Goal: Task Accomplishment & Management: Complete application form

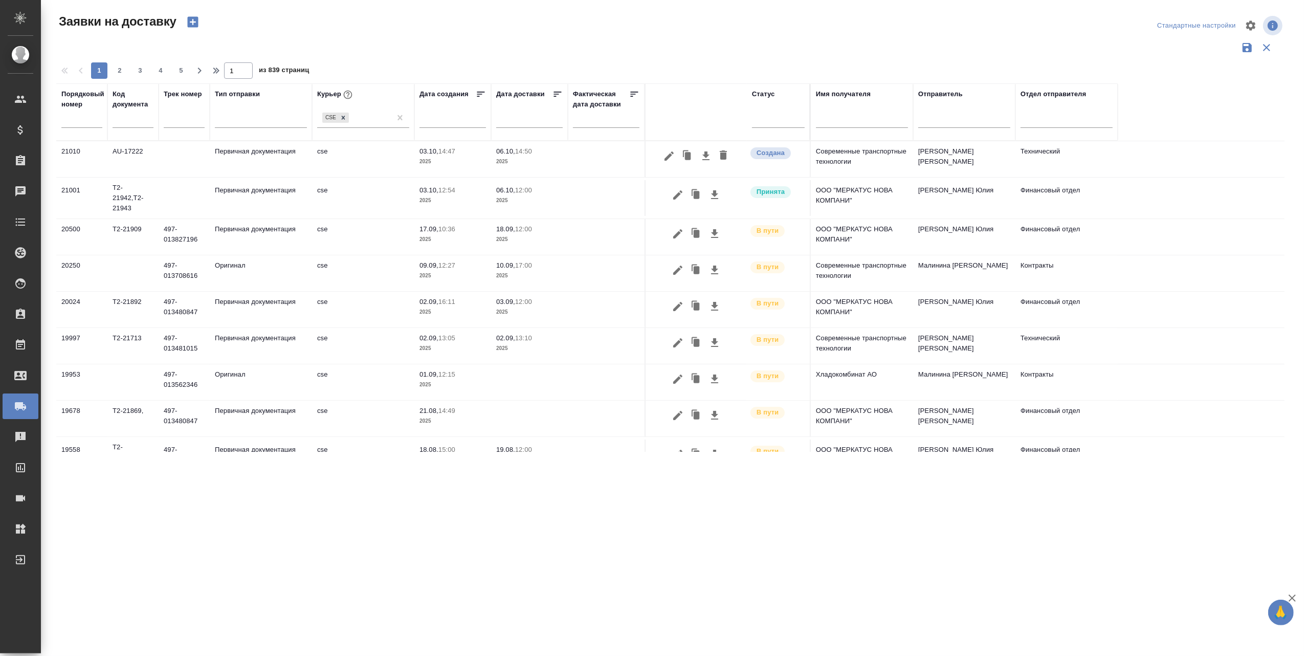
drag, startPoint x: 397, startPoint y: 114, endPoint x: 397, endPoint y: 131, distance: 17.4
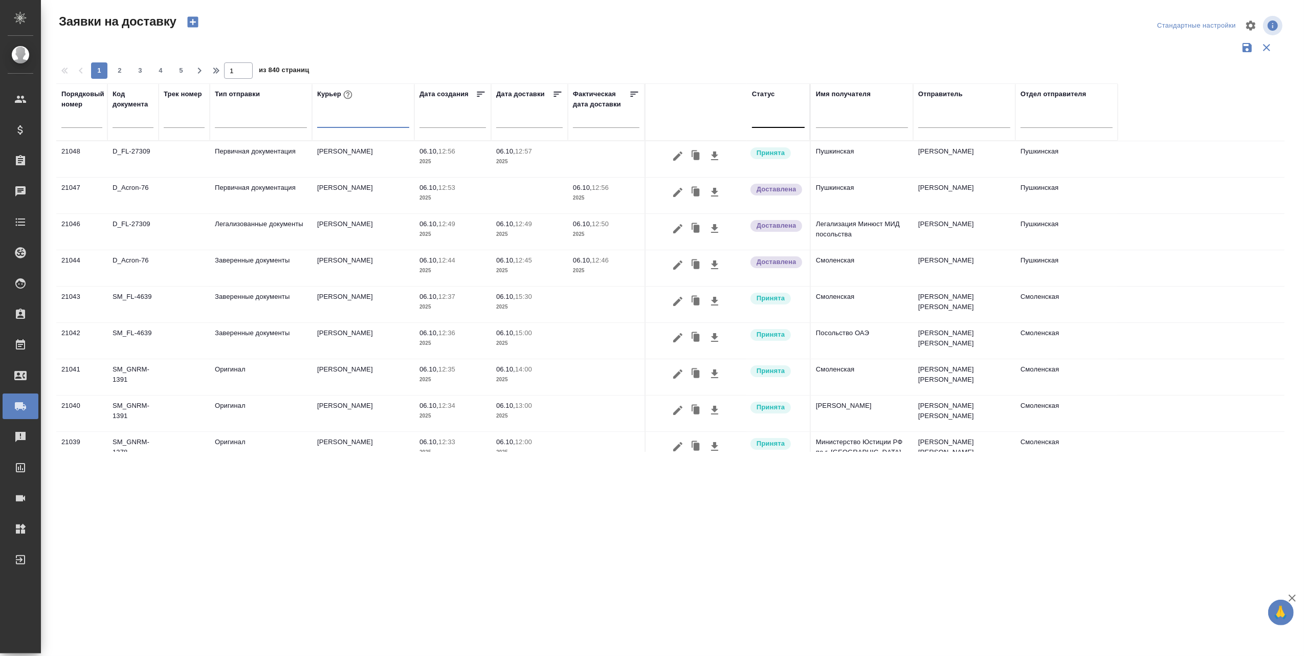
click at [778, 122] on div at bounding box center [778, 117] width 53 height 15
click at [842, 150] on div "Создана" at bounding box center [892, 150] width 153 height 18
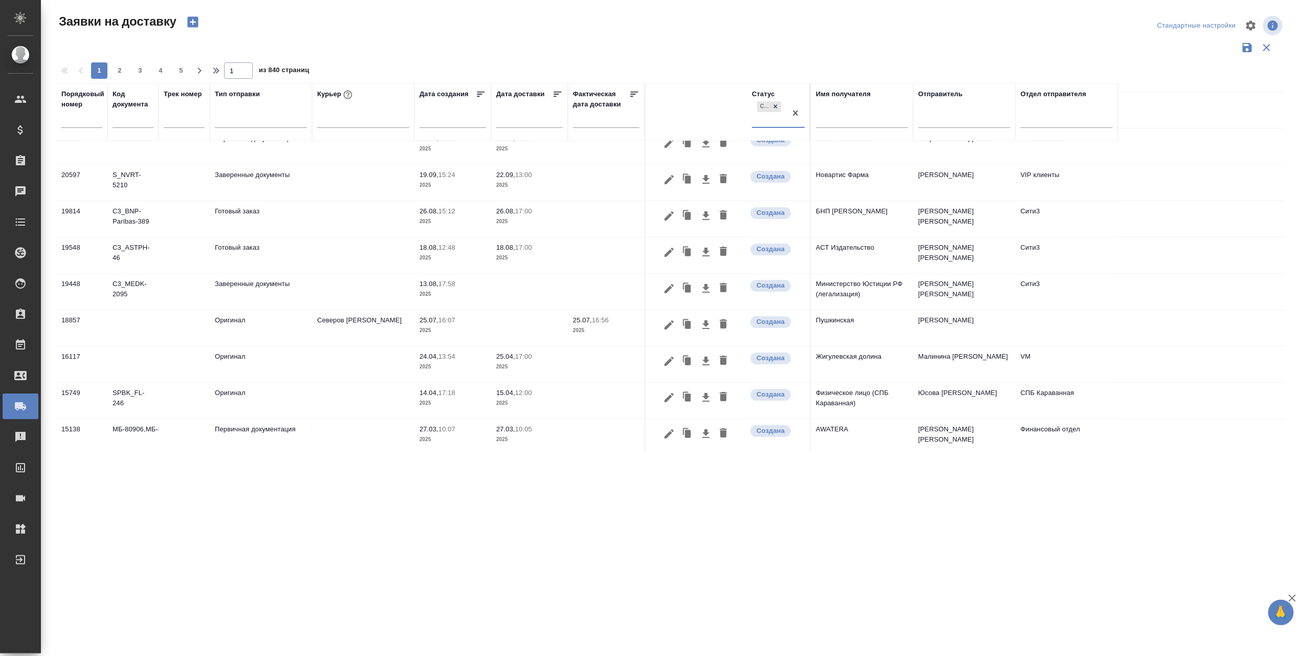
scroll to position [136, 0]
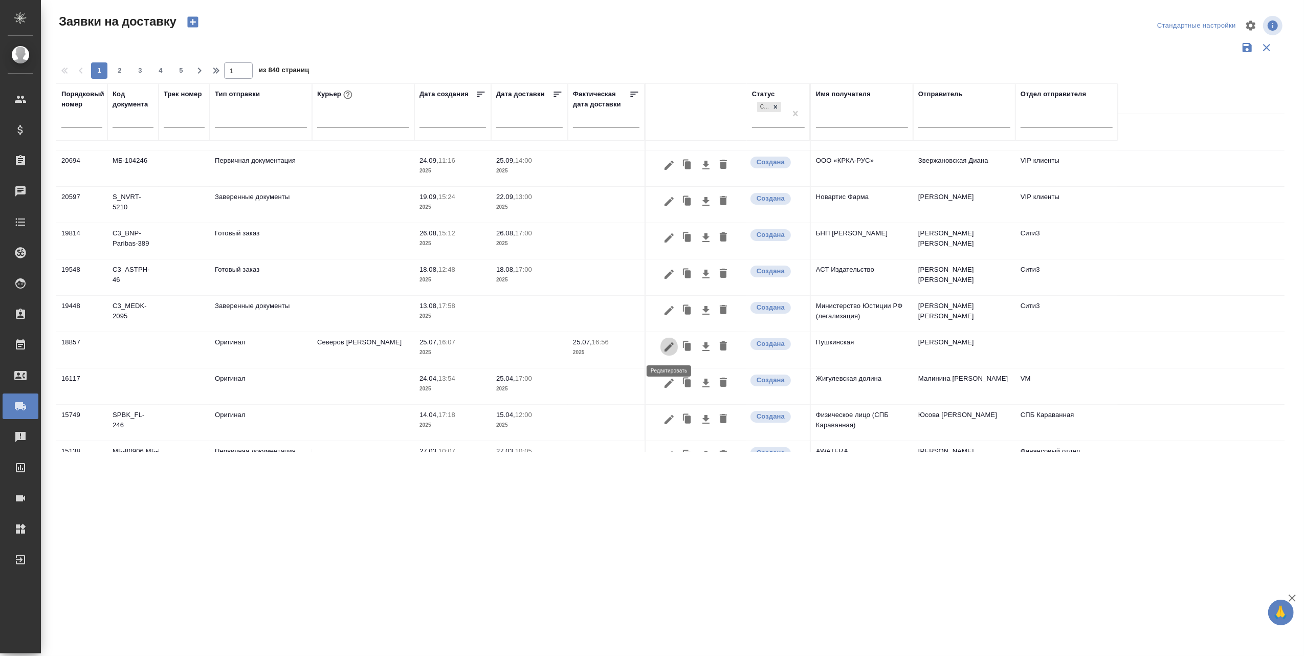
click at [667, 344] on icon "button" at bounding box center [669, 347] width 12 height 12
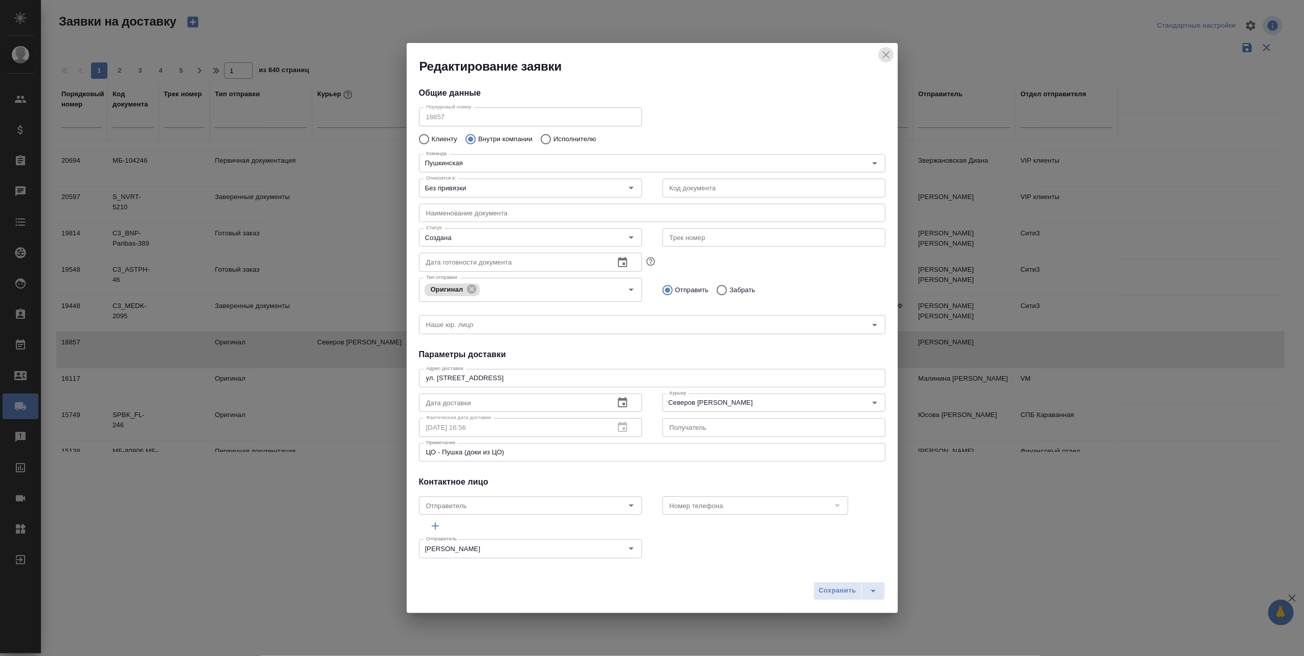
click at [887, 56] on icon "close" at bounding box center [885, 54] width 7 height 7
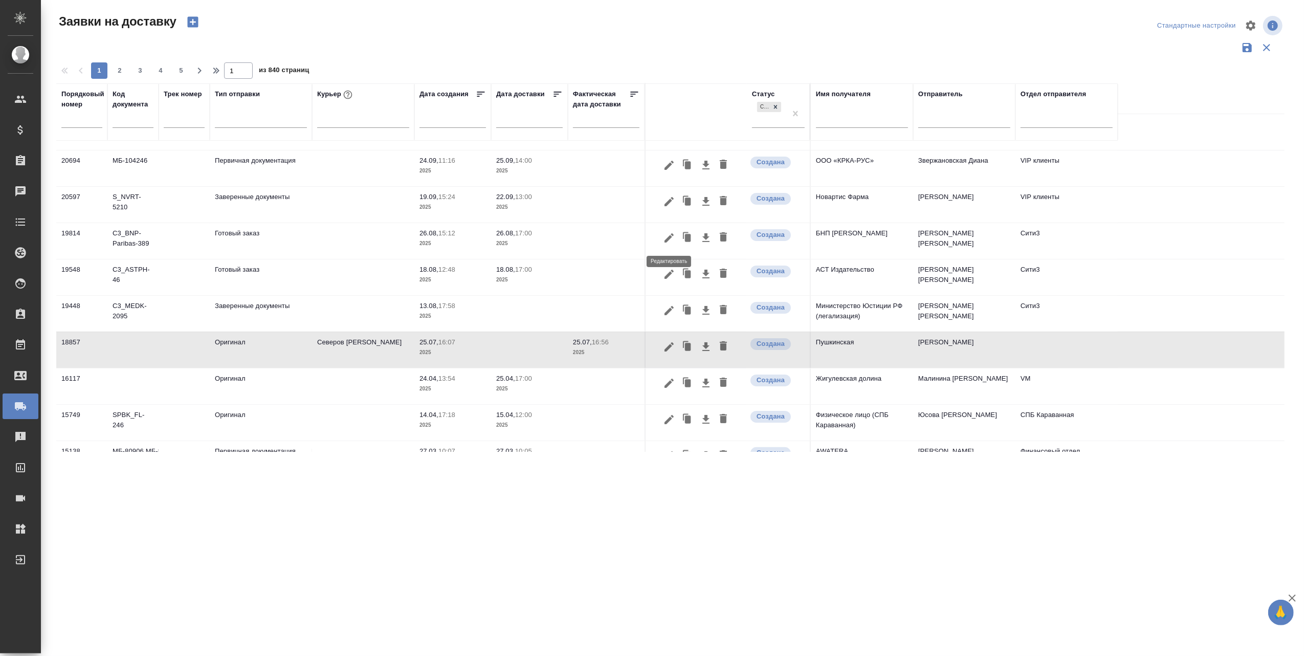
click at [672, 235] on icon "button" at bounding box center [668, 237] width 9 height 9
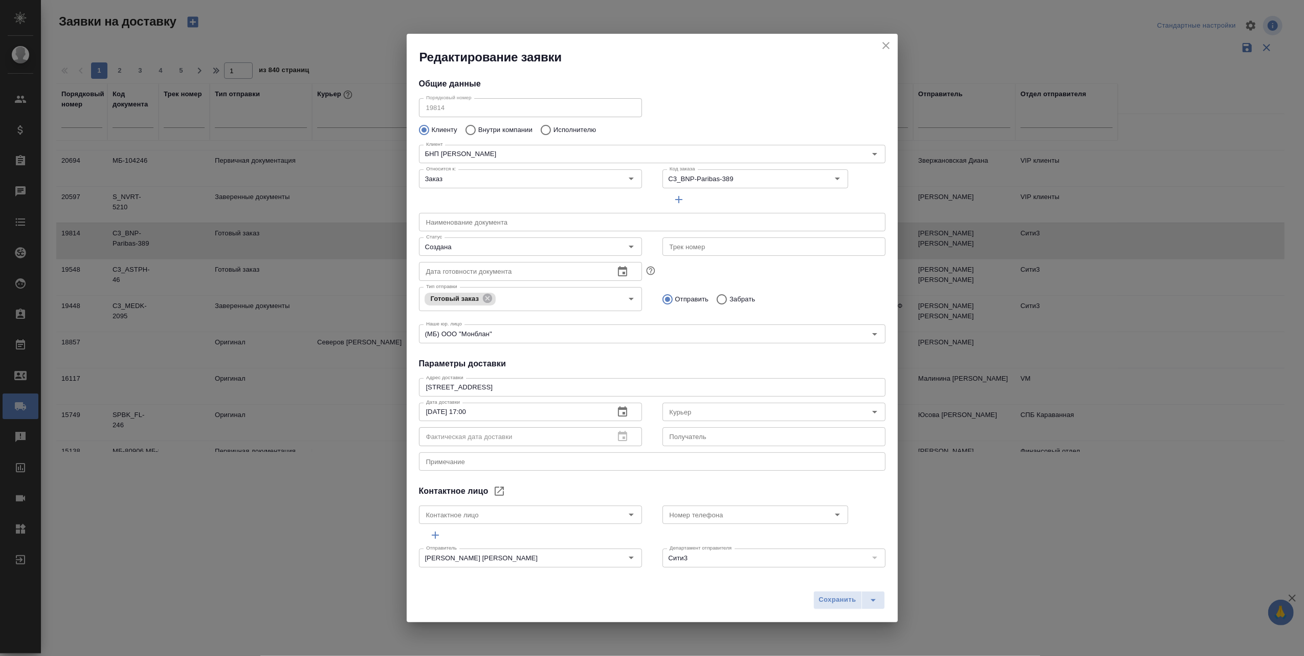
type input "[PERSON_NAME]"
type input "8 926 6174660"
click at [886, 48] on icon "close" at bounding box center [886, 45] width 12 height 12
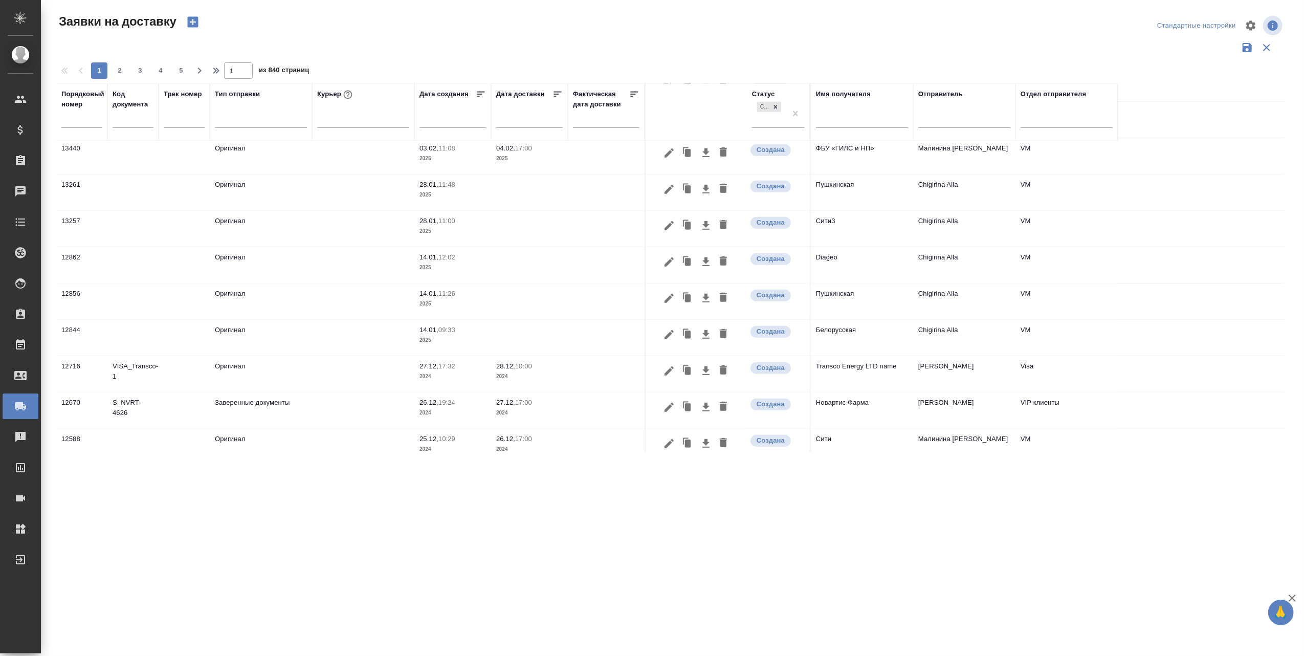
scroll to position [602, 0]
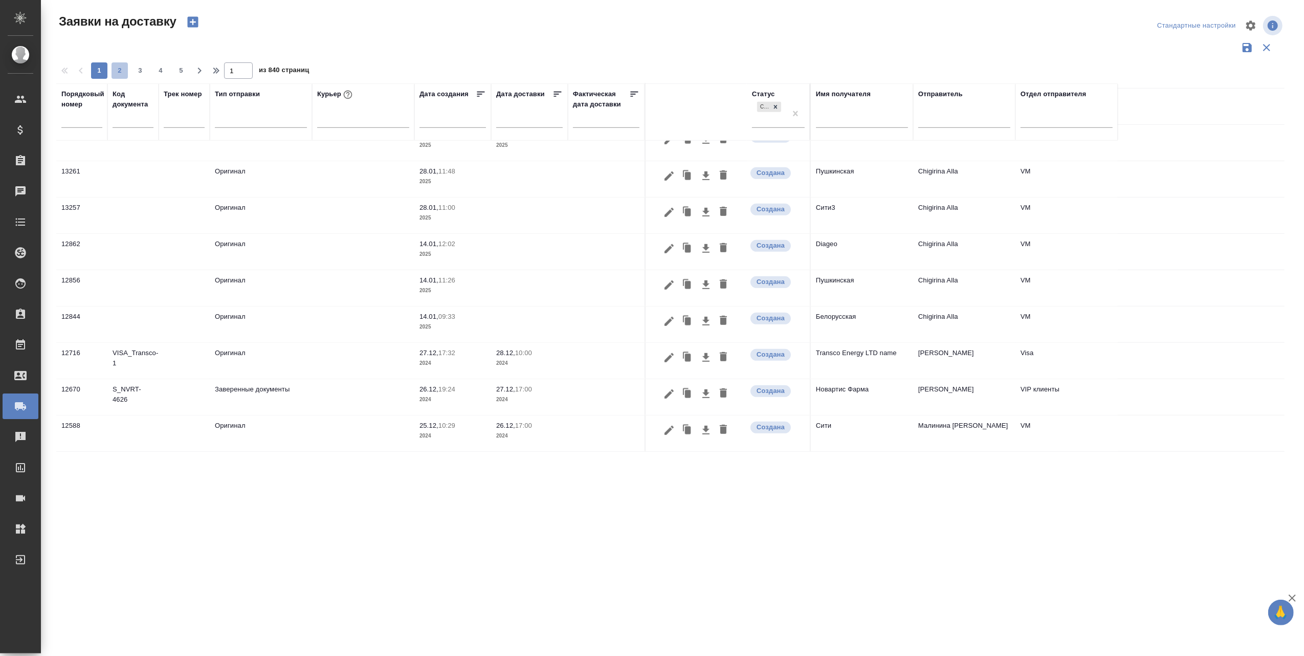
click at [120, 69] on span "2" at bounding box center [120, 70] width 16 height 10
type input "2"
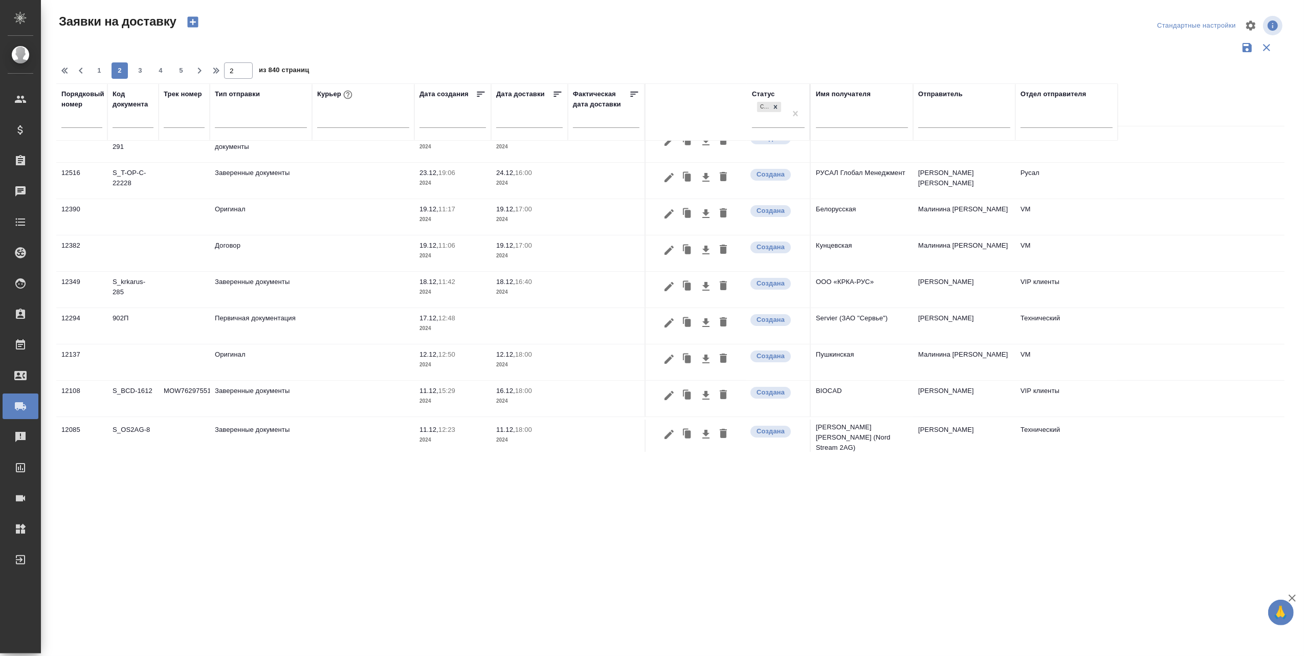
scroll to position [0, 0]
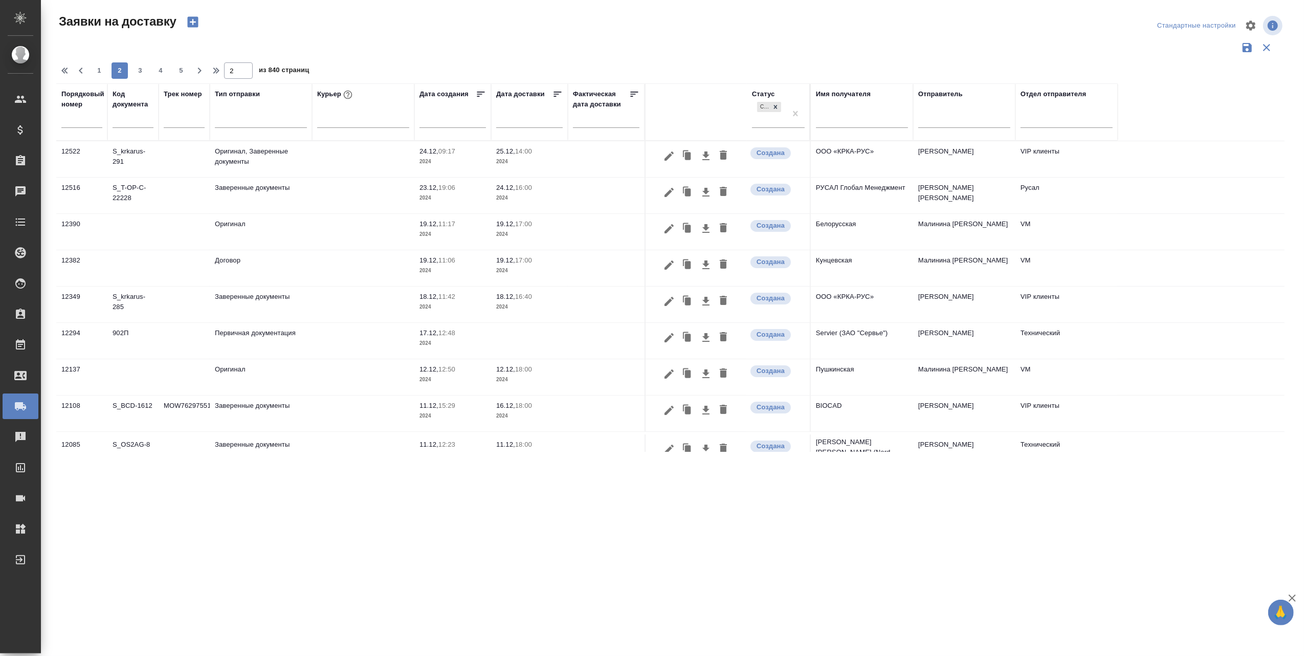
click at [193, 408] on td "MOW76297551" at bounding box center [184, 413] width 51 height 36
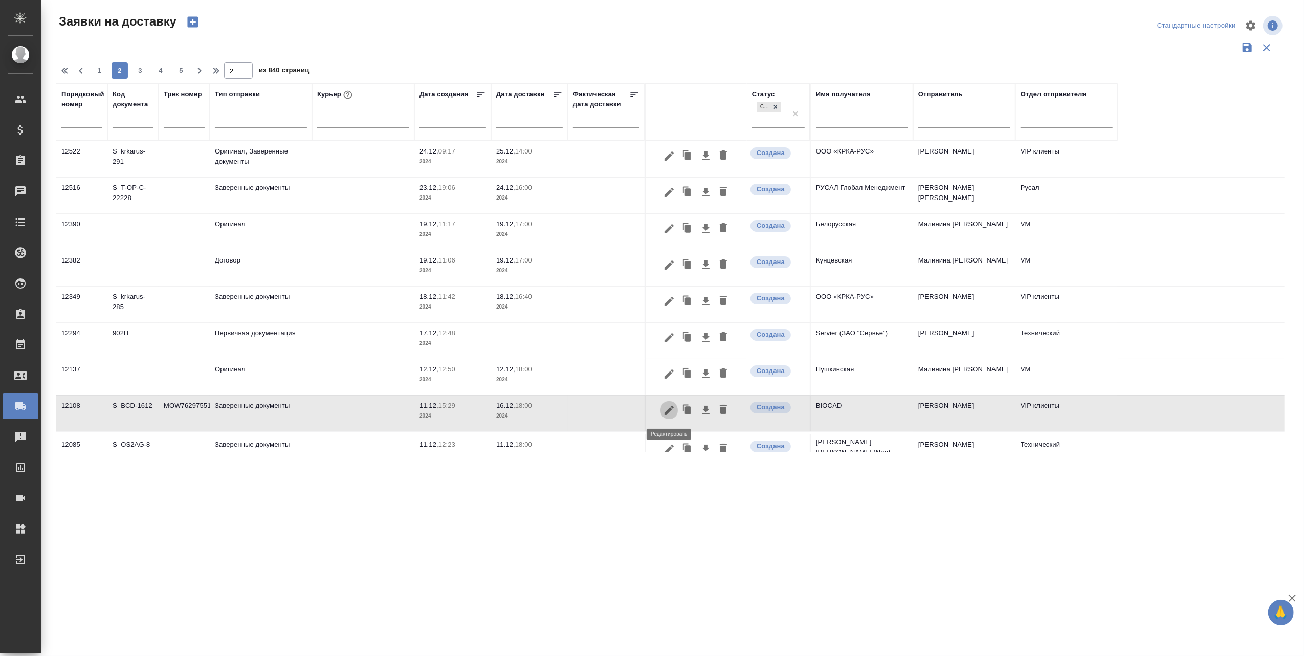
click at [664, 408] on icon "button" at bounding box center [669, 410] width 12 height 12
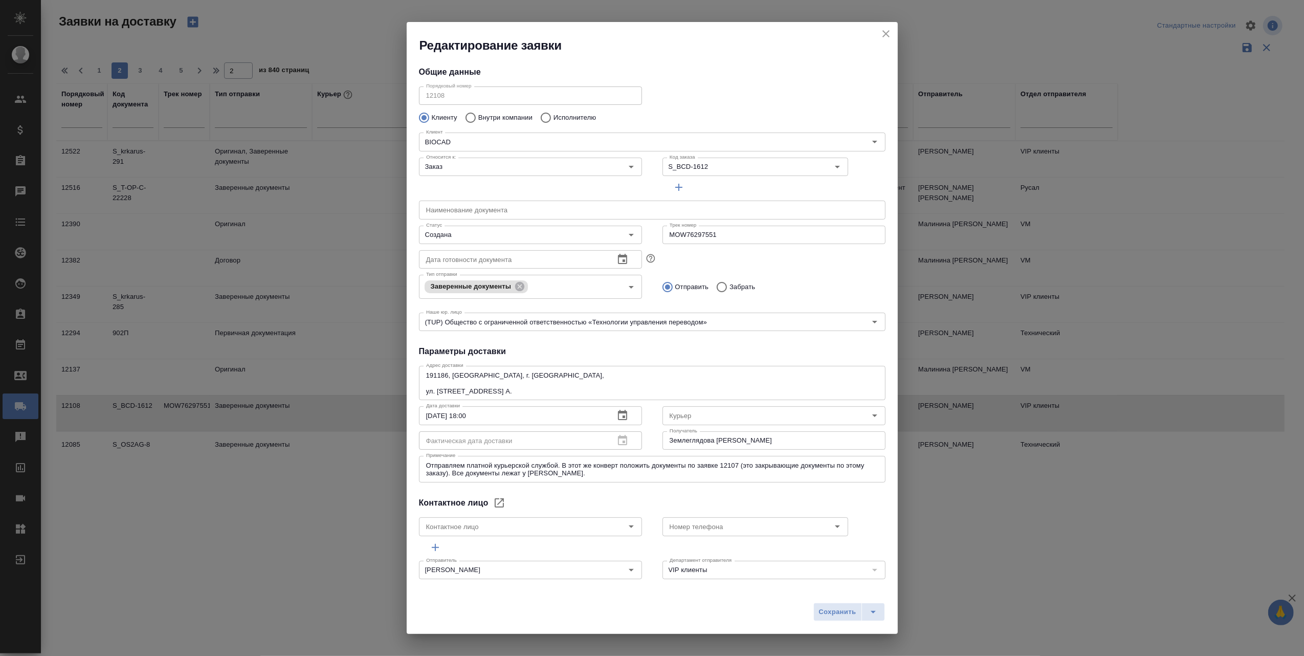
type input "Землеглядова [PERSON_NAME]"
type input "[PHONE_NUMBER]"
click at [884, 32] on icon "close" at bounding box center [885, 33] width 7 height 7
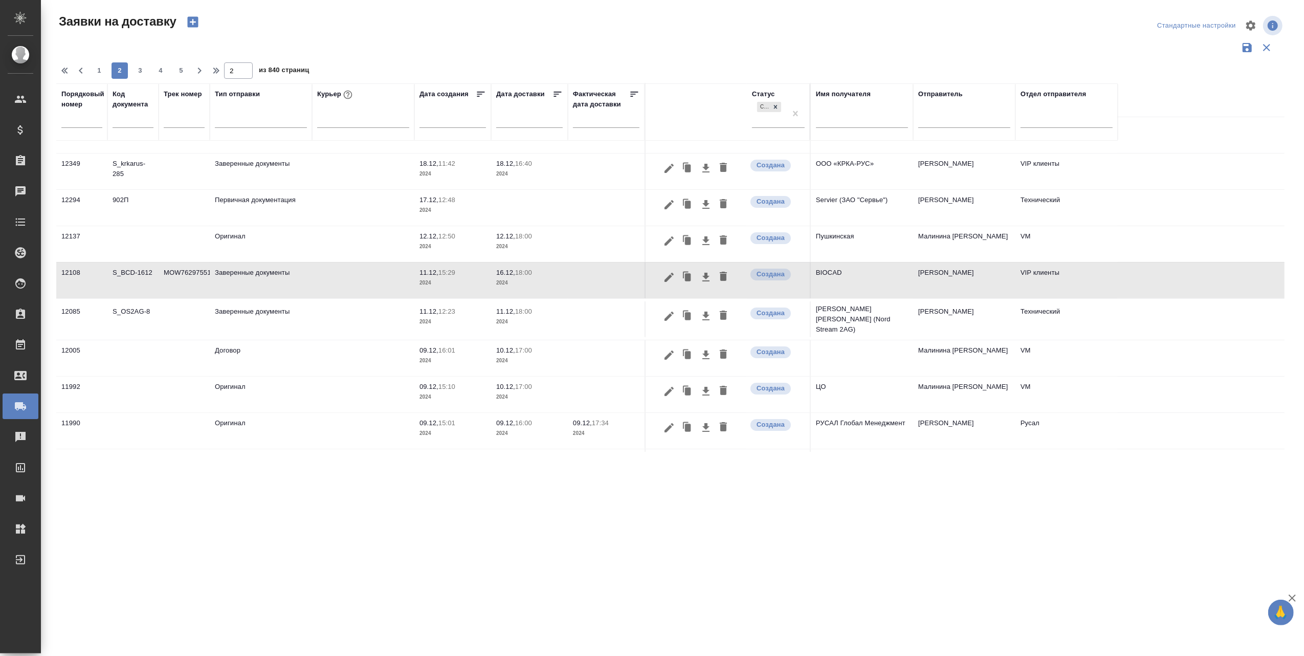
scroll to position [136, 0]
click at [668, 309] on icon "button" at bounding box center [669, 313] width 12 height 12
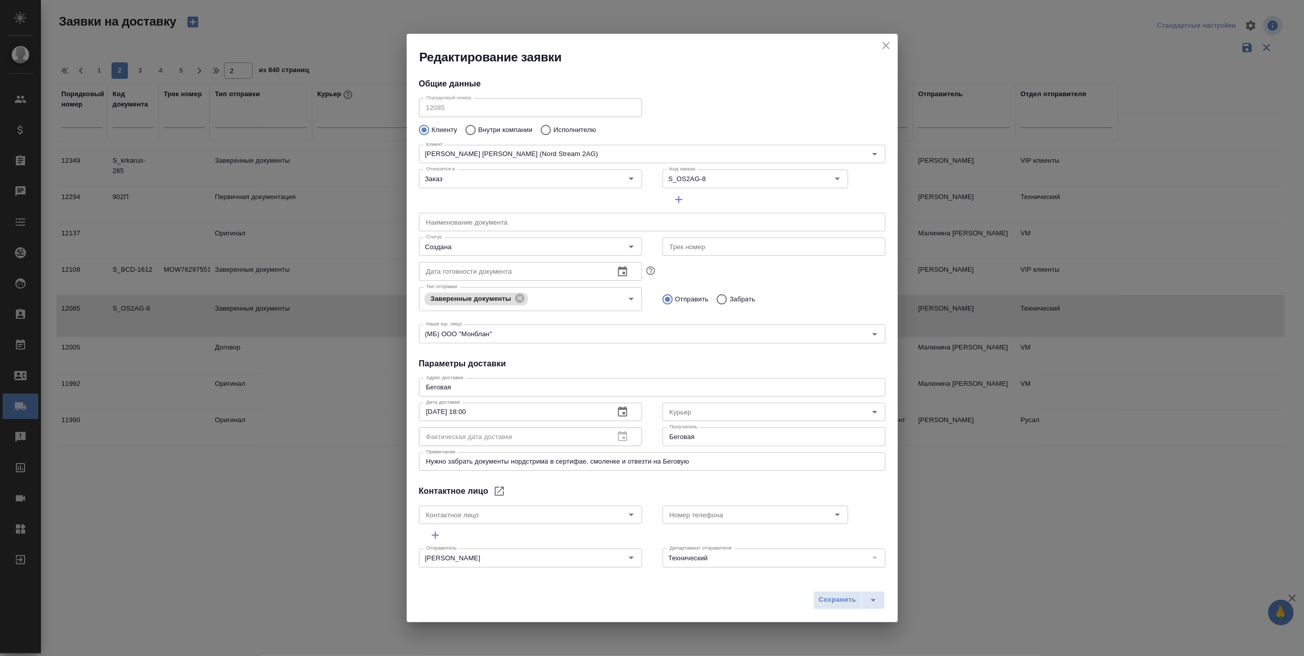
type input "[PERSON_NAME] [PERSON_NAME]"
click at [888, 41] on icon "close" at bounding box center [886, 45] width 12 height 12
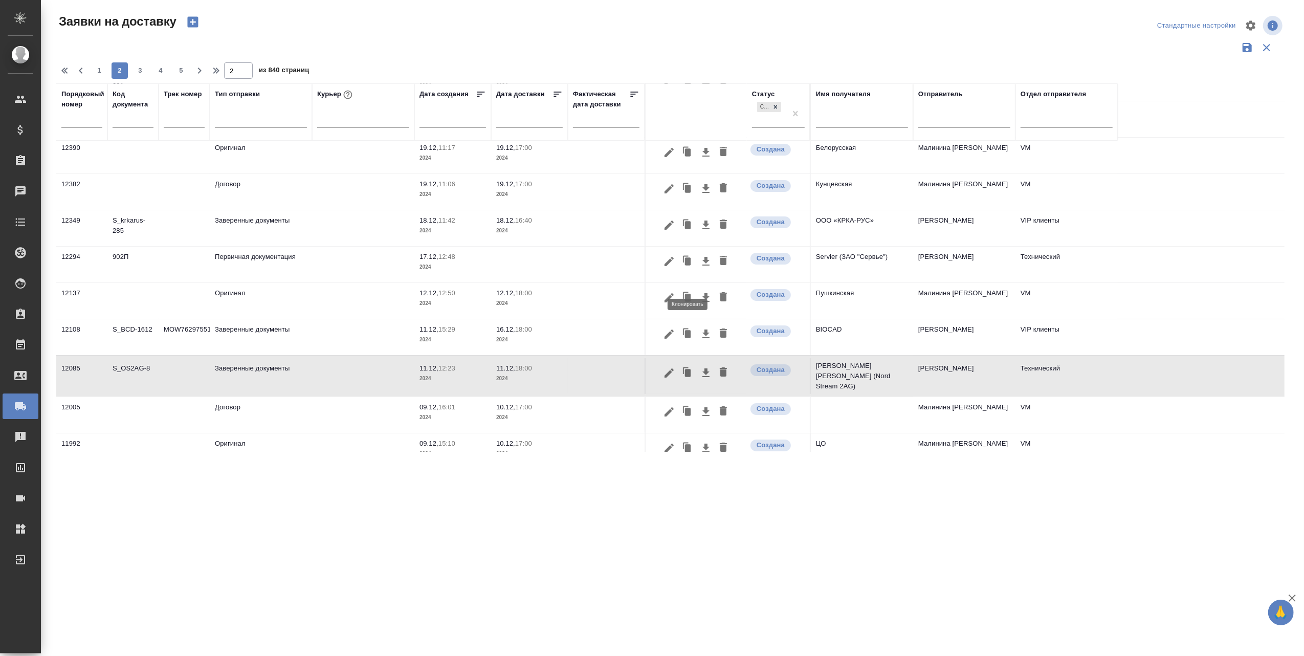
scroll to position [0, 0]
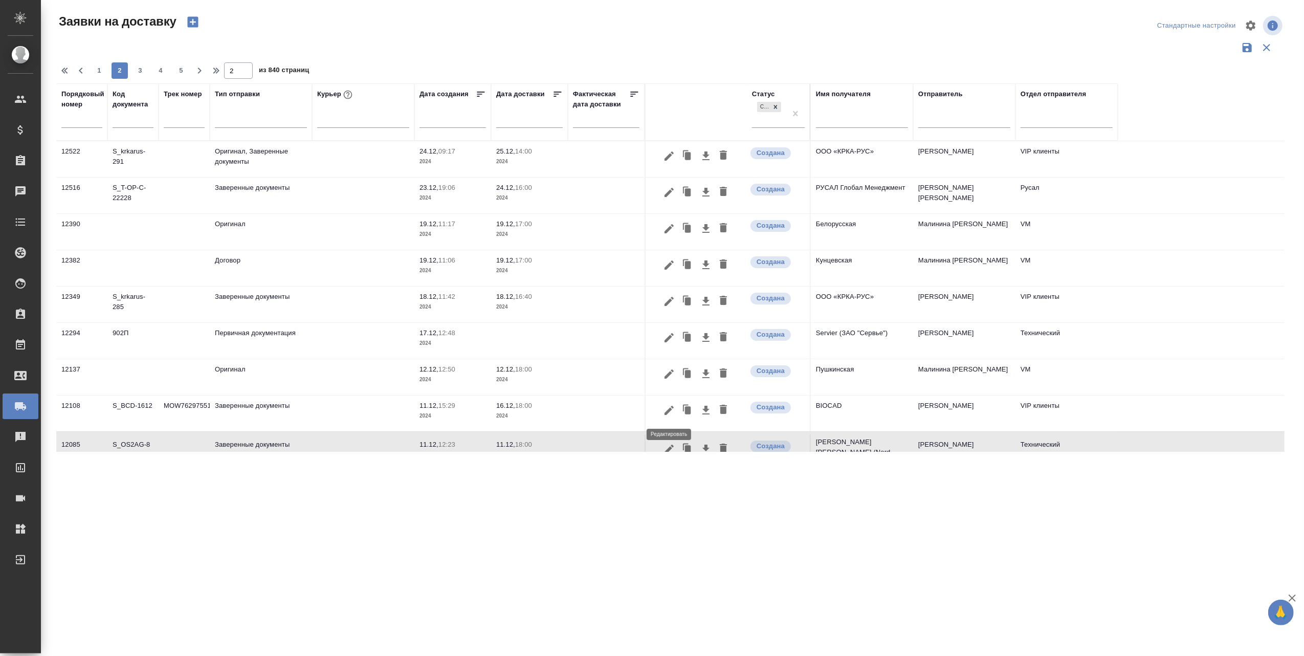
click at [668, 410] on icon "button" at bounding box center [668, 409] width 9 height 9
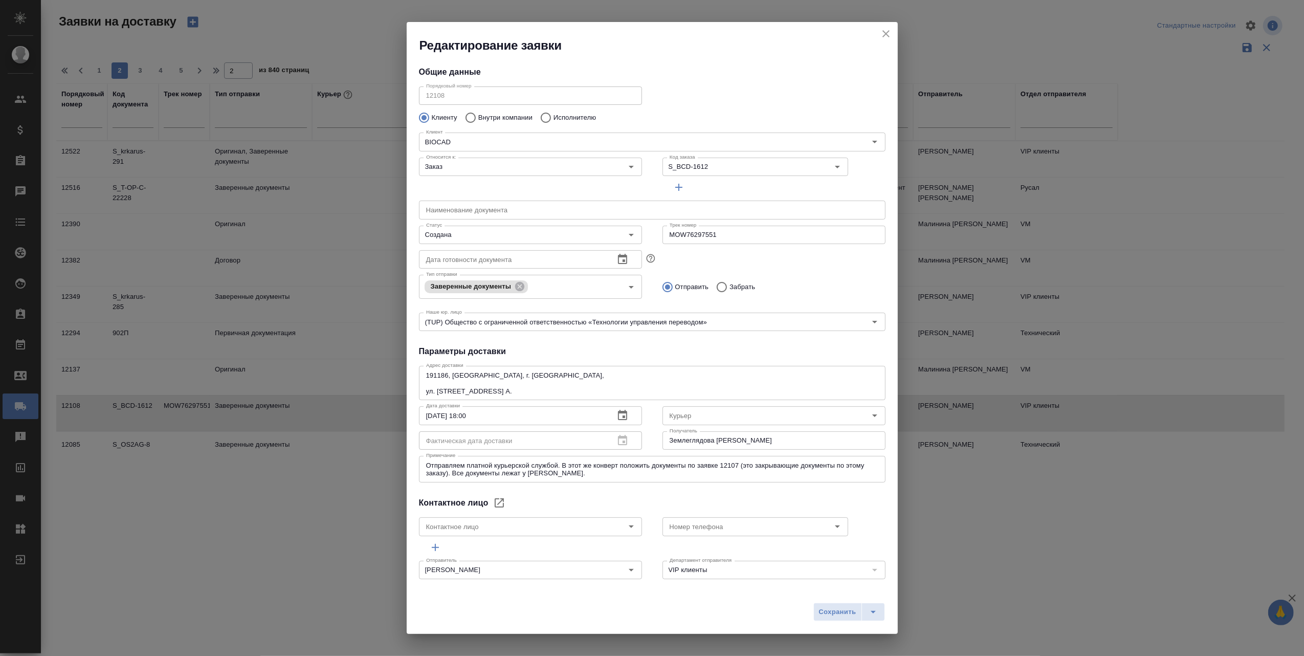
type input "Землеглядова [PERSON_NAME]"
type input "[PHONE_NUMBER]"
click at [893, 35] on div "Редактирование заявки" at bounding box center [652, 38] width 491 height 32
click at [889, 33] on icon "close" at bounding box center [886, 34] width 12 height 12
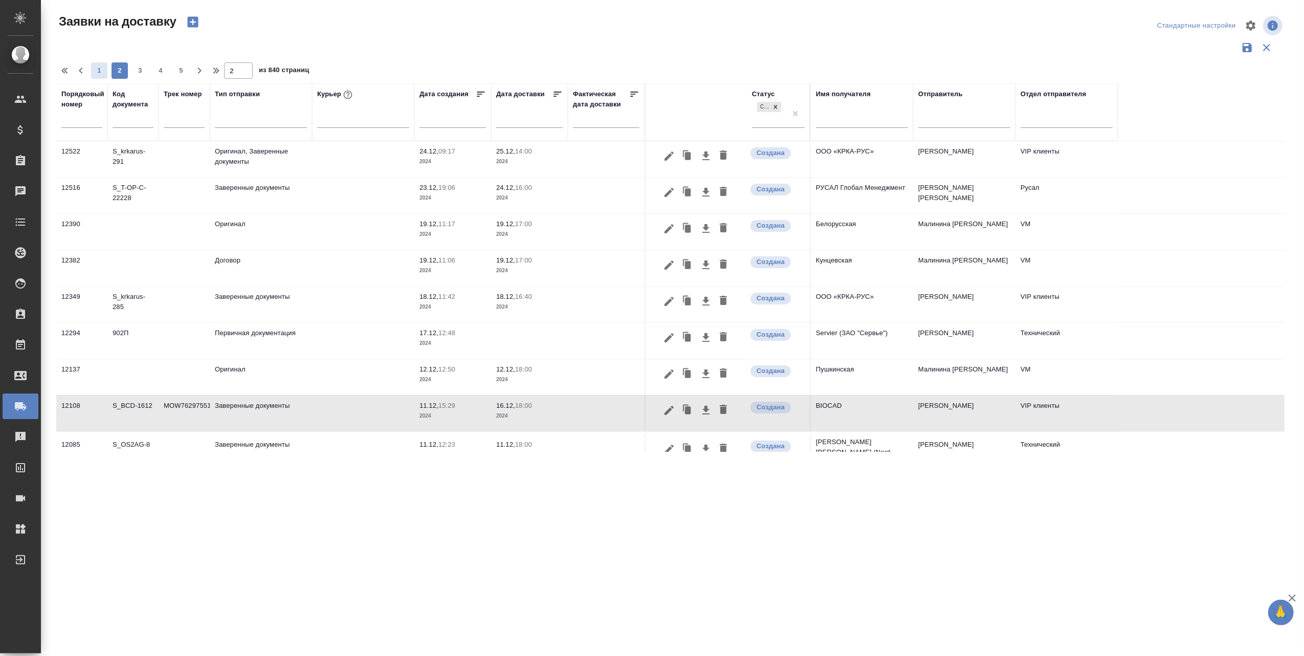
click at [99, 71] on span "1" at bounding box center [99, 70] width 16 height 10
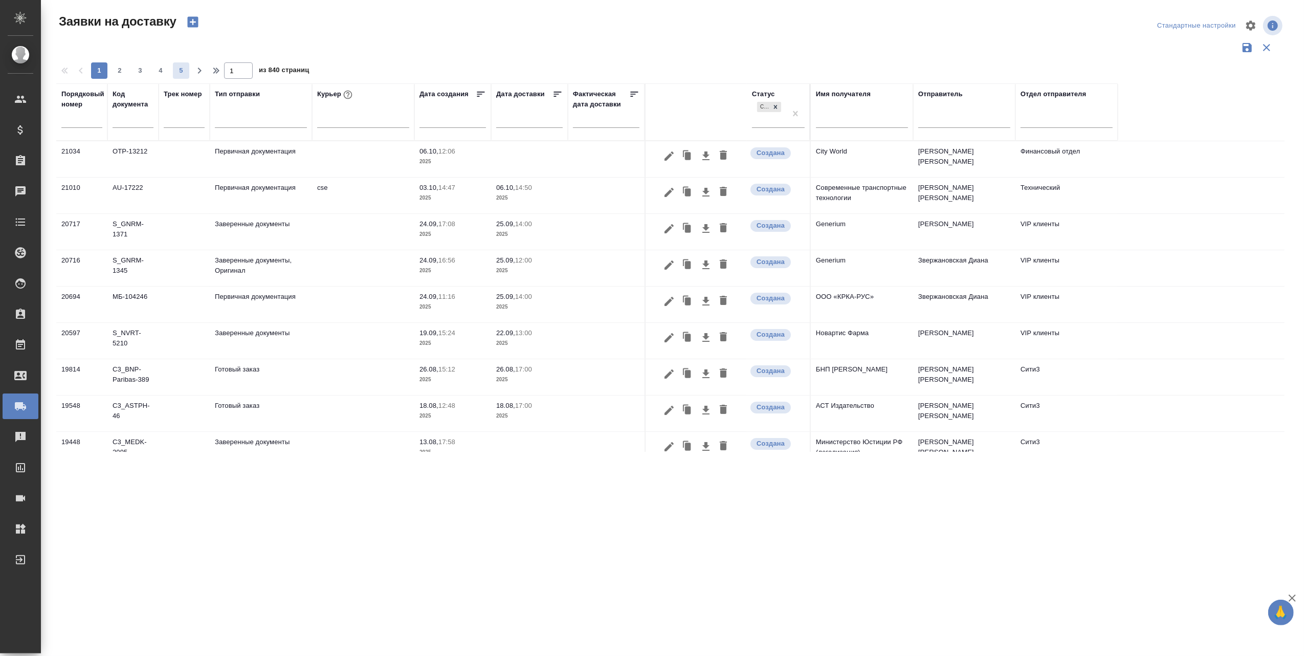
click at [179, 73] on span "5" at bounding box center [181, 70] width 16 height 10
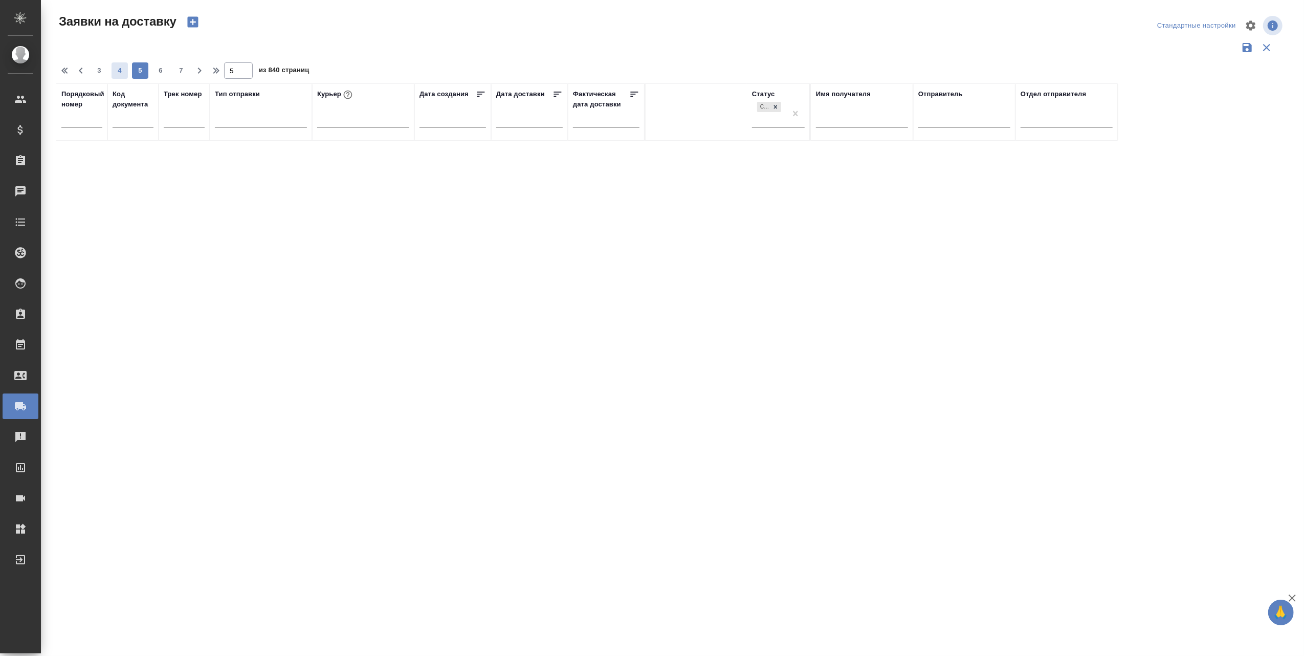
click at [117, 73] on span "4" at bounding box center [120, 70] width 16 height 10
type input "4"
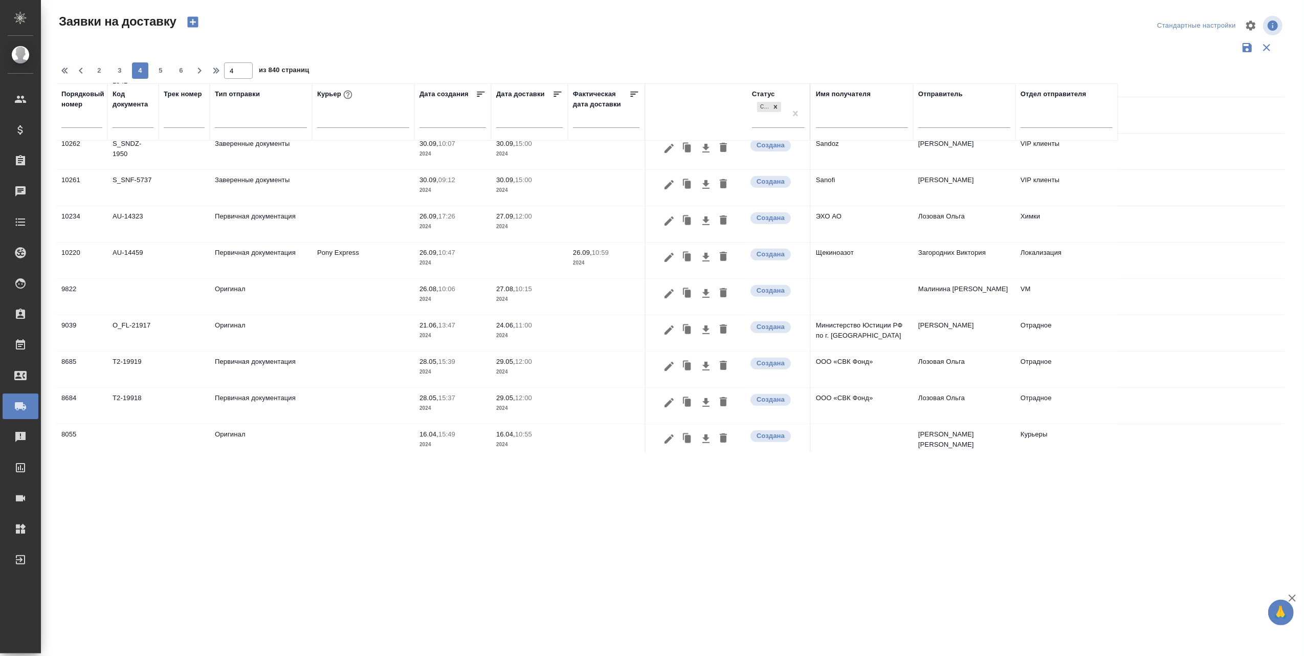
scroll to position [419, 0]
click at [670, 432] on icon "button" at bounding box center [668, 436] width 9 height 9
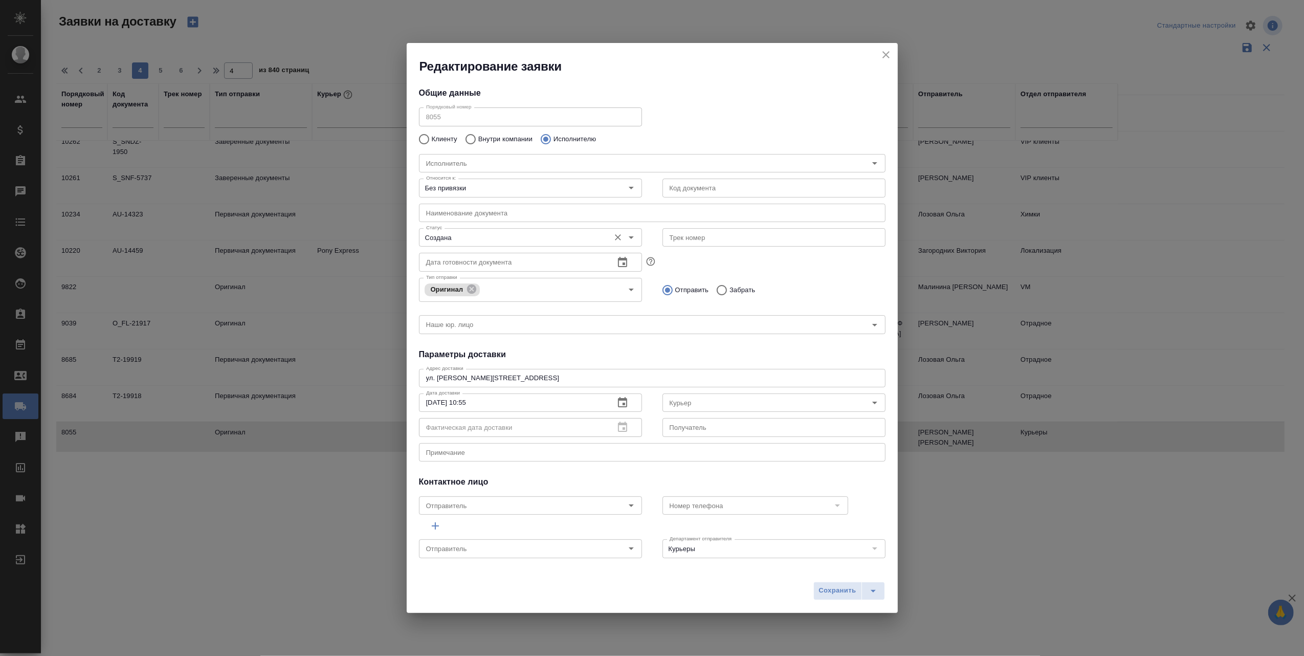
click at [625, 234] on icon "Open" at bounding box center [631, 237] width 12 height 12
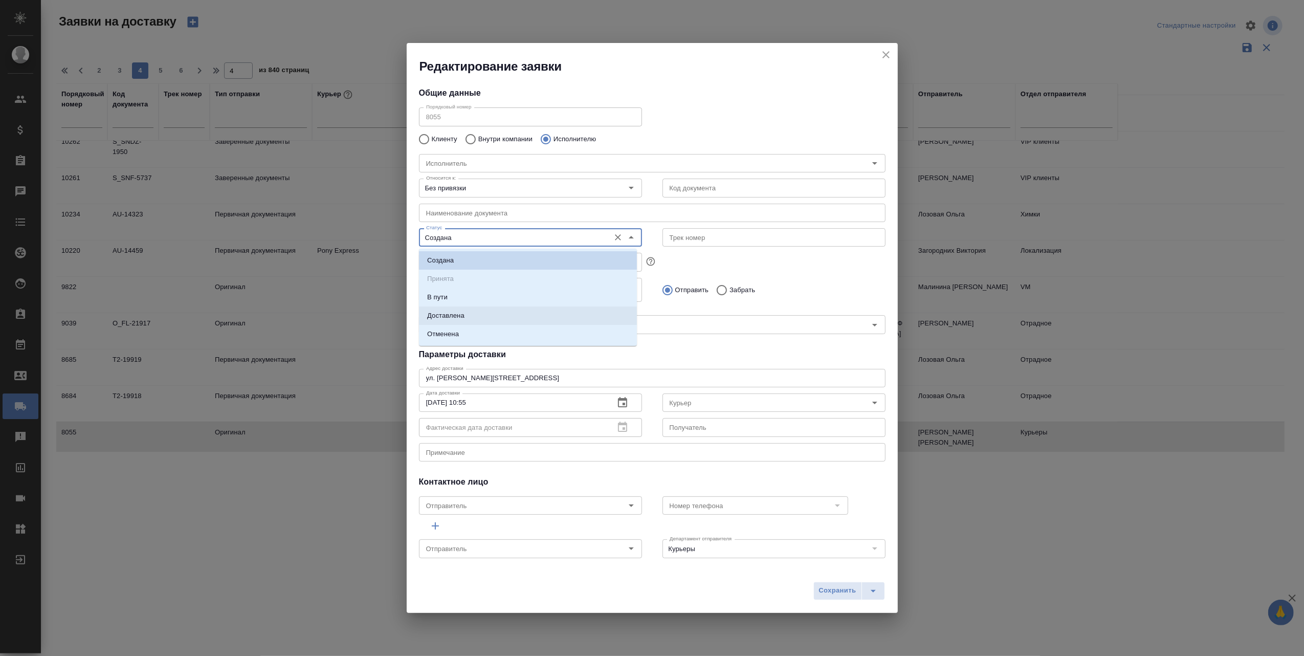
click at [469, 317] on li "Доставлена" at bounding box center [528, 315] width 218 height 18
type input "Доставлена"
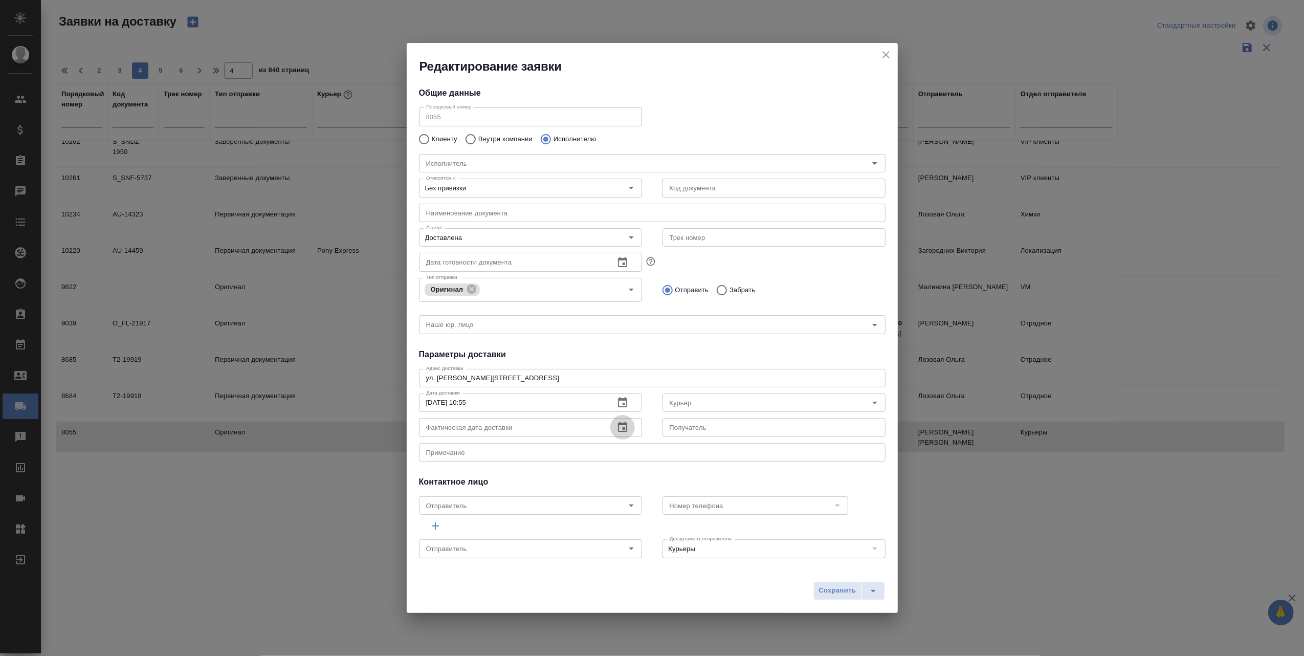
click at [620, 425] on icon "button" at bounding box center [622, 426] width 9 height 10
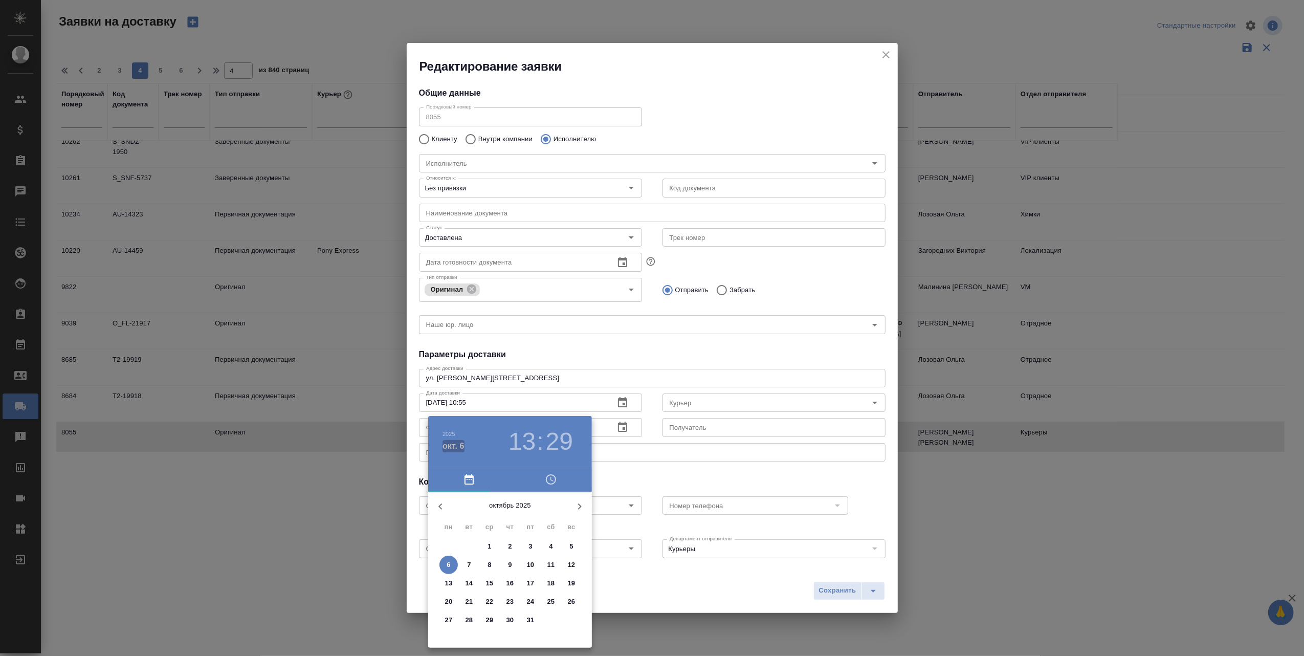
click at [446, 440] on h4 "окт. 6" at bounding box center [453, 446] width 22 height 12
click at [448, 434] on h6 "2025" at bounding box center [448, 434] width 13 height 6
click at [501, 543] on div "2024" at bounding box center [510, 544] width 164 height 20
click at [437, 503] on icon "button" at bounding box center [440, 506] width 12 height 12
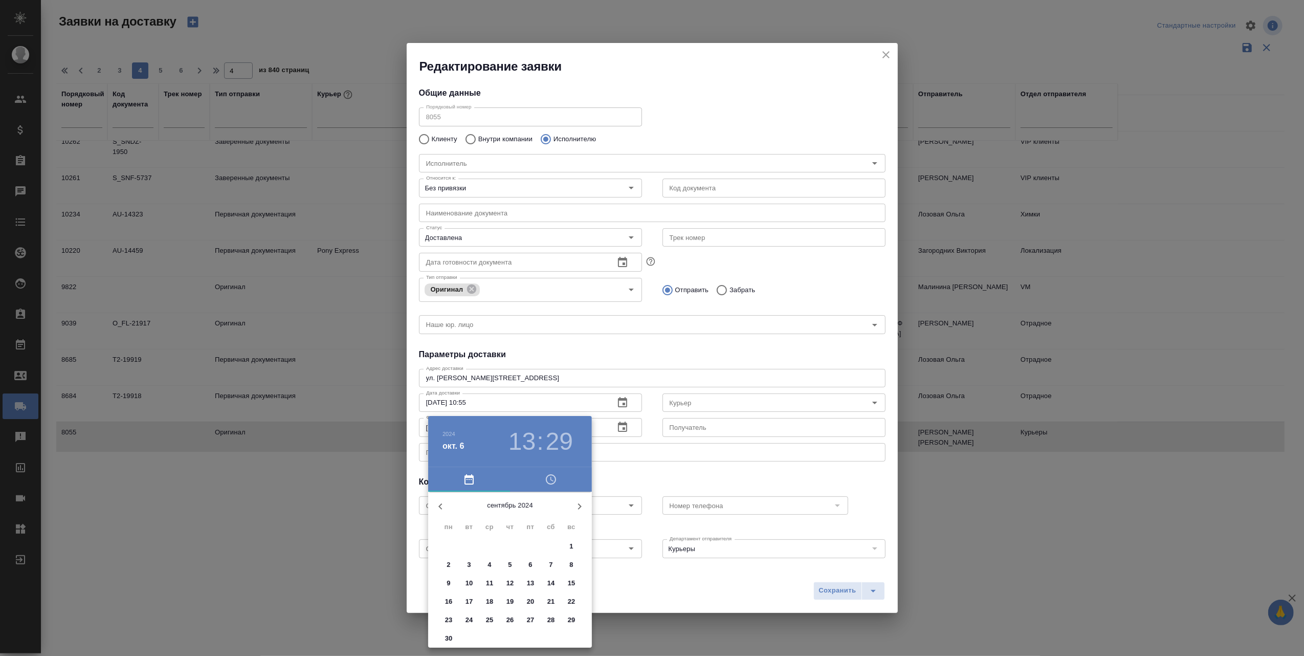
click at [438, 502] on icon "button" at bounding box center [440, 506] width 12 height 12
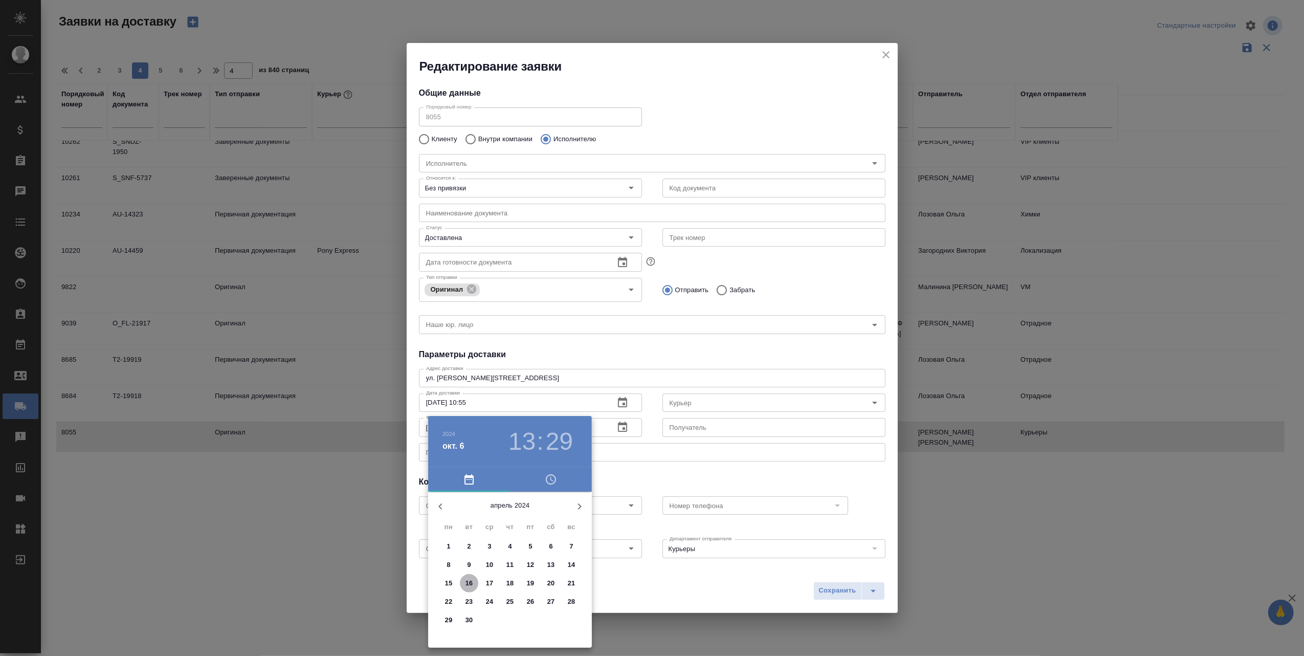
click at [475, 581] on span "16" at bounding box center [469, 583] width 18 height 10
type input "[DATE] 13:29"
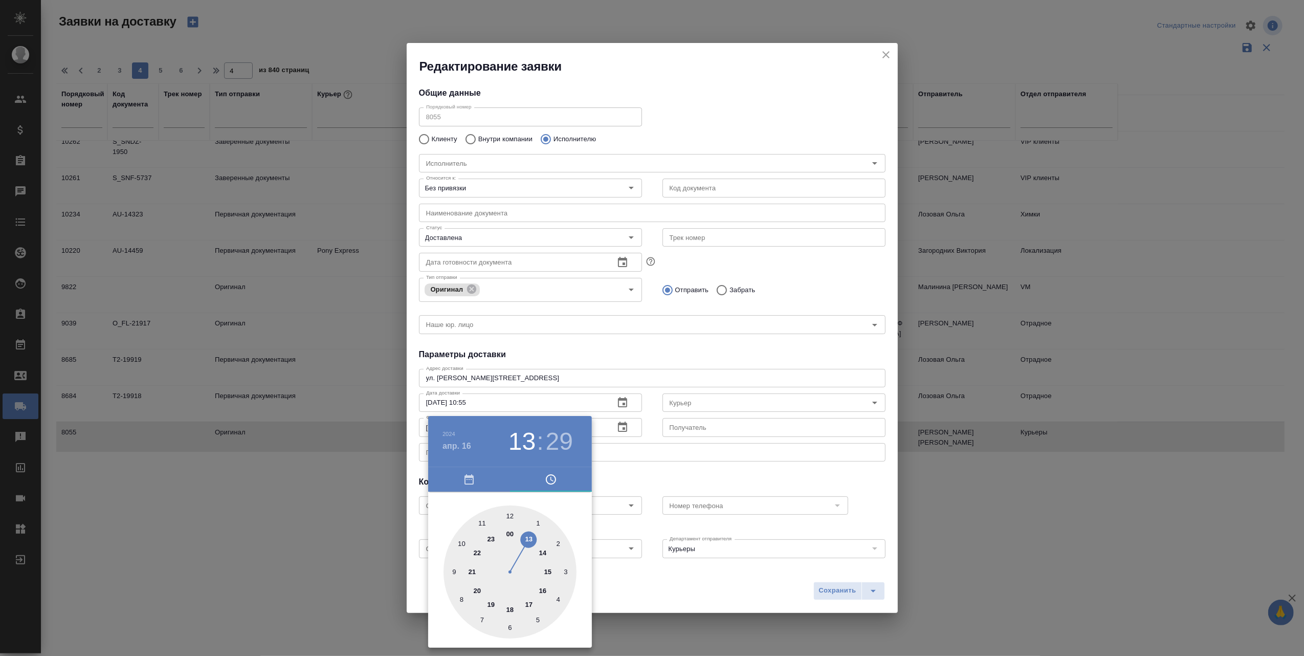
click at [713, 583] on div at bounding box center [652, 328] width 1304 height 656
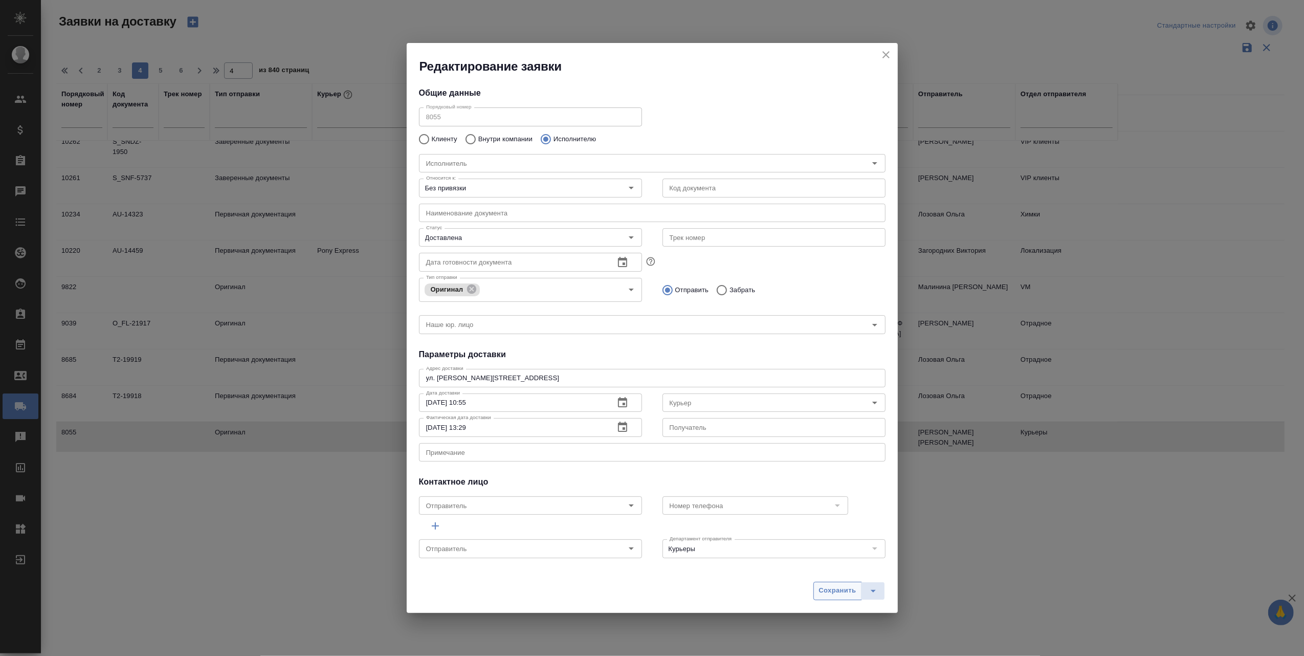
click at [829, 589] on span "Сохранить" at bounding box center [837, 591] width 37 height 12
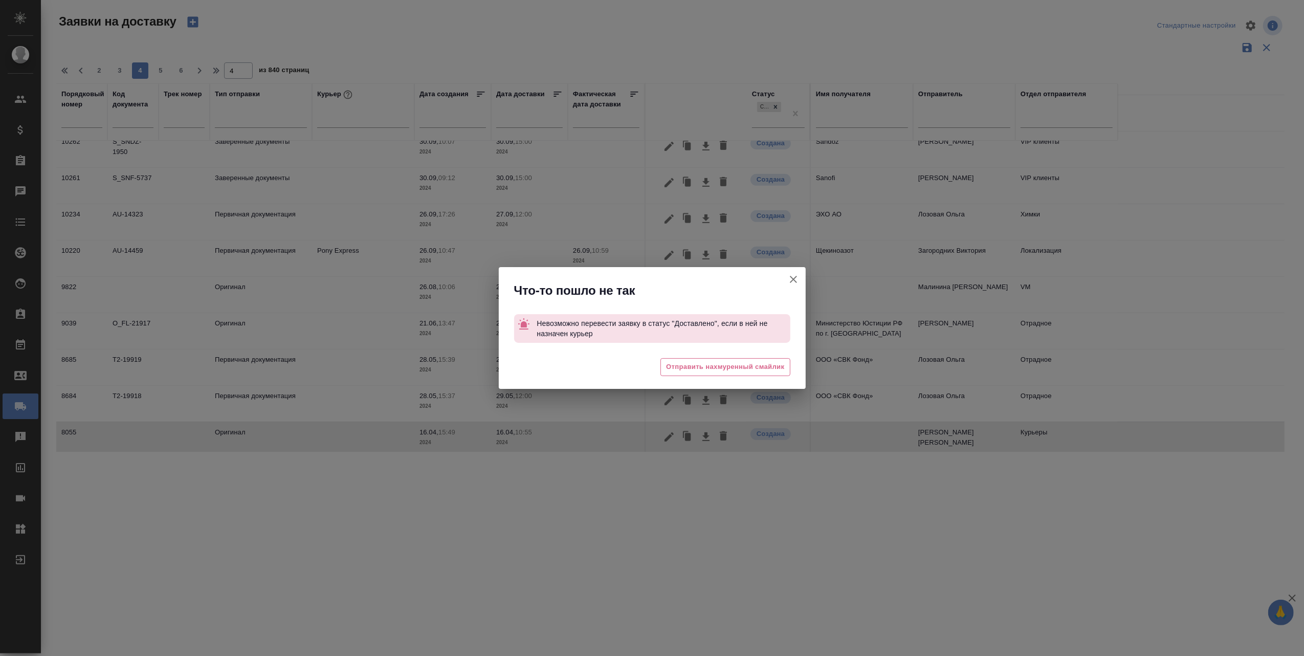
type input "Создана"
click at [790, 279] on icon "button" at bounding box center [793, 279] width 12 height 12
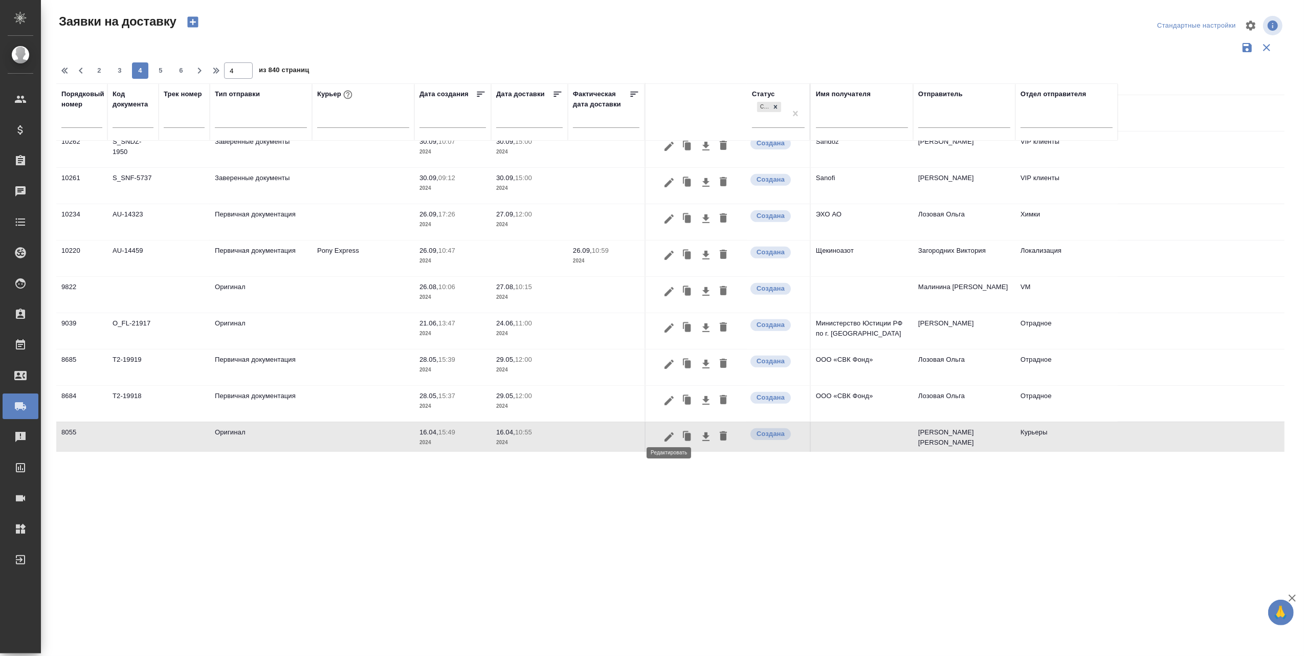
click at [669, 432] on icon "button" at bounding box center [668, 436] width 9 height 9
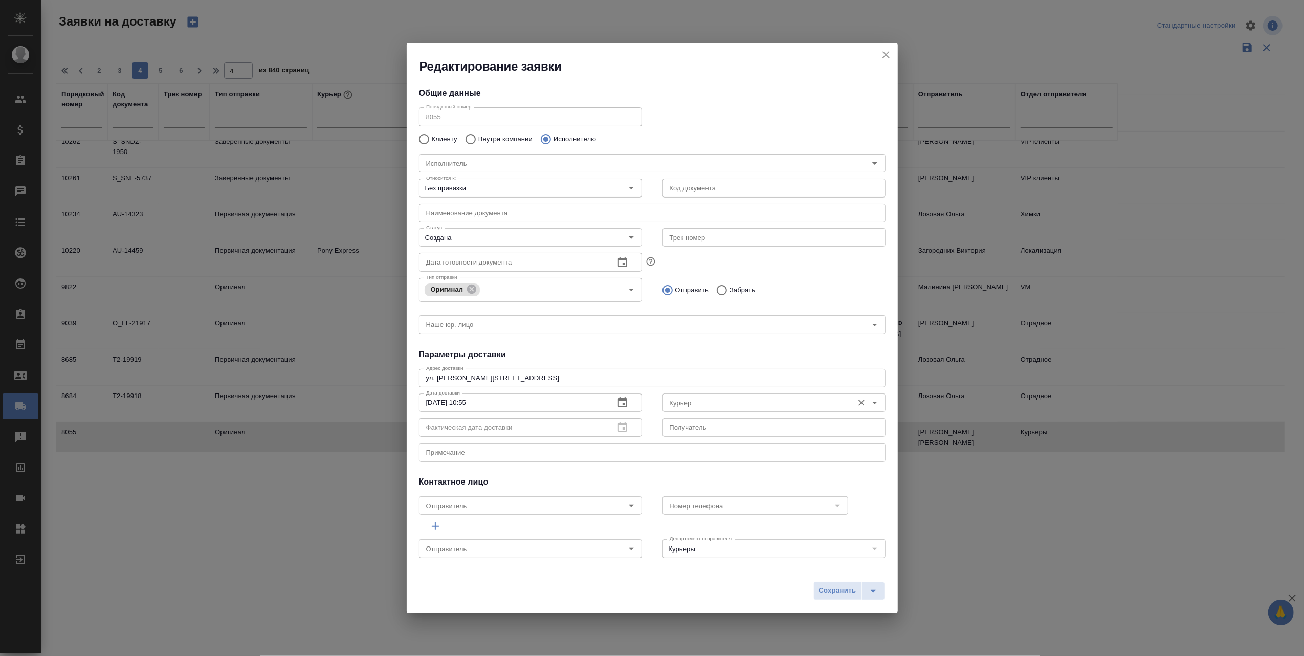
click at [869, 399] on icon "Open" at bounding box center [875, 402] width 12 height 12
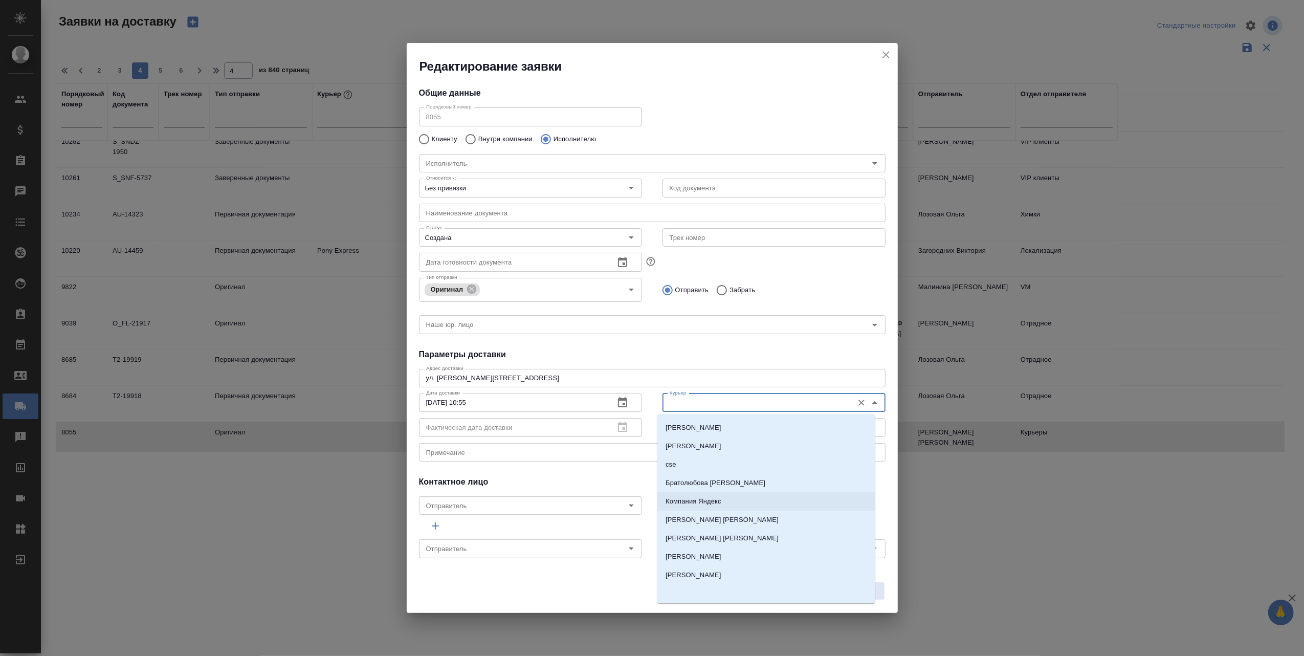
scroll to position [132, 0]
click at [682, 473] on p "- Доставка" at bounding box center [681, 478] width 33 height 10
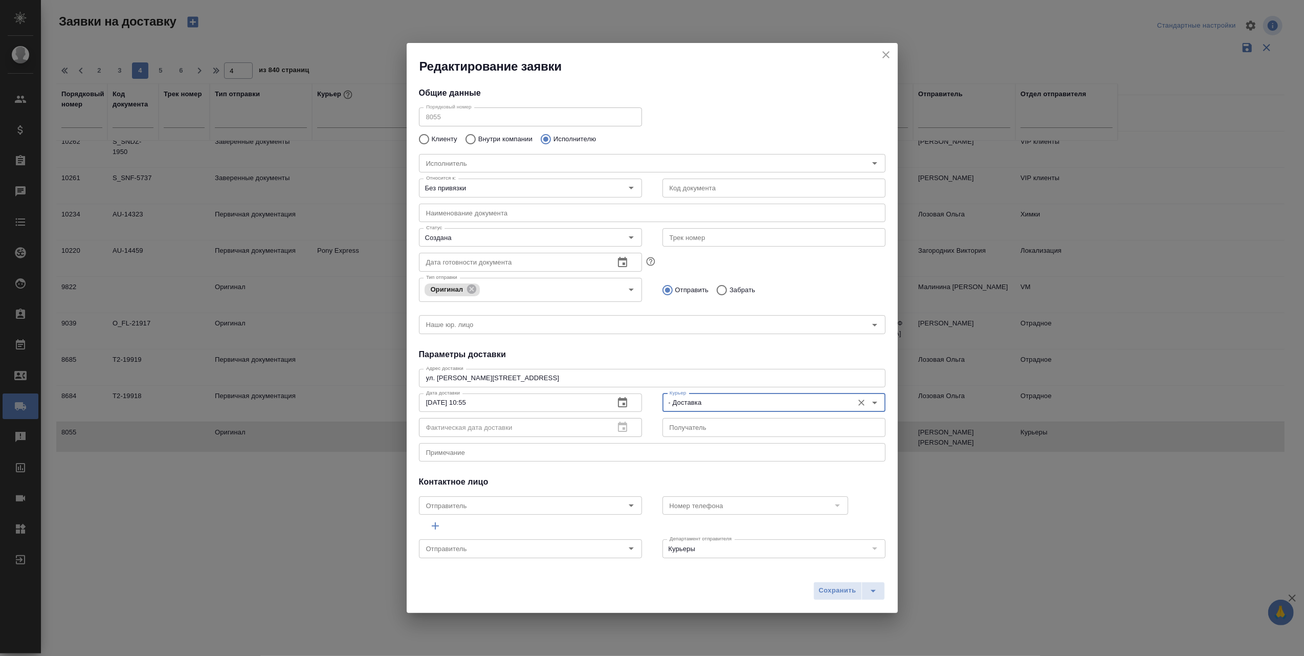
type input "- Доставка"
click at [612, 427] on div at bounding box center [622, 427] width 25 height 0
click at [614, 423] on div "Фактическая дата доставки" at bounding box center [530, 427] width 223 height 18
click at [625, 236] on icon "Open" at bounding box center [631, 237] width 12 height 12
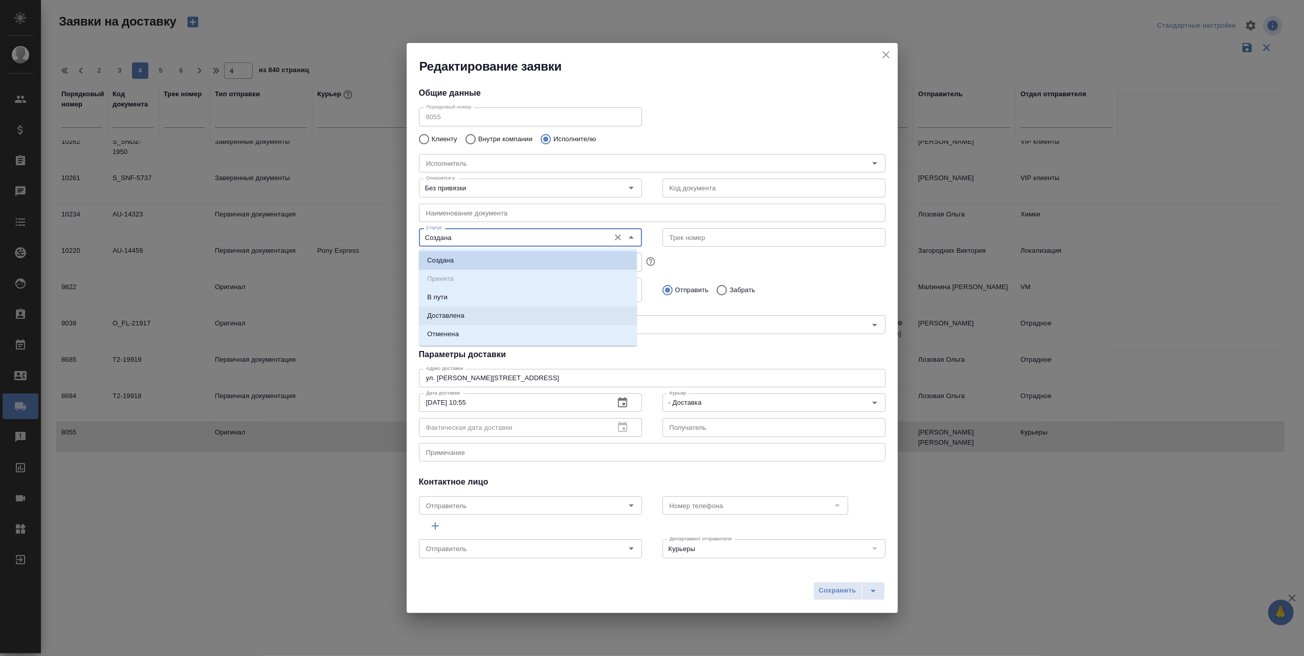
click at [459, 310] on p "Доставлена" at bounding box center [445, 315] width 37 height 10
type input "Доставлена"
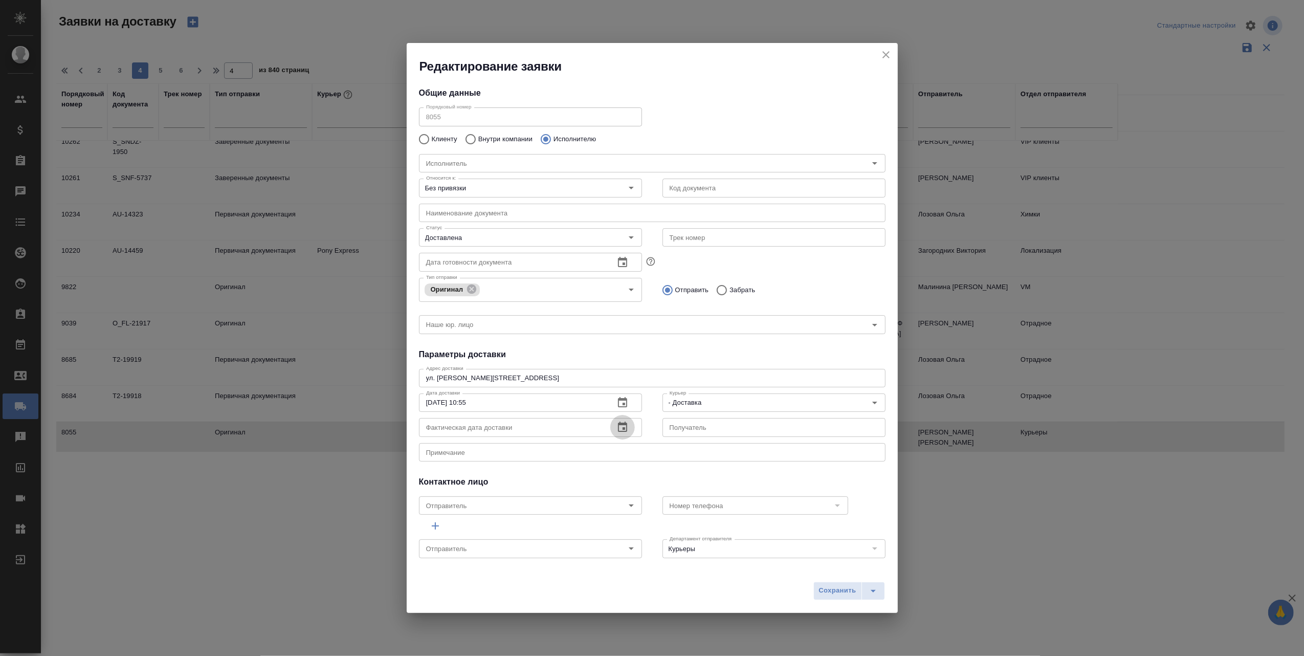
click at [618, 424] on icon "button" at bounding box center [622, 426] width 9 height 10
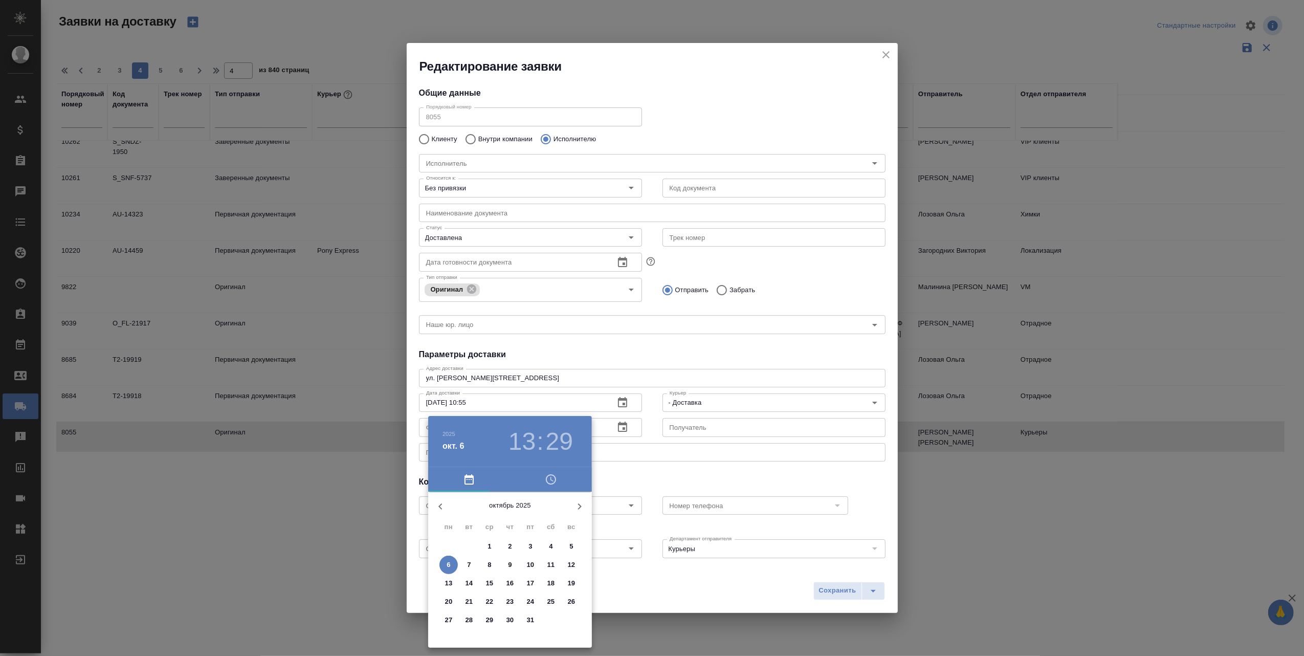
click at [449, 433] on h6 "2025" at bounding box center [448, 434] width 13 height 6
click at [502, 539] on div "2024" at bounding box center [510, 544] width 164 height 20
click at [438, 504] on icon "button" at bounding box center [440, 506] width 12 height 12
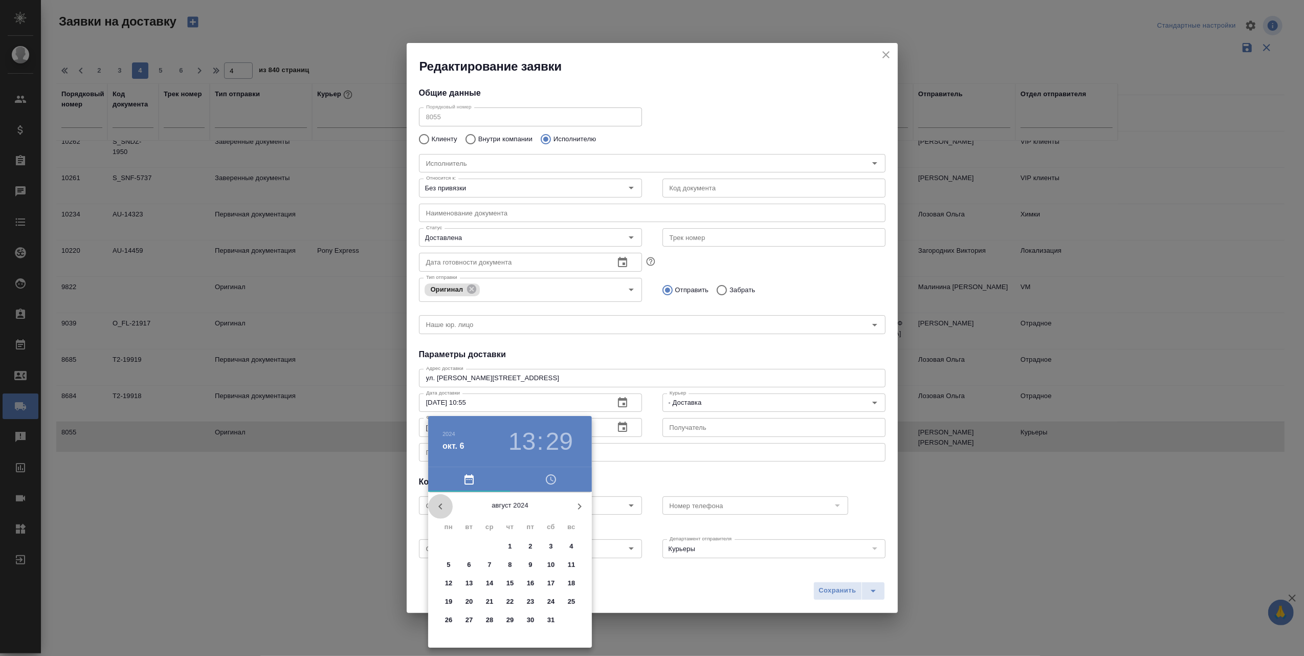
click at [438, 504] on icon "button" at bounding box center [440, 506] width 12 height 12
click at [471, 582] on p "16" at bounding box center [469, 583] width 8 height 10
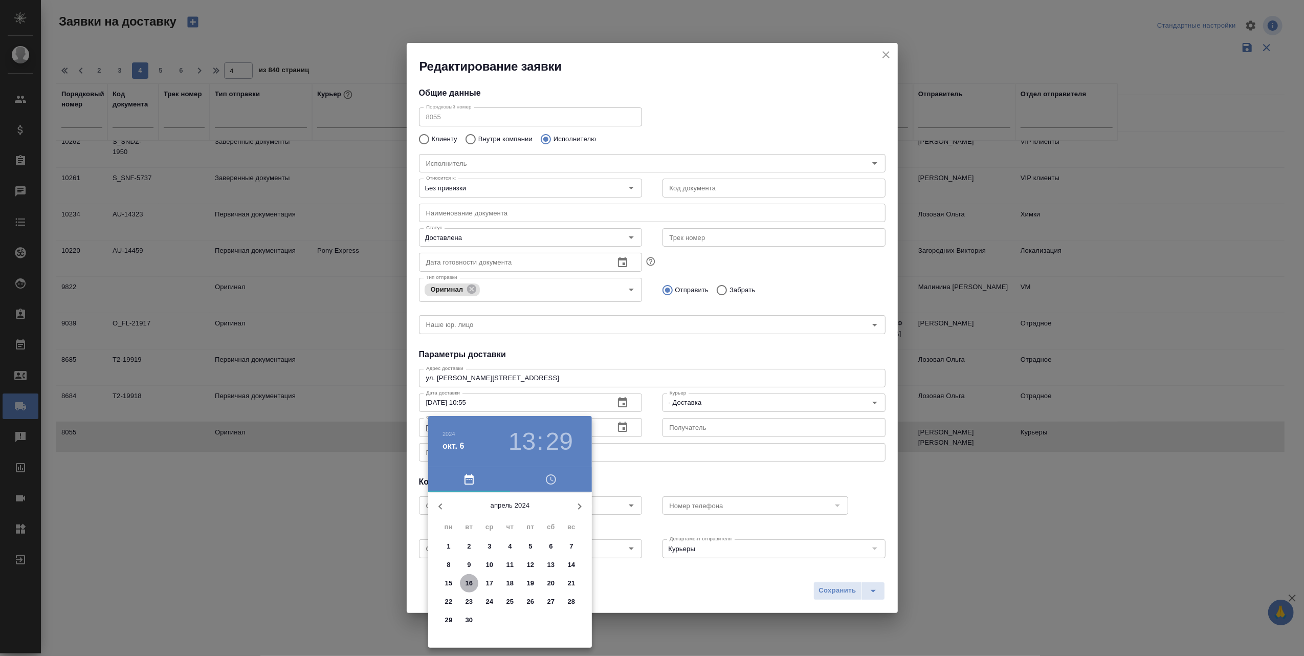
type input "[DATE] 13:29"
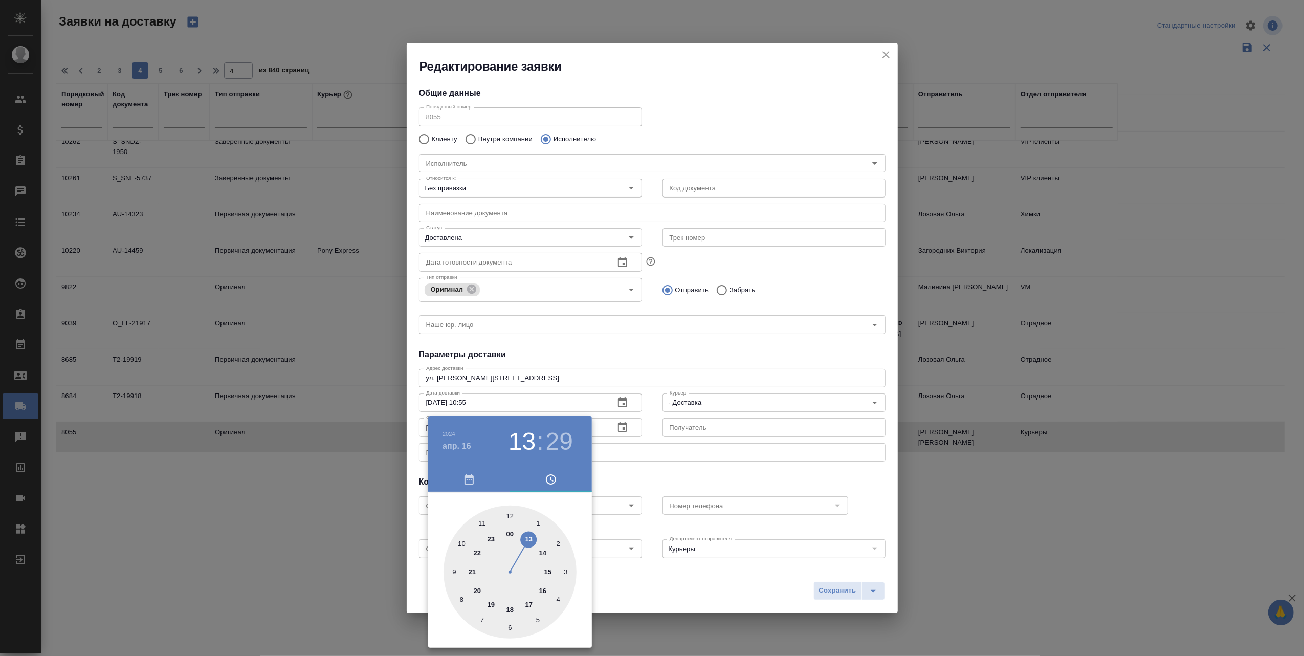
click at [830, 591] on div at bounding box center [652, 328] width 1304 height 656
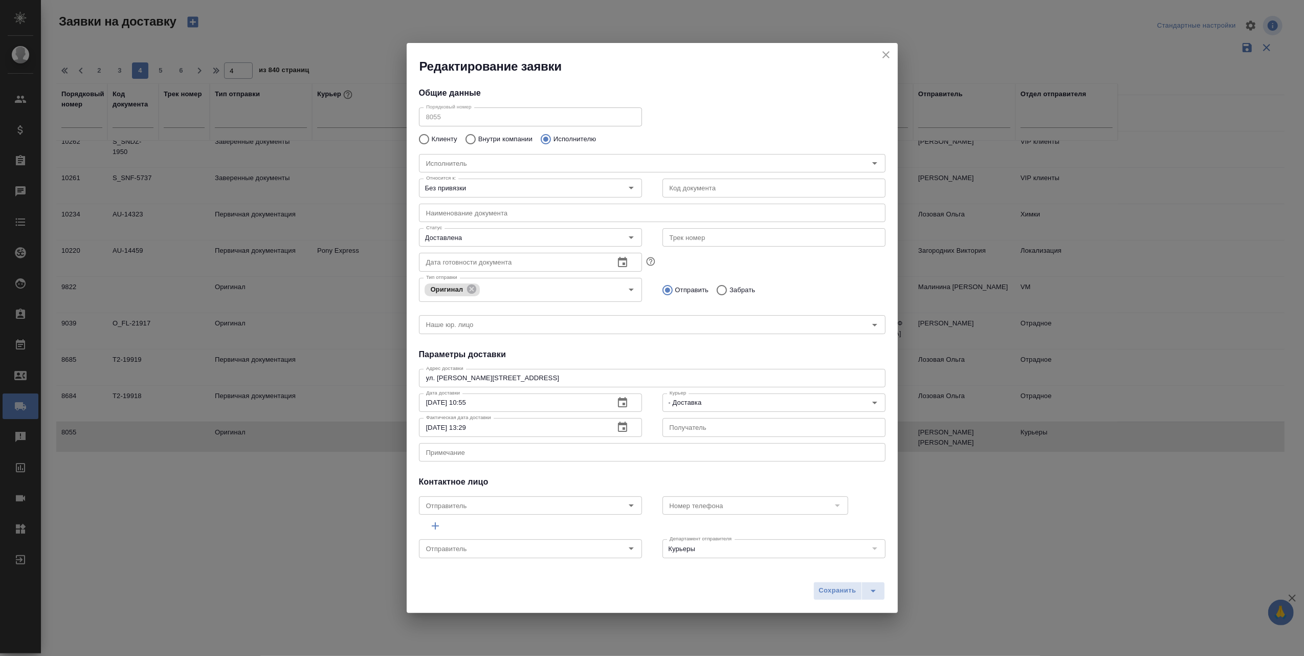
click at [830, 591] on span "Сохранить" at bounding box center [837, 591] width 37 height 12
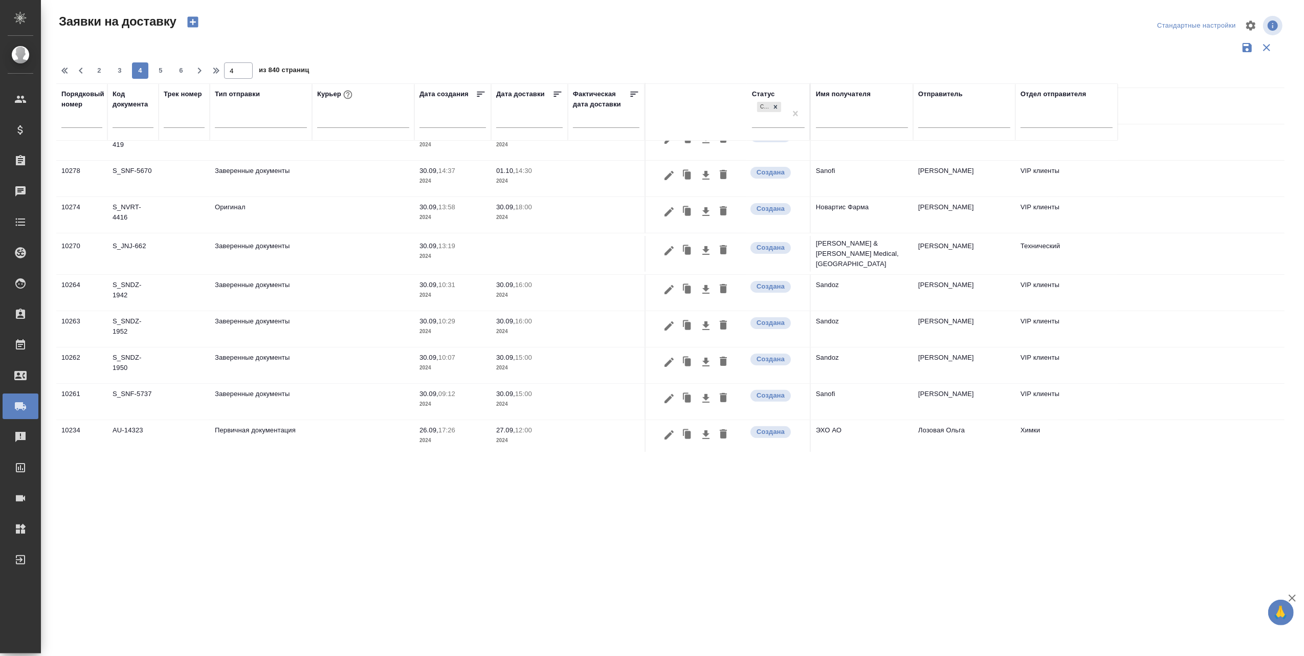
scroll to position [383, 0]
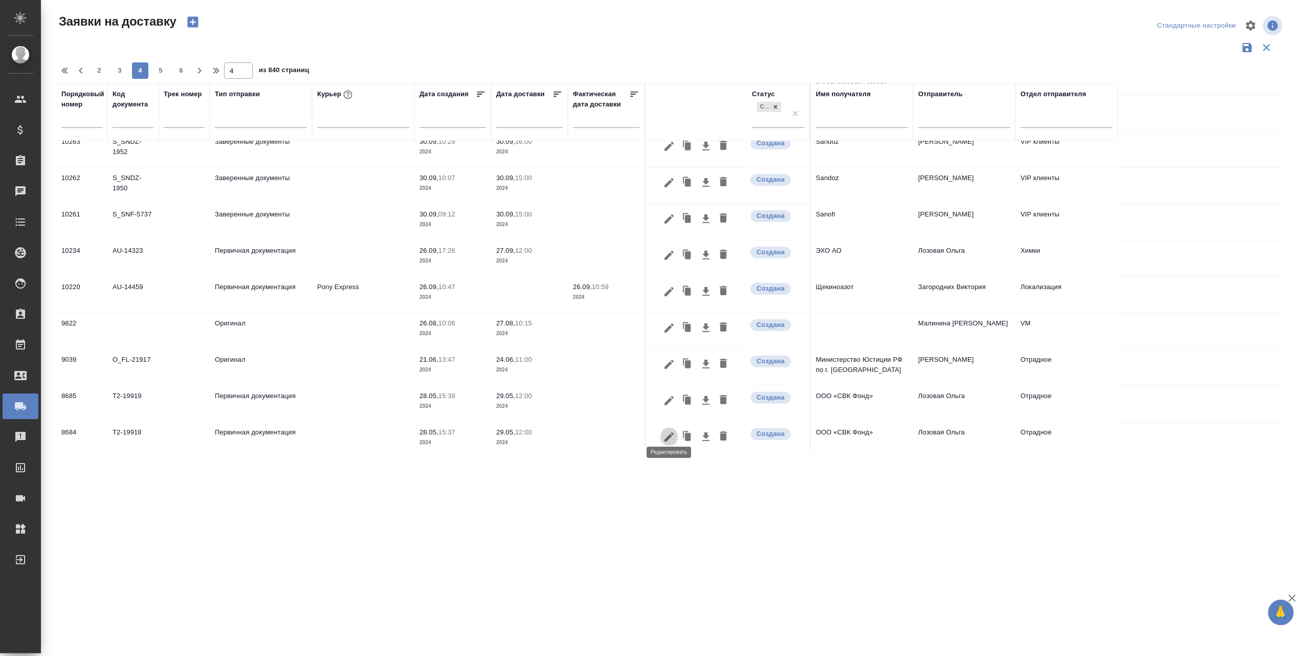
click at [665, 431] on icon "button" at bounding box center [669, 437] width 12 height 12
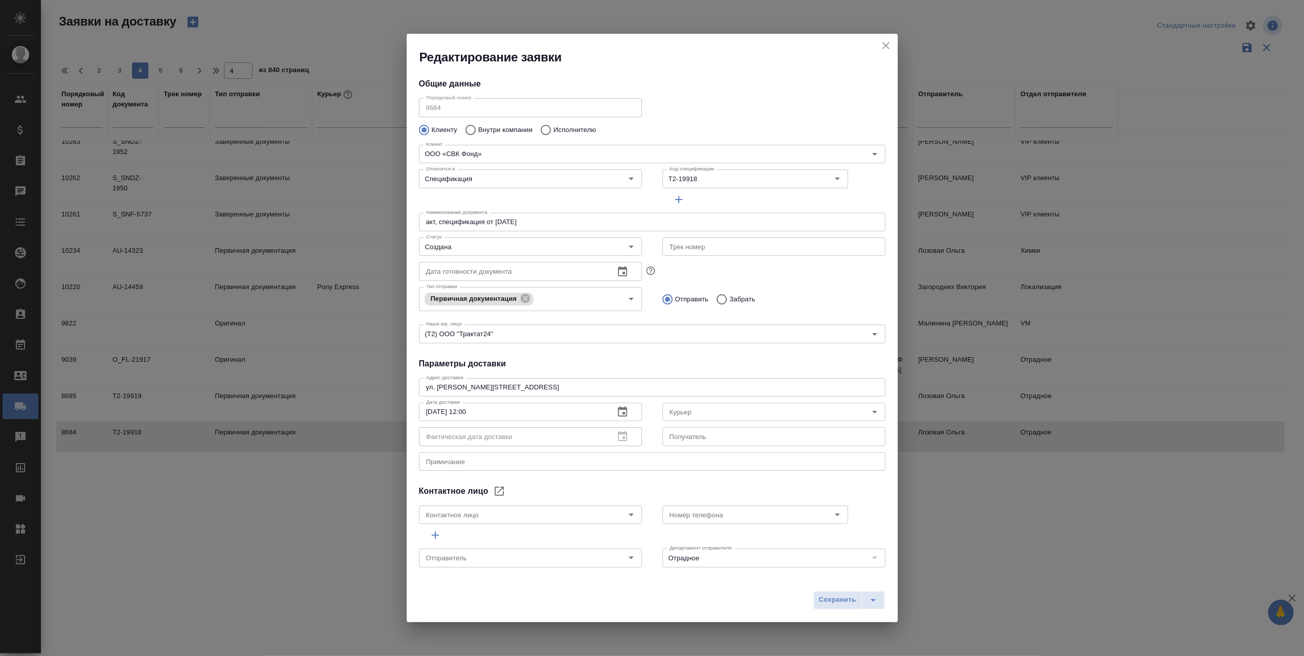
type input "Волкодав Юлия"
type input "[PHONE_NUMBER] доб. 511;"
type input "Лозовая Ольга"
click at [872, 412] on icon "Open" at bounding box center [874, 412] width 5 height 3
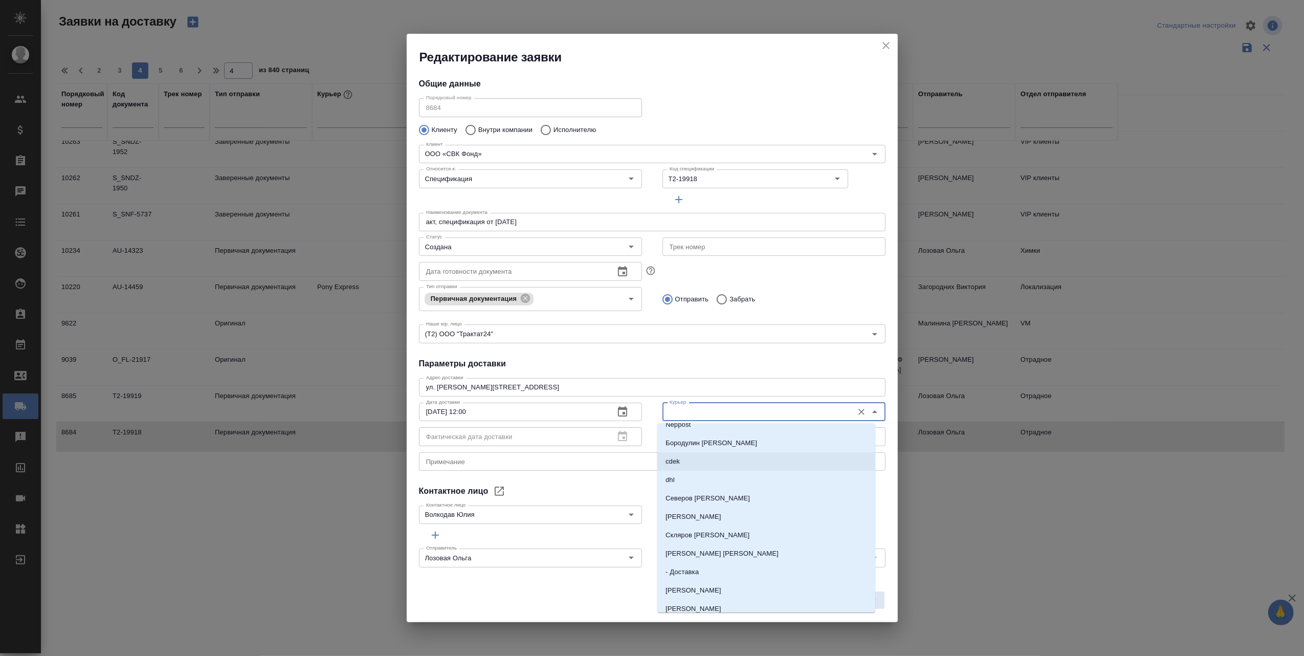
scroll to position [68, 0]
click at [717, 475] on li "Северов [PERSON_NAME]" at bounding box center [766, 477] width 218 height 18
type input "Северов [PERSON_NAME]"
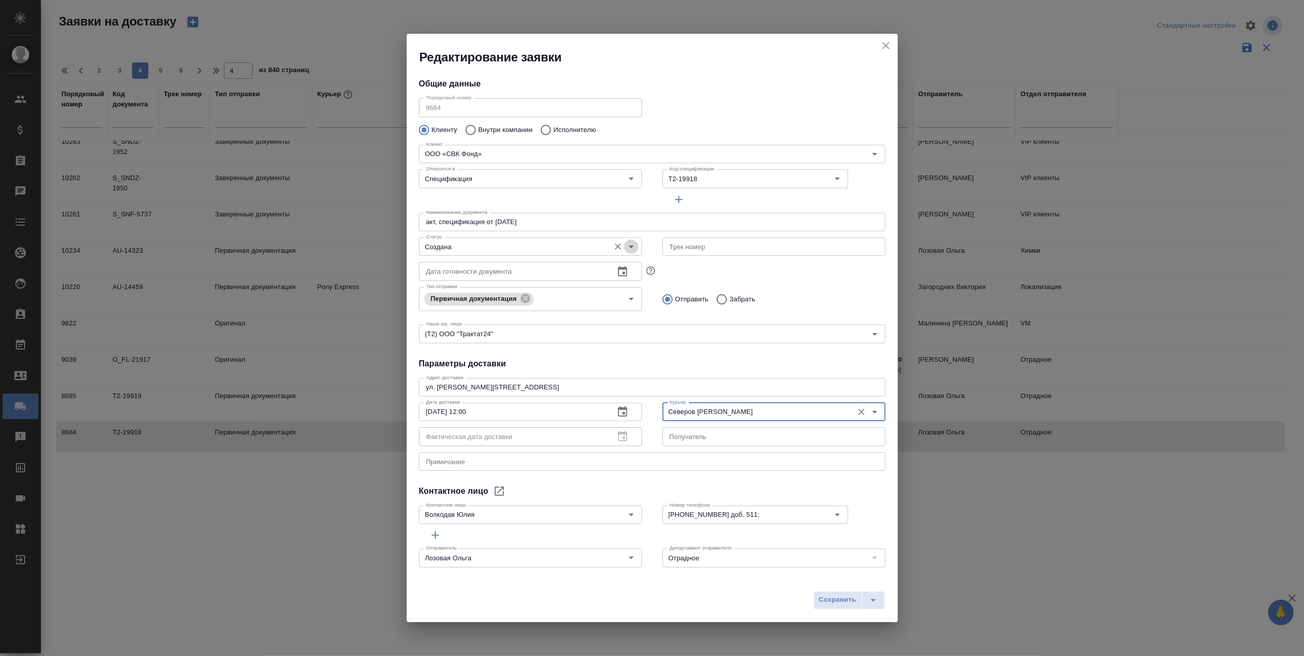
click at [627, 249] on icon "Open" at bounding box center [631, 246] width 12 height 12
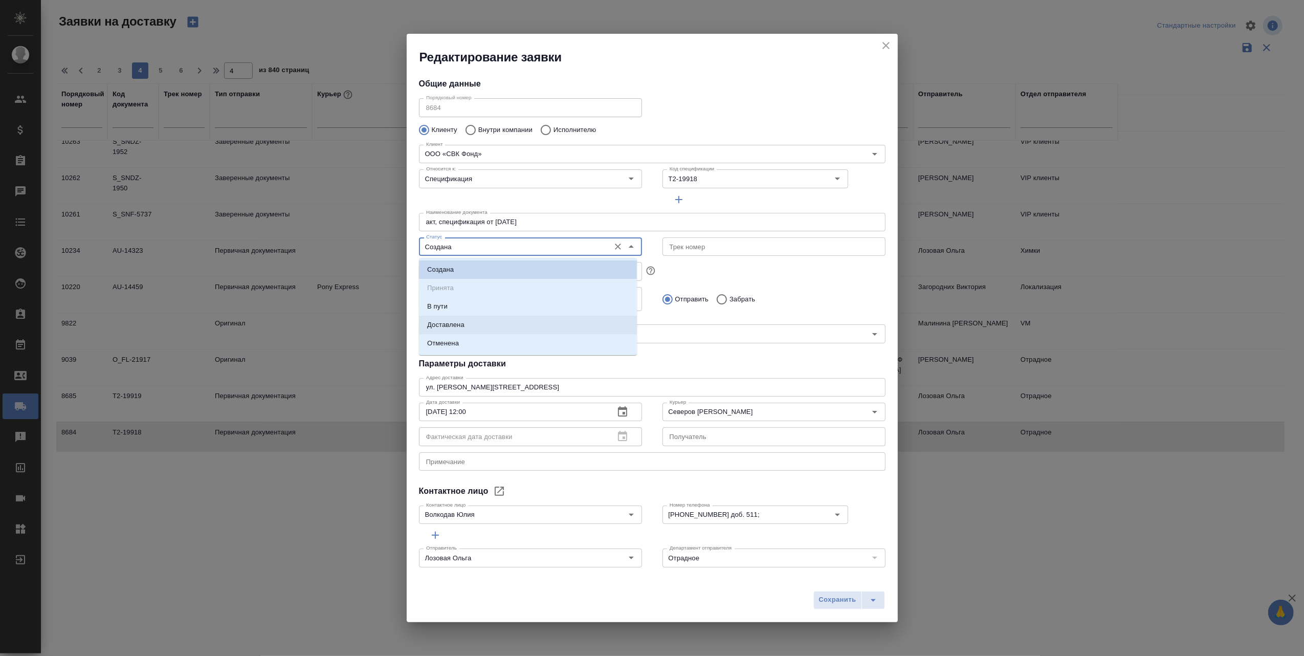
click at [468, 324] on li "Доставлена" at bounding box center [528, 325] width 218 height 18
type input "Доставлена"
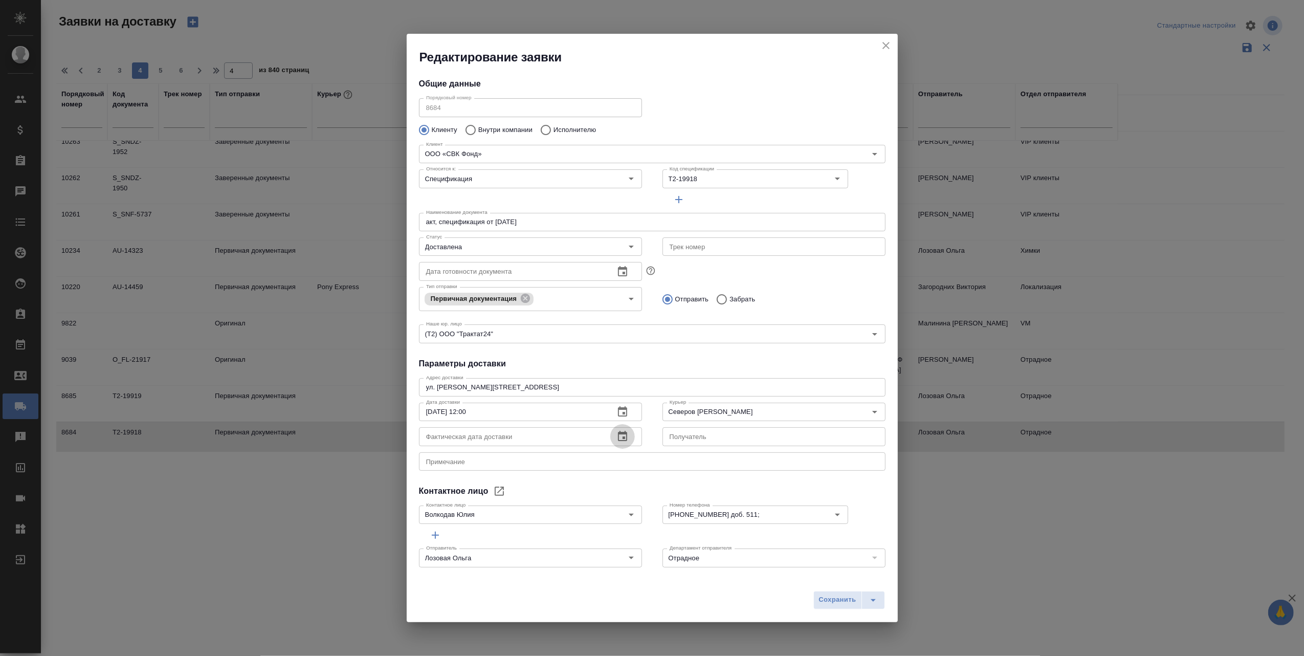
click at [616, 438] on icon "button" at bounding box center [622, 436] width 12 height 12
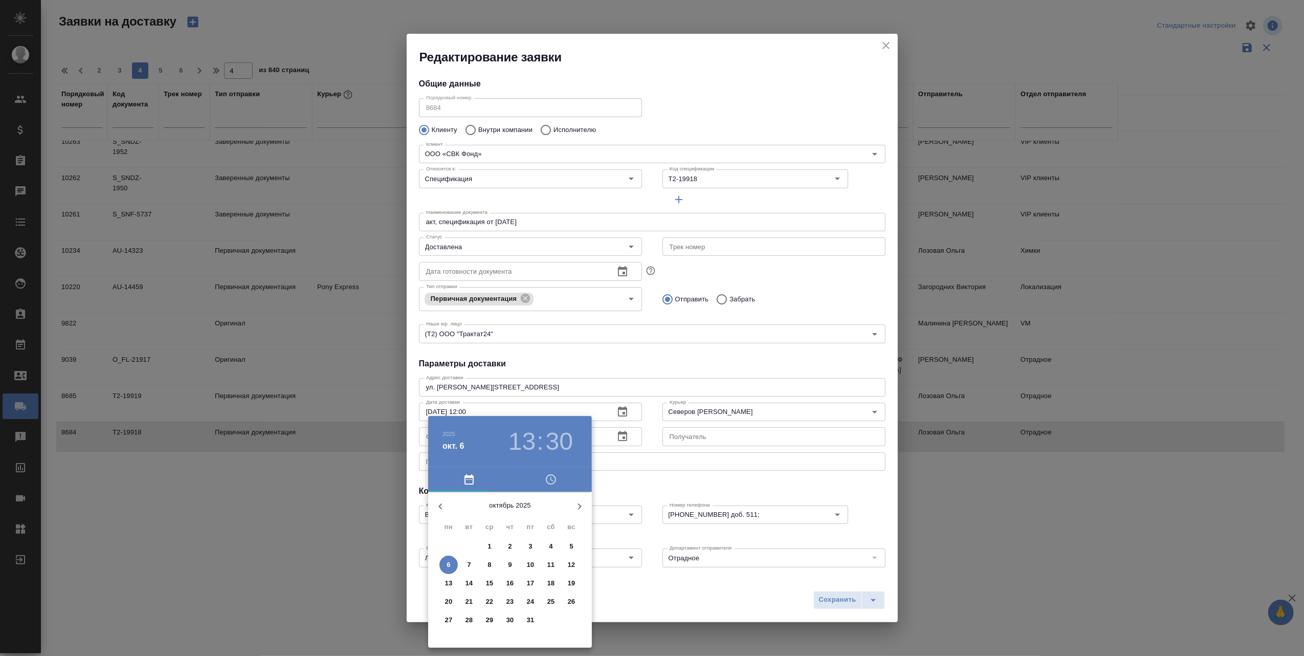
click at [447, 432] on h6 "2025" at bounding box center [448, 434] width 13 height 6
click at [498, 539] on div "2024" at bounding box center [510, 544] width 164 height 20
click at [438, 505] on icon "button" at bounding box center [440, 506] width 12 height 12
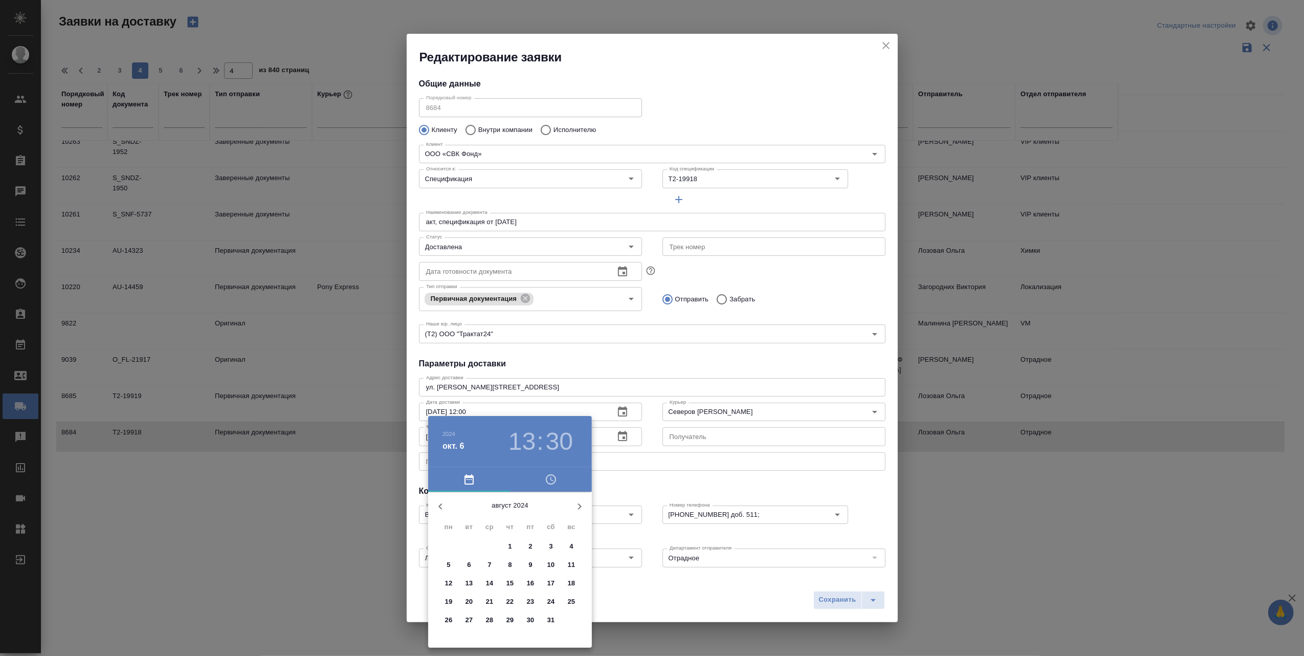
click at [438, 505] on icon "button" at bounding box center [440, 506] width 12 height 12
click at [491, 617] on p "29" at bounding box center [490, 620] width 8 height 10
type input "[DATE] 13:30"
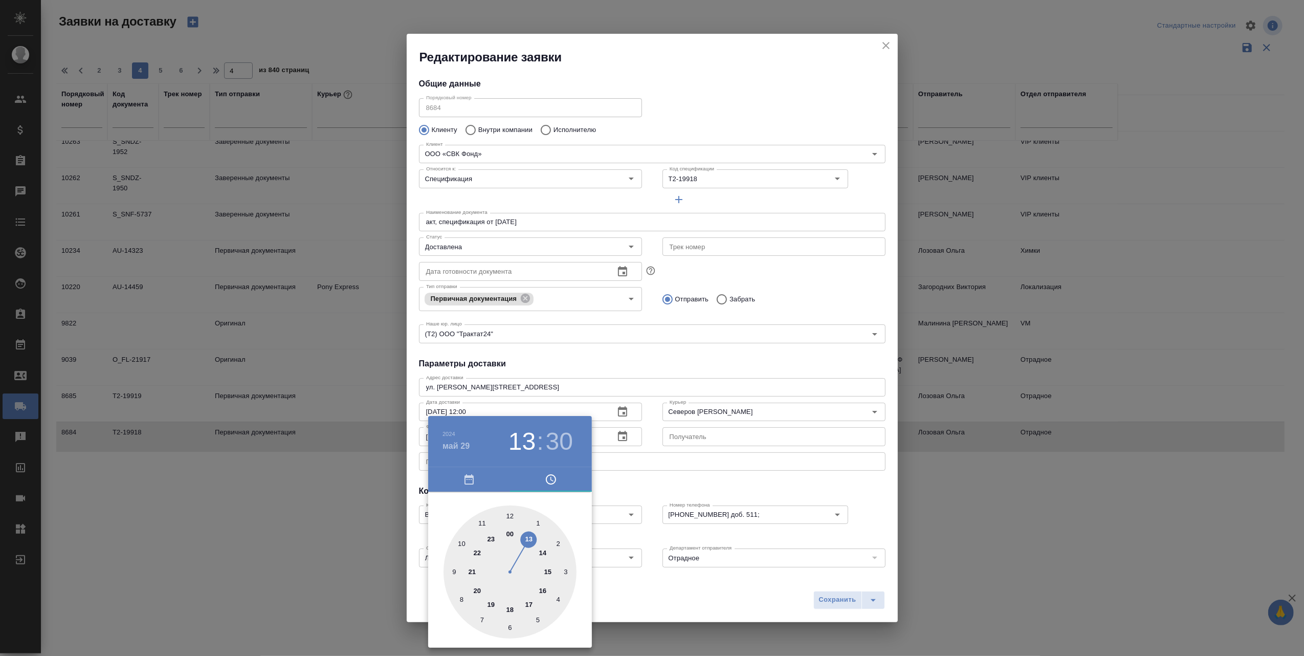
click at [756, 601] on div at bounding box center [652, 328] width 1304 height 656
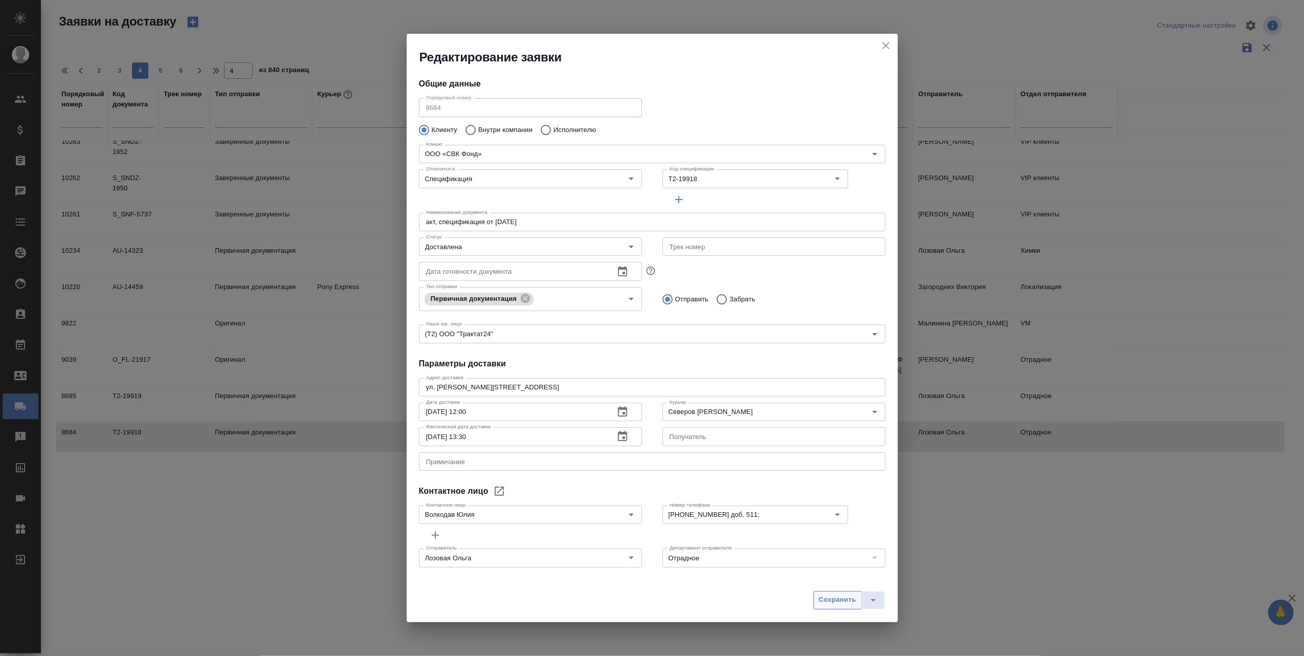
click at [826, 603] on span "Сохранить" at bounding box center [837, 600] width 37 height 12
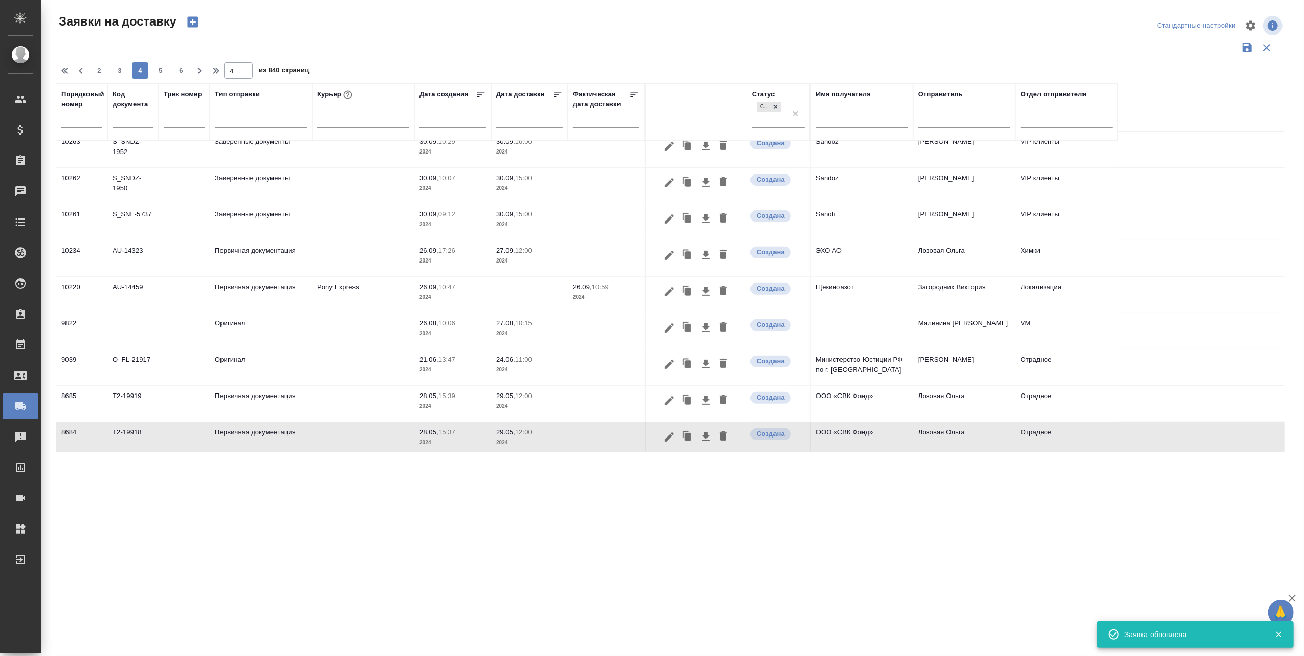
type input "Создана"
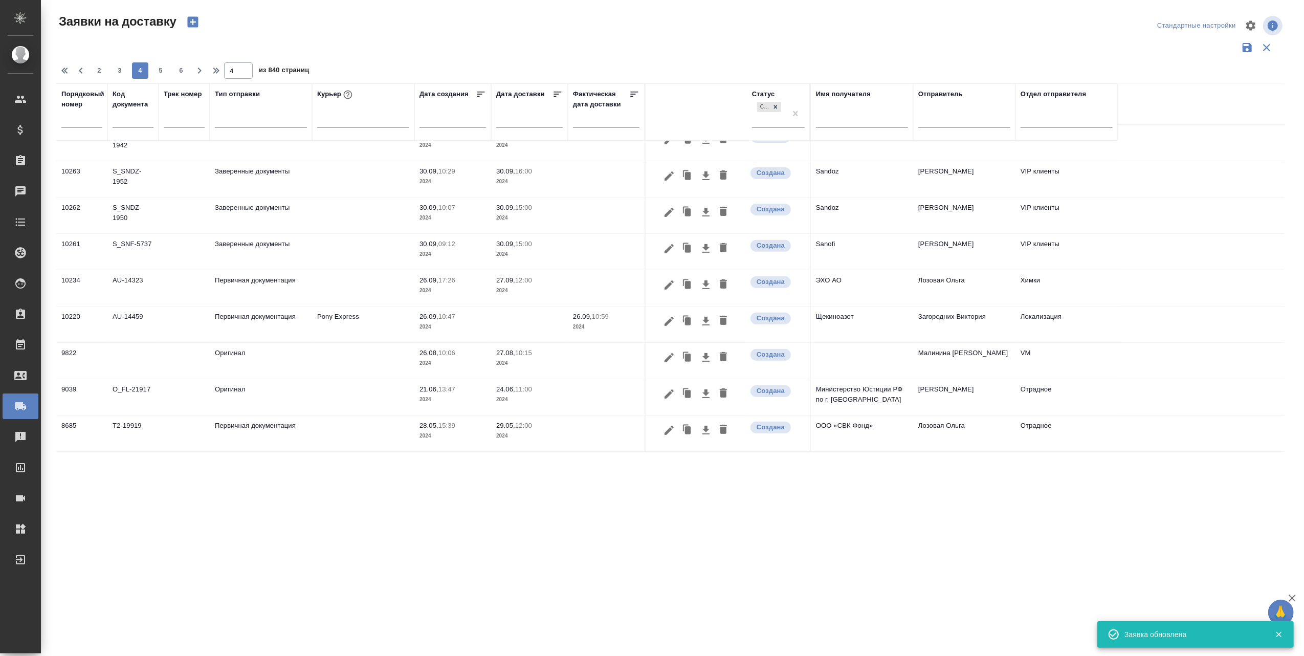
scroll to position [346, 0]
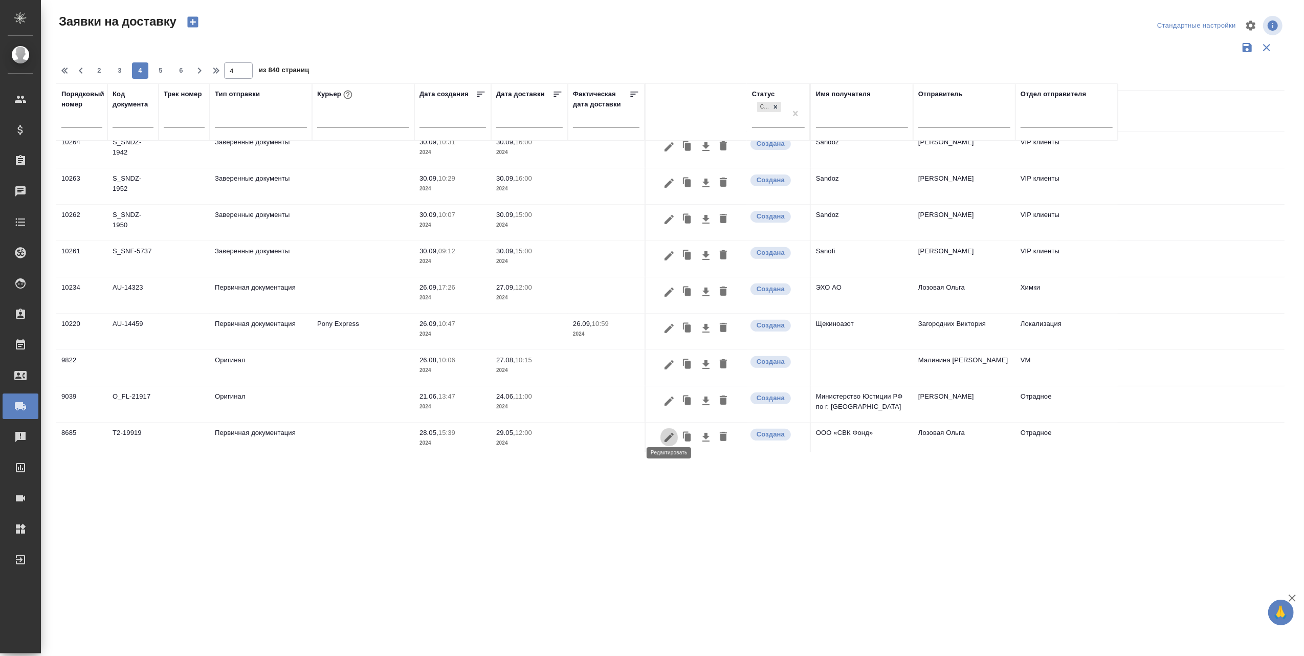
click at [666, 431] on icon "button" at bounding box center [669, 437] width 12 height 12
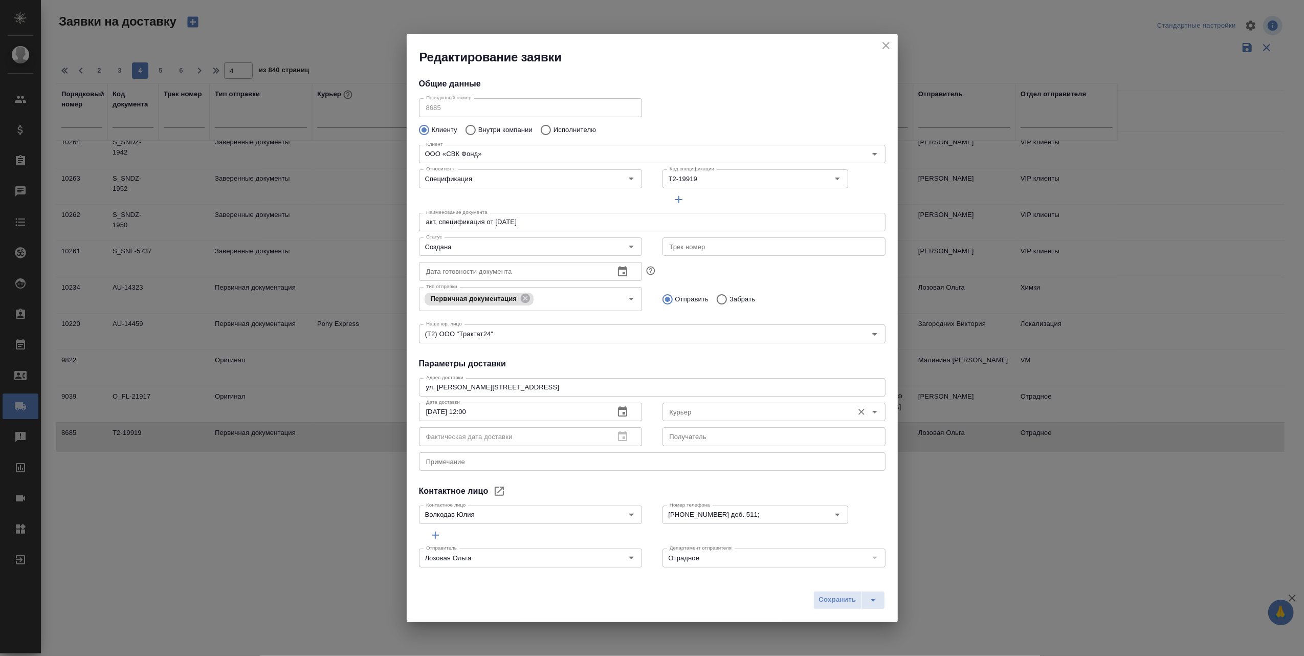
click at [869, 413] on icon "Open" at bounding box center [875, 412] width 12 height 12
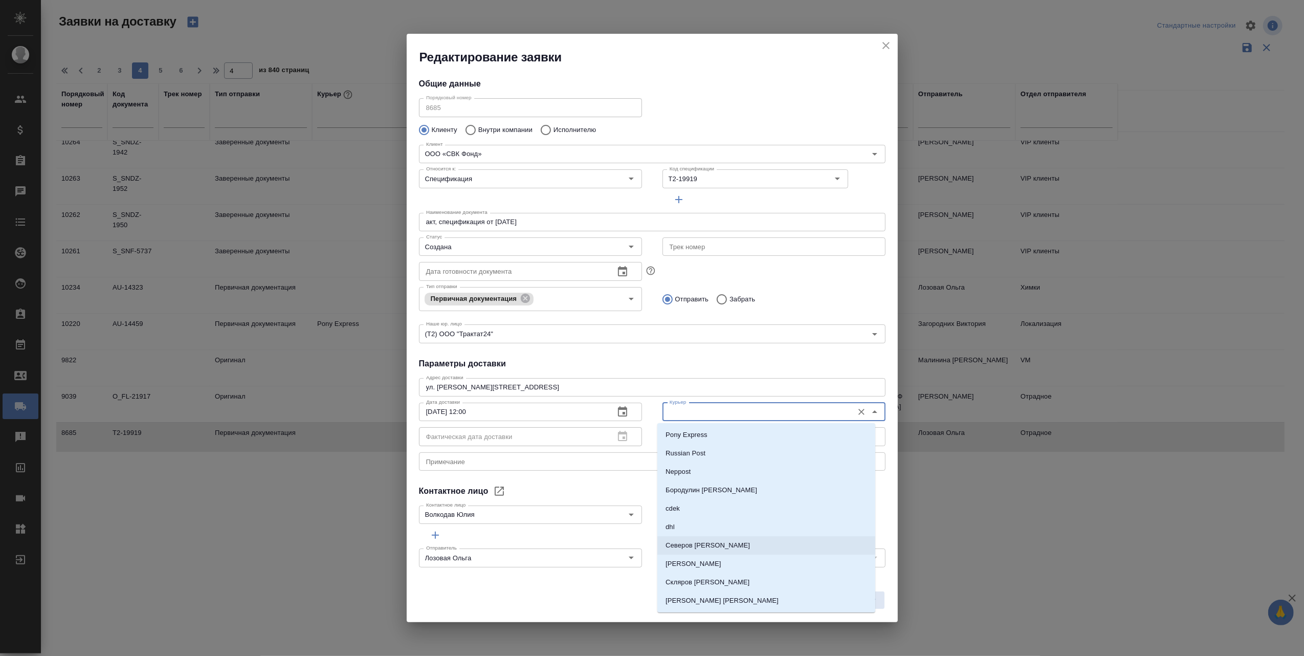
click at [705, 544] on p "Северов [PERSON_NAME]" at bounding box center [707, 545] width 84 height 10
type input "Северов [PERSON_NAME]"
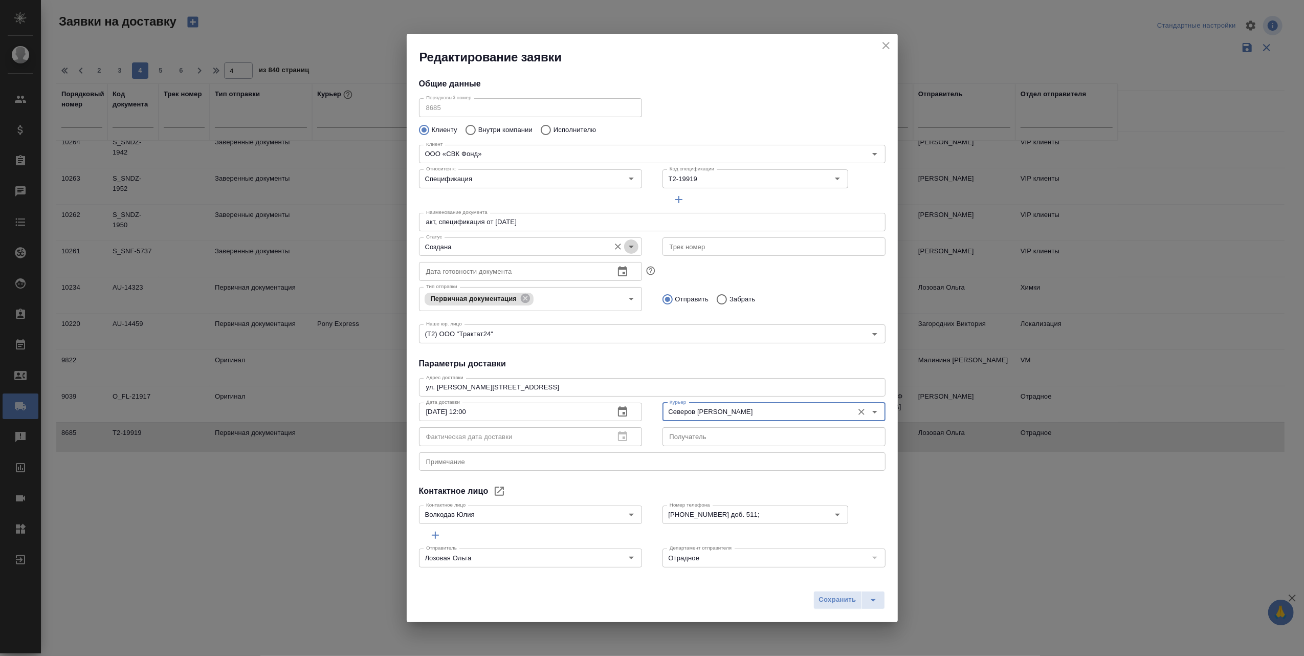
click at [625, 244] on icon "Open" at bounding box center [631, 246] width 12 height 12
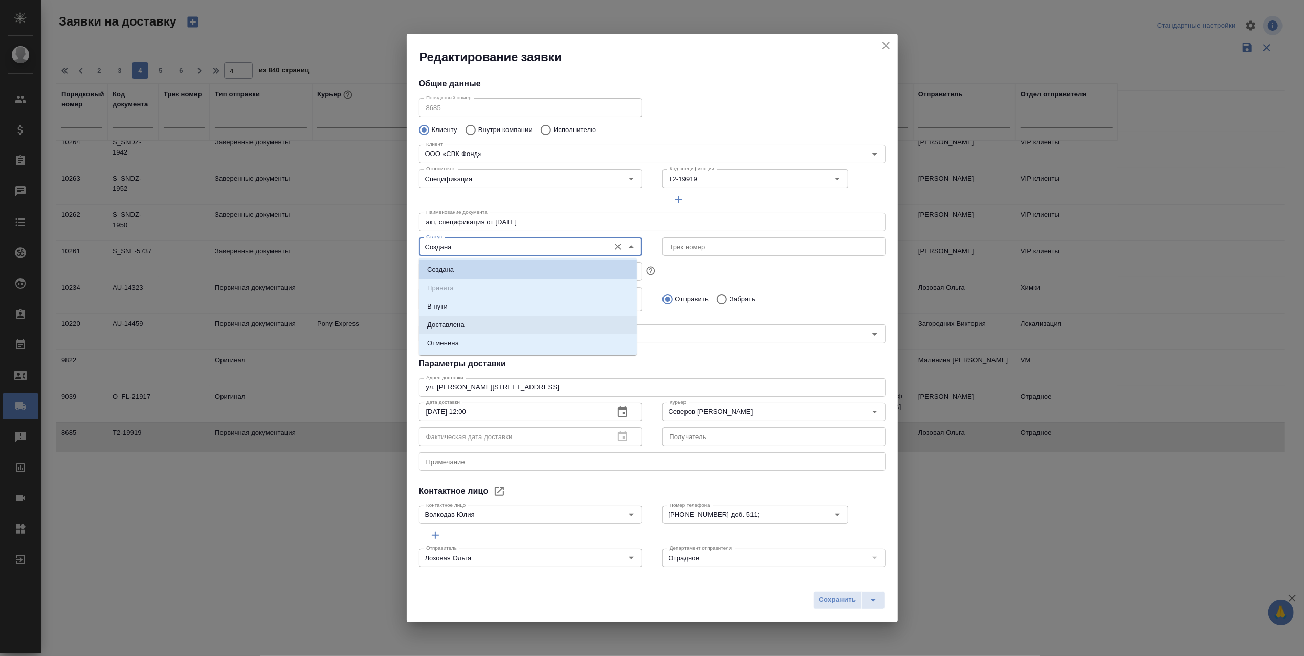
click at [454, 323] on p "Доставлена" at bounding box center [445, 325] width 37 height 10
type input "Доставлена"
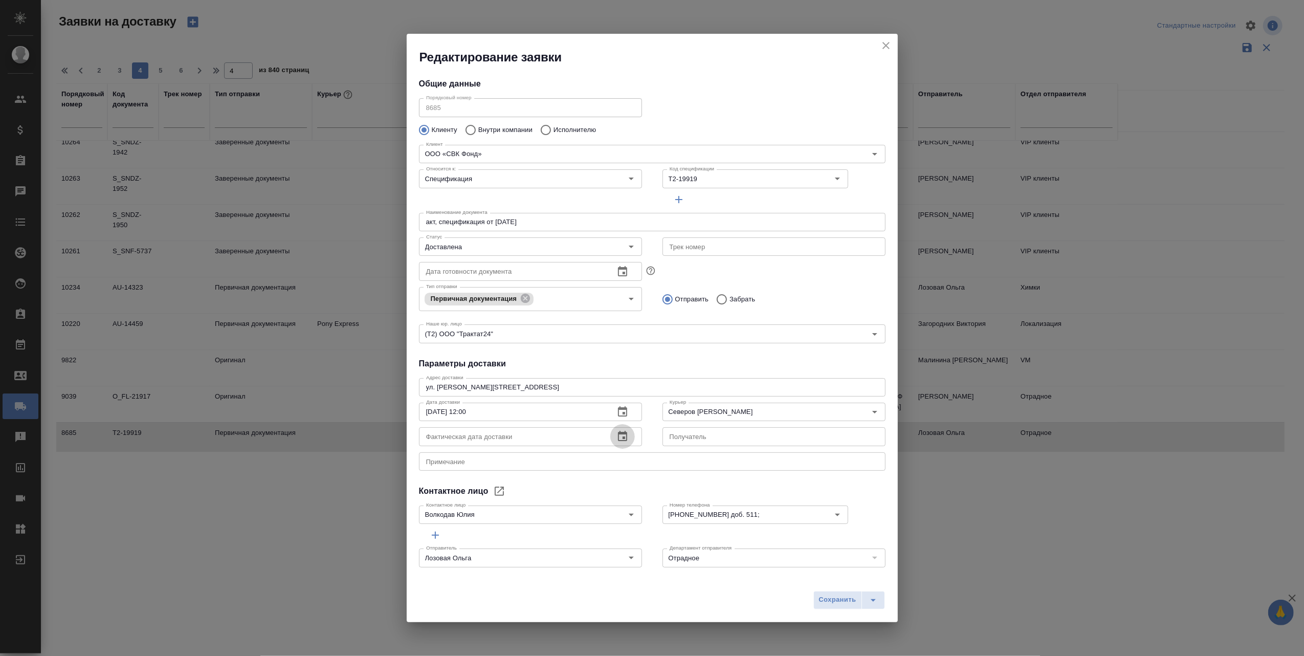
click at [616, 436] on icon "button" at bounding box center [622, 436] width 12 height 12
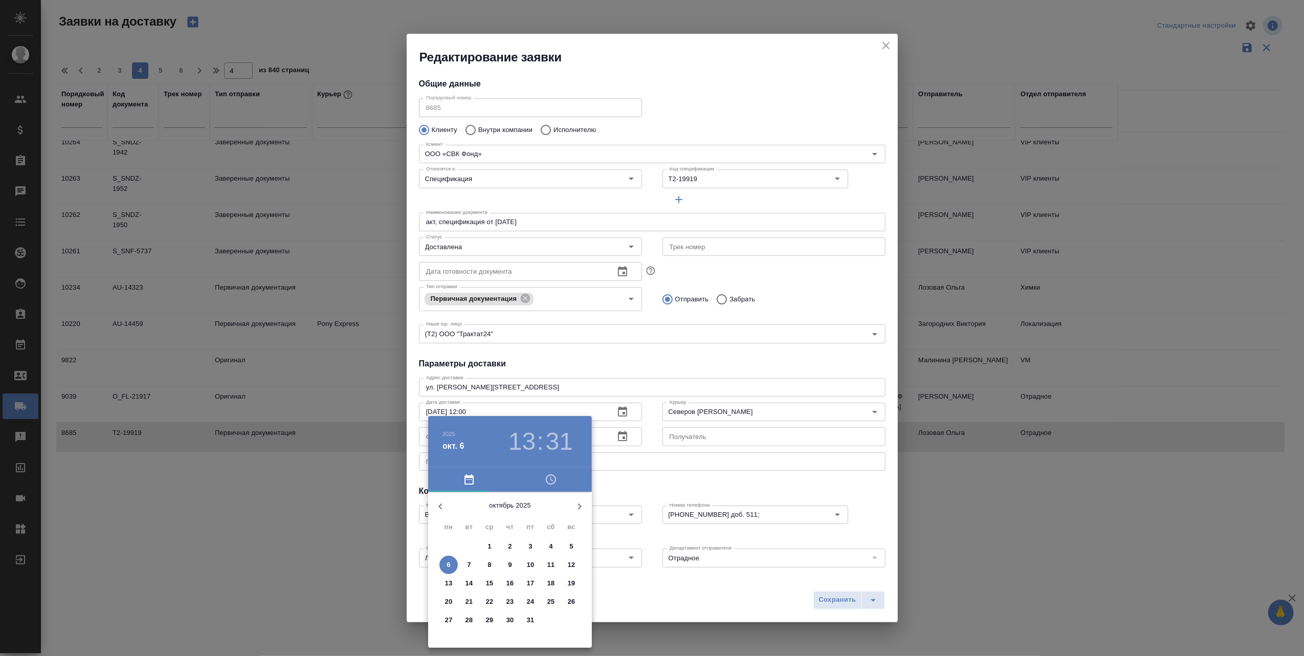
click at [450, 435] on h6 "2025" at bounding box center [448, 434] width 13 height 6
click at [503, 544] on div "2024" at bounding box center [510, 544] width 164 height 20
click at [445, 501] on icon "button" at bounding box center [440, 506] width 12 height 12
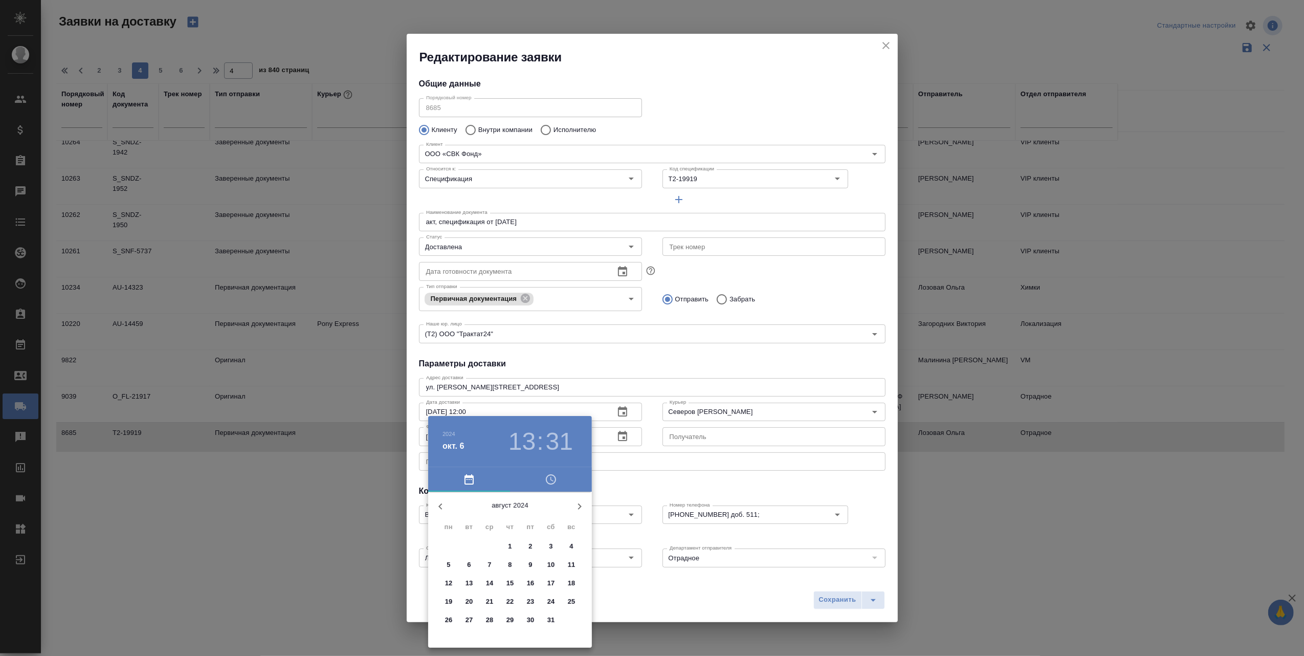
click at [445, 501] on icon "button" at bounding box center [440, 506] width 12 height 12
click at [513, 617] on p "30" at bounding box center [510, 620] width 8 height 10
type input "[DATE] 13:31"
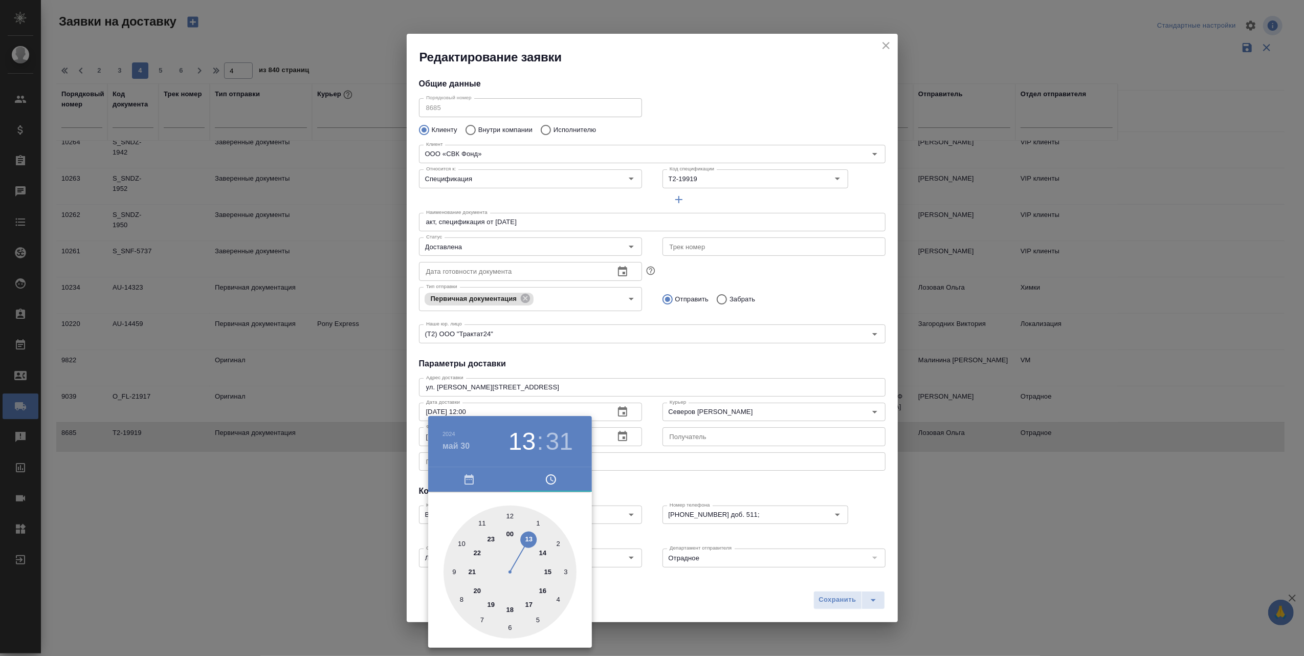
click at [701, 596] on div at bounding box center [652, 328] width 1304 height 656
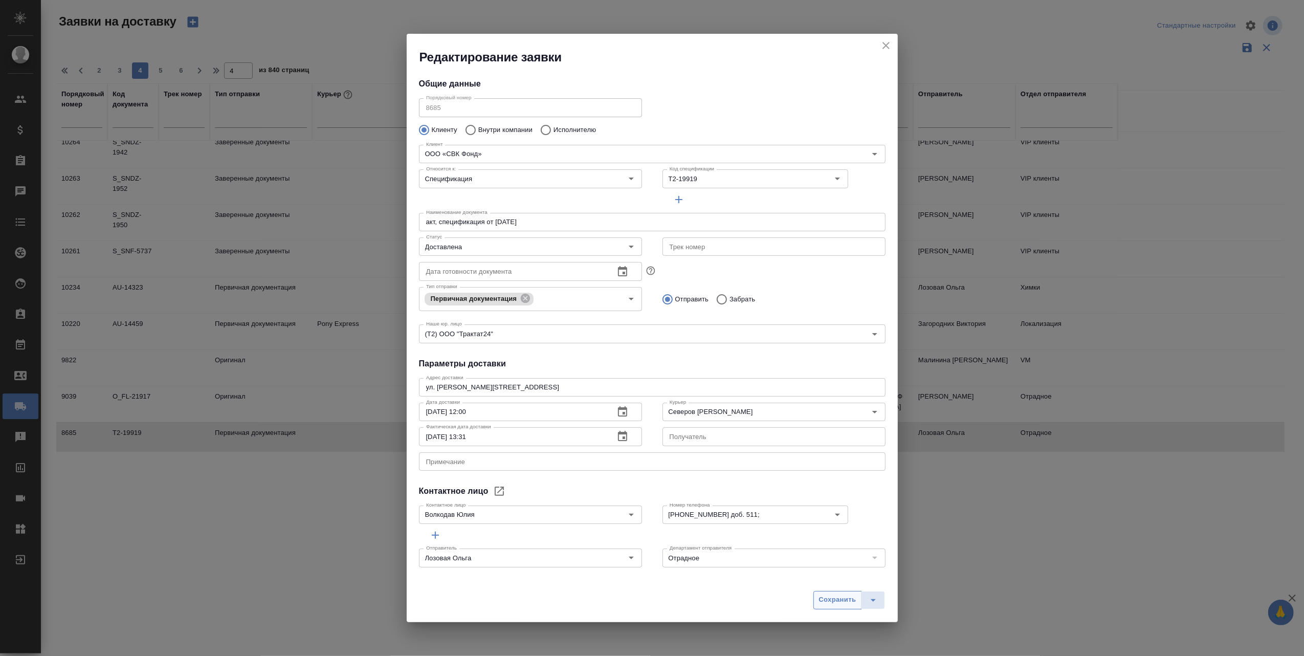
click at [835, 601] on span "Сохранить" at bounding box center [837, 600] width 37 height 12
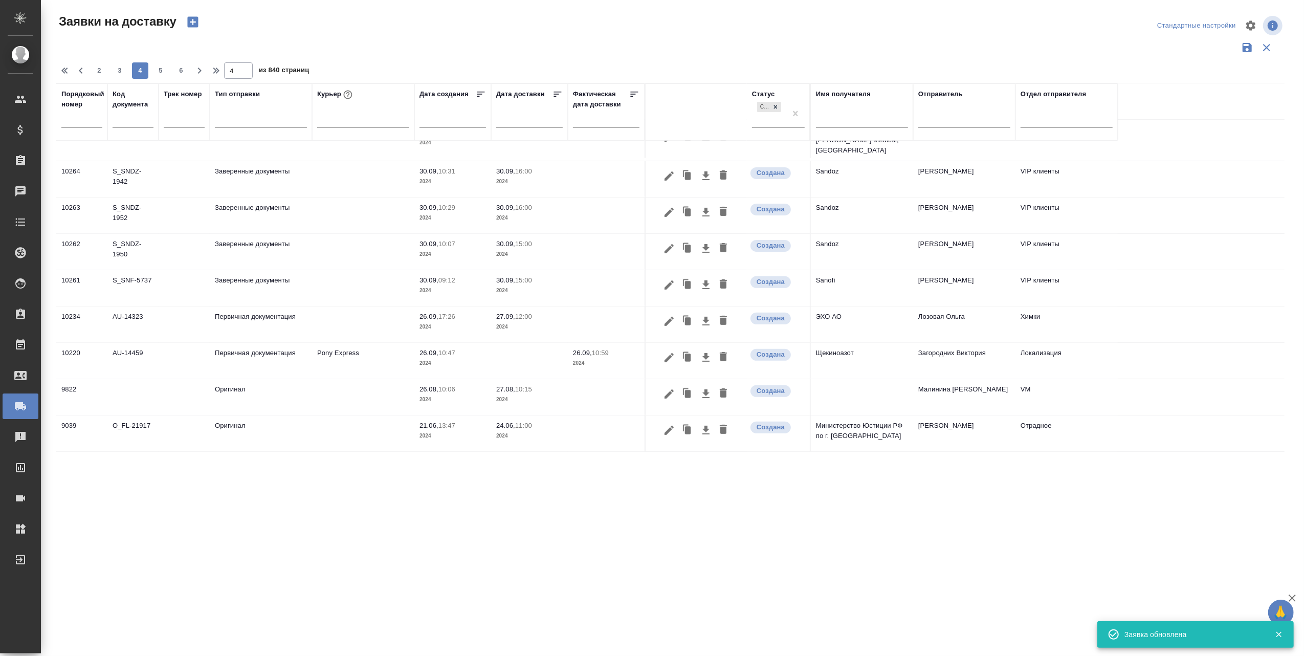
scroll to position [310, 0]
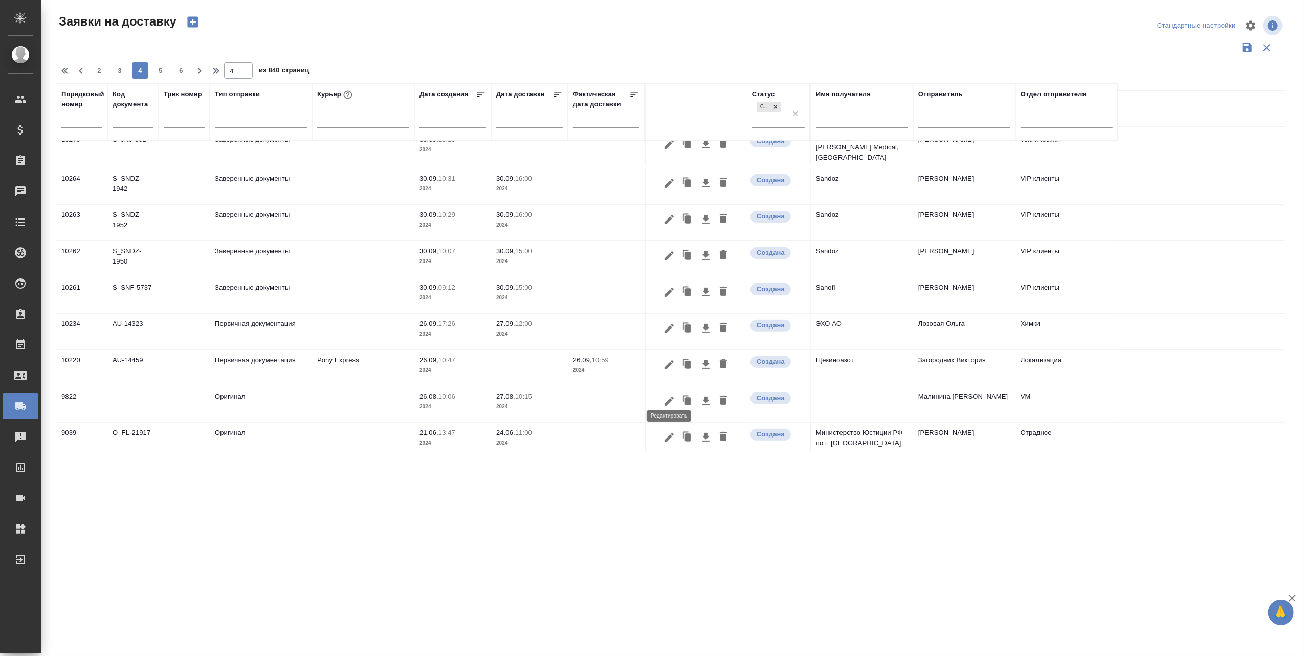
click at [667, 395] on icon "button" at bounding box center [669, 401] width 12 height 12
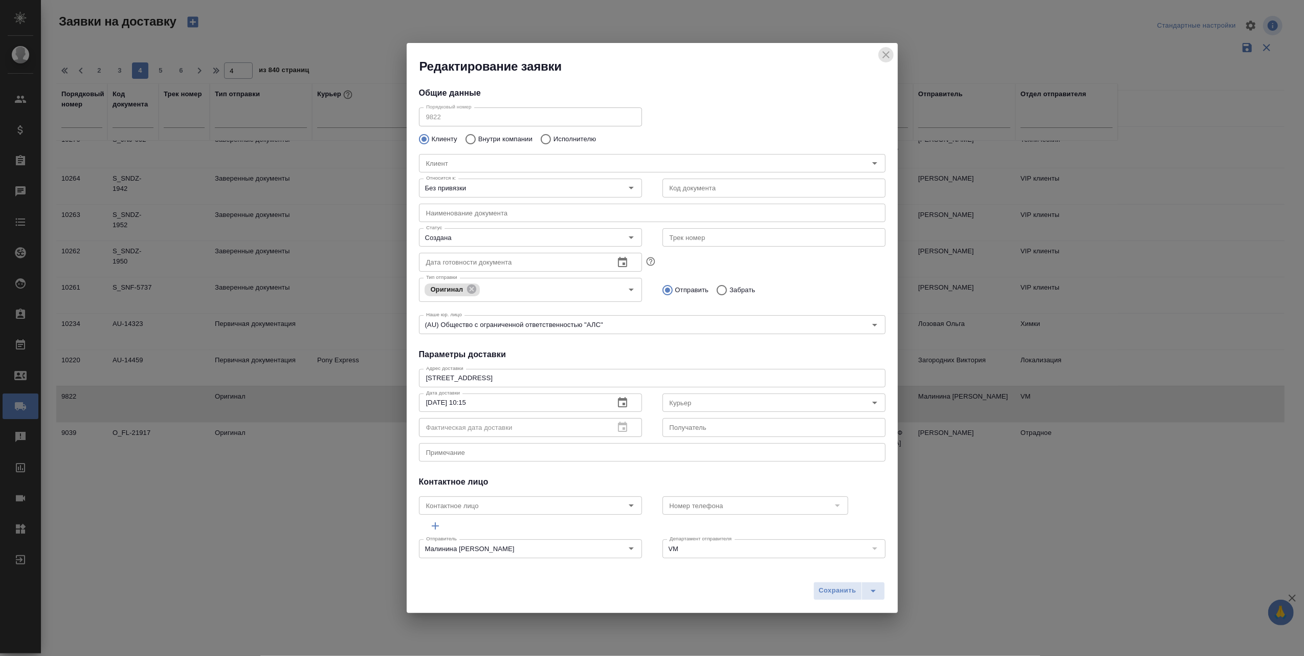
click at [887, 56] on icon "close" at bounding box center [885, 54] width 7 height 7
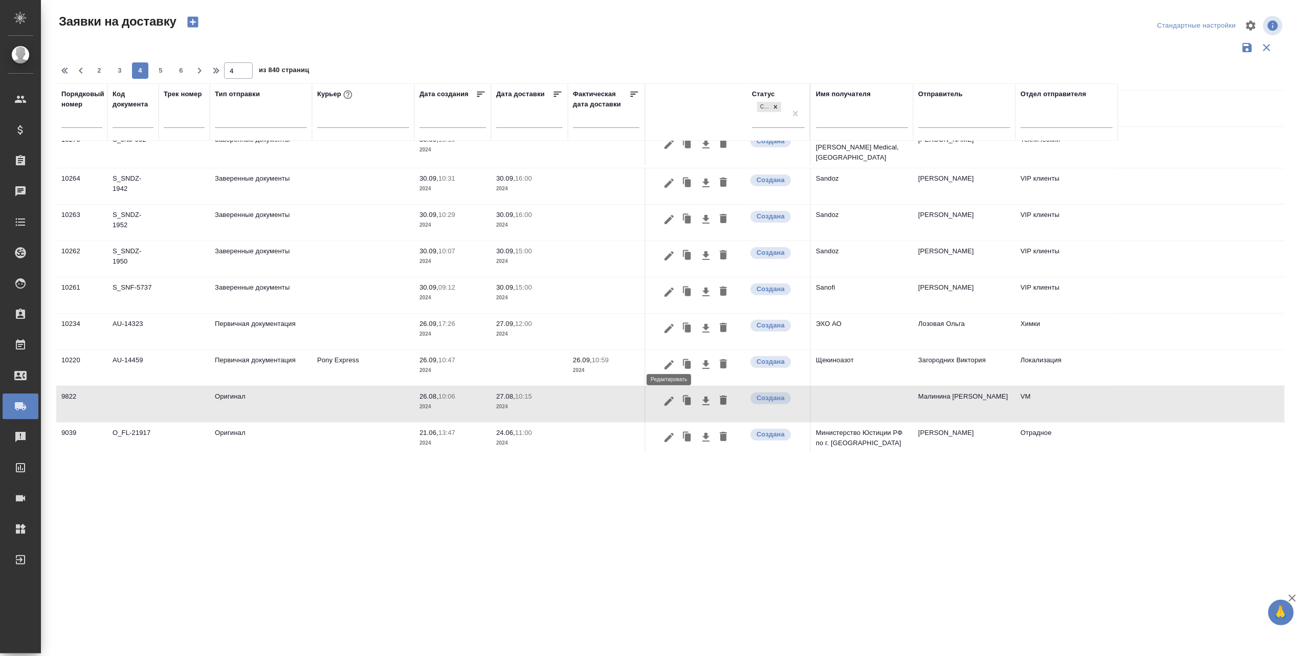
click at [670, 360] on icon "button" at bounding box center [668, 364] width 9 height 9
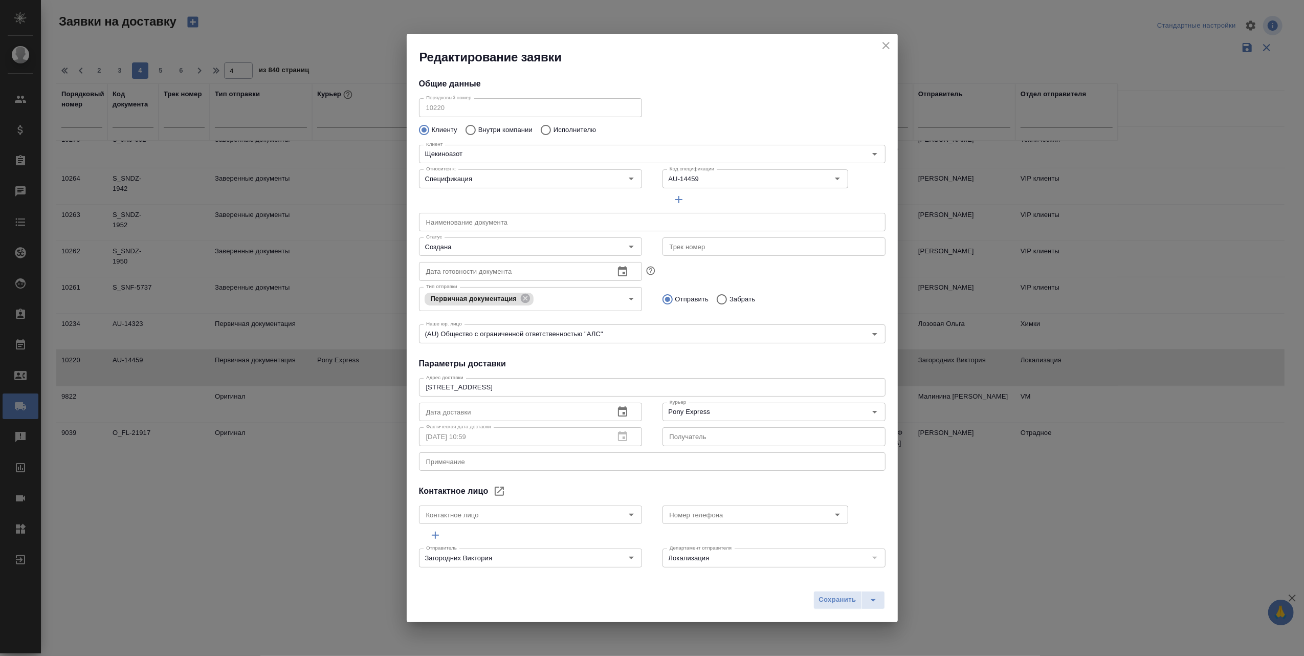
type input "[PERSON_NAME] [PERSON_NAME]"
type input "[PHONE_NUMBER]"
click at [884, 43] on icon "close" at bounding box center [886, 45] width 12 height 12
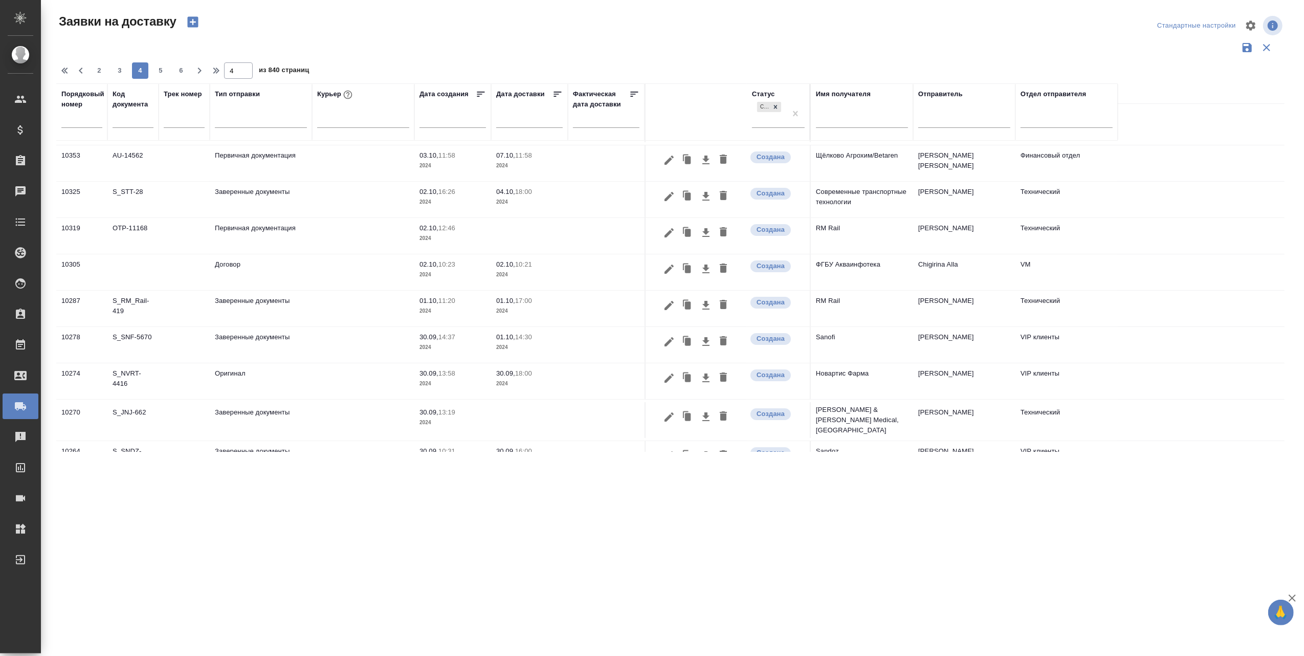
scroll to position [0, 0]
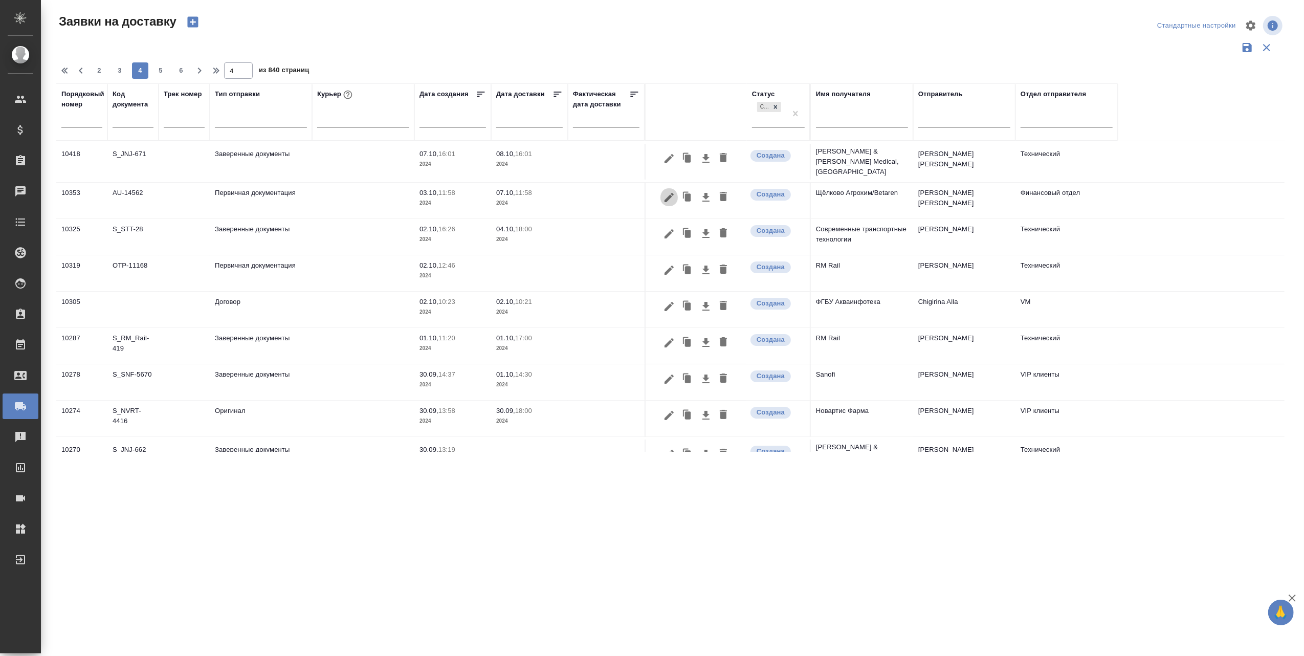
click at [670, 192] on icon "button" at bounding box center [668, 196] width 9 height 9
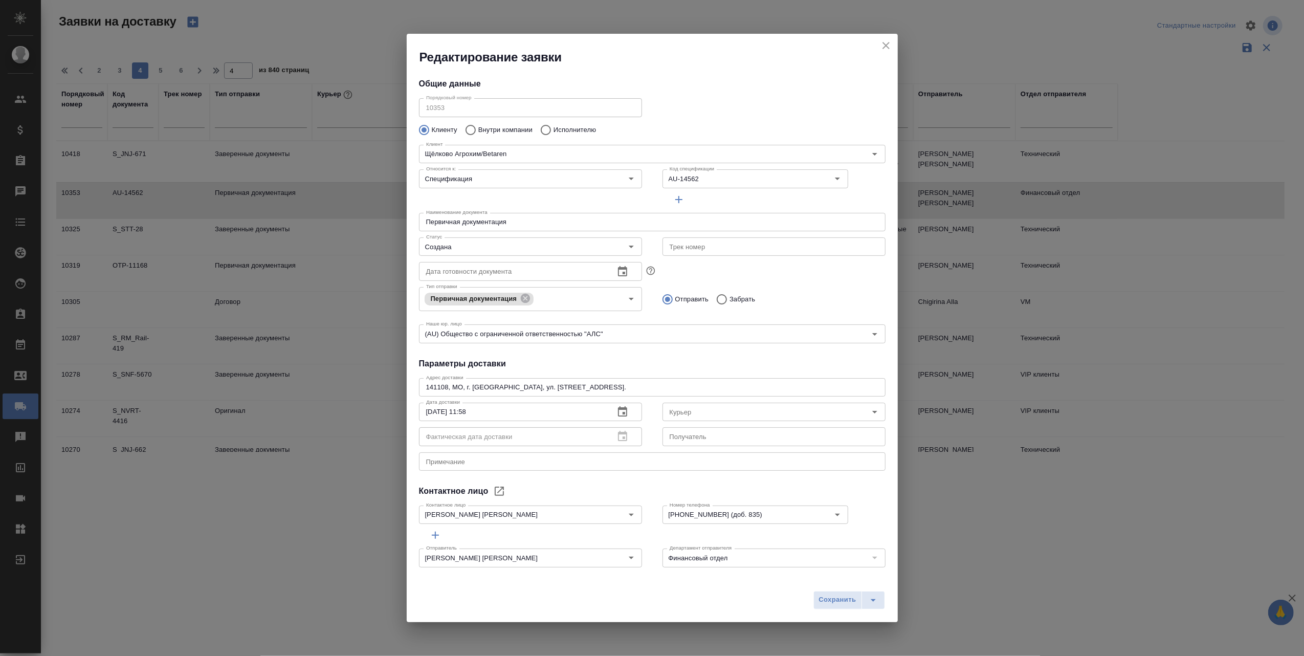
type input "[PERSON_NAME] [PERSON_NAME]"
type input "[PHONE_NUMBER] (доб. 835)"
click at [881, 41] on icon "close" at bounding box center [886, 45] width 12 height 12
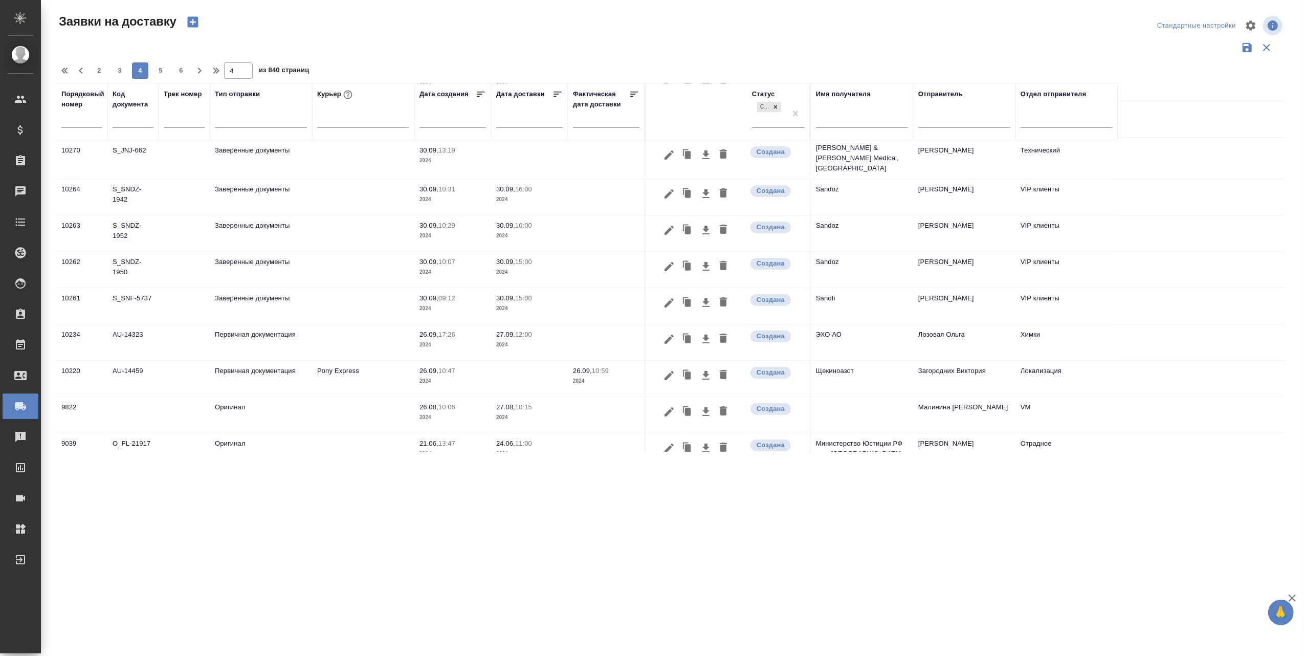
scroll to position [310, 0]
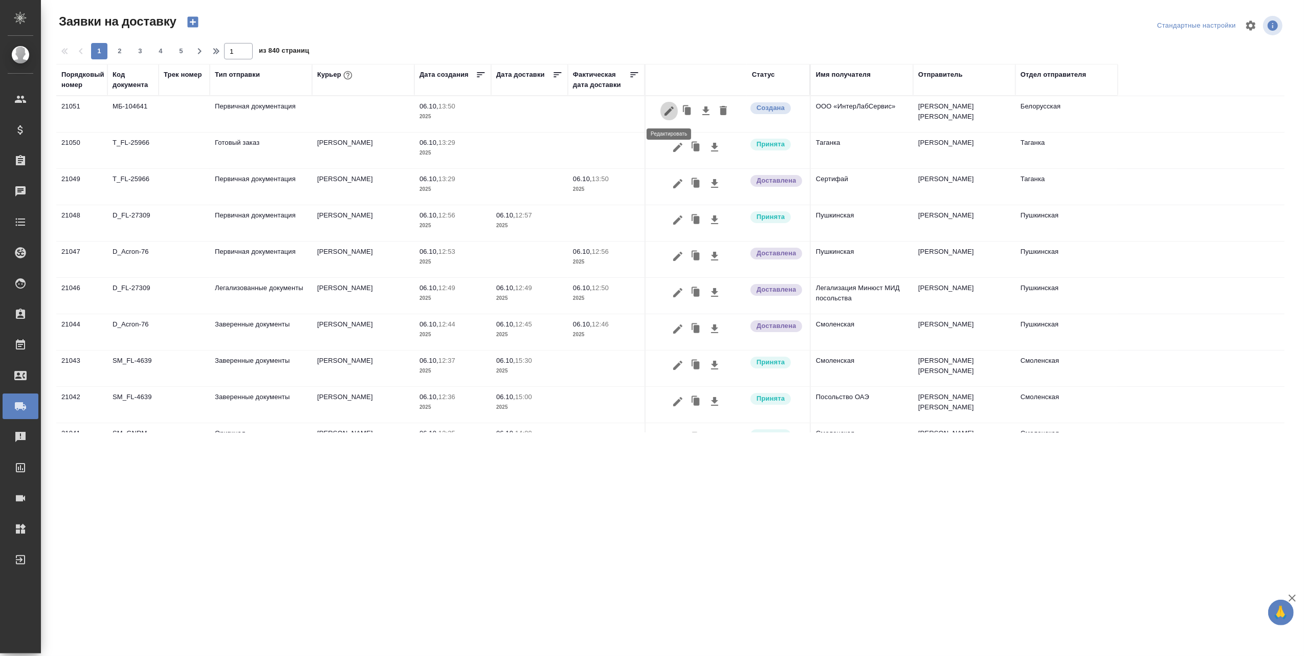
click at [672, 108] on icon "button" at bounding box center [668, 110] width 9 height 9
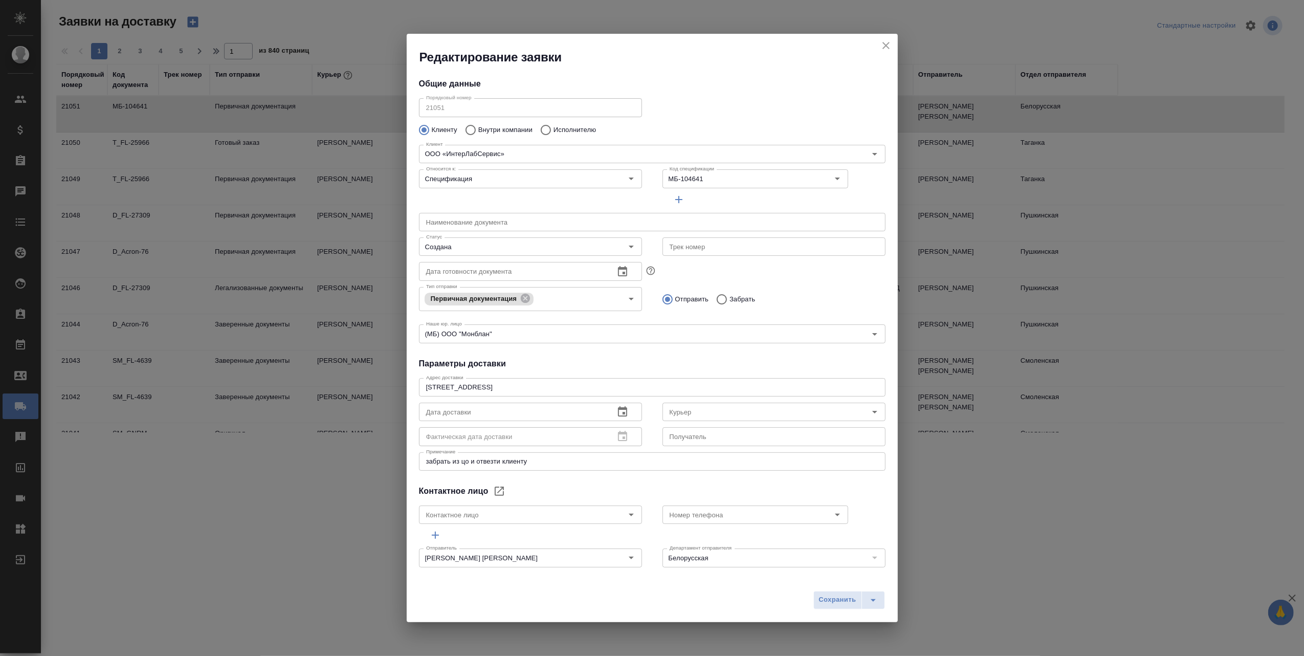
type input "Душкина Елена"
type input "+7 (495) 664 28 84 доб. 1726"
click at [869, 412] on icon "Open" at bounding box center [875, 412] width 12 height 12
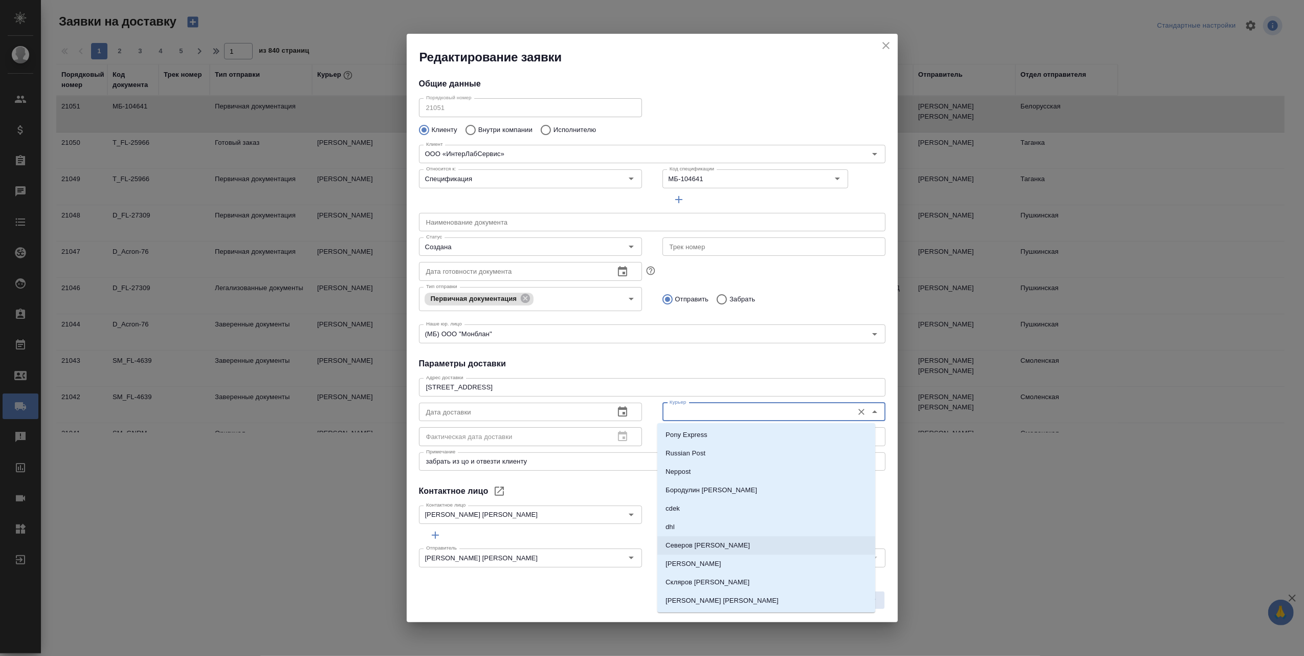
click at [714, 544] on li "Северов [PERSON_NAME]" at bounding box center [766, 545] width 218 height 18
type input "Северов [PERSON_NAME]"
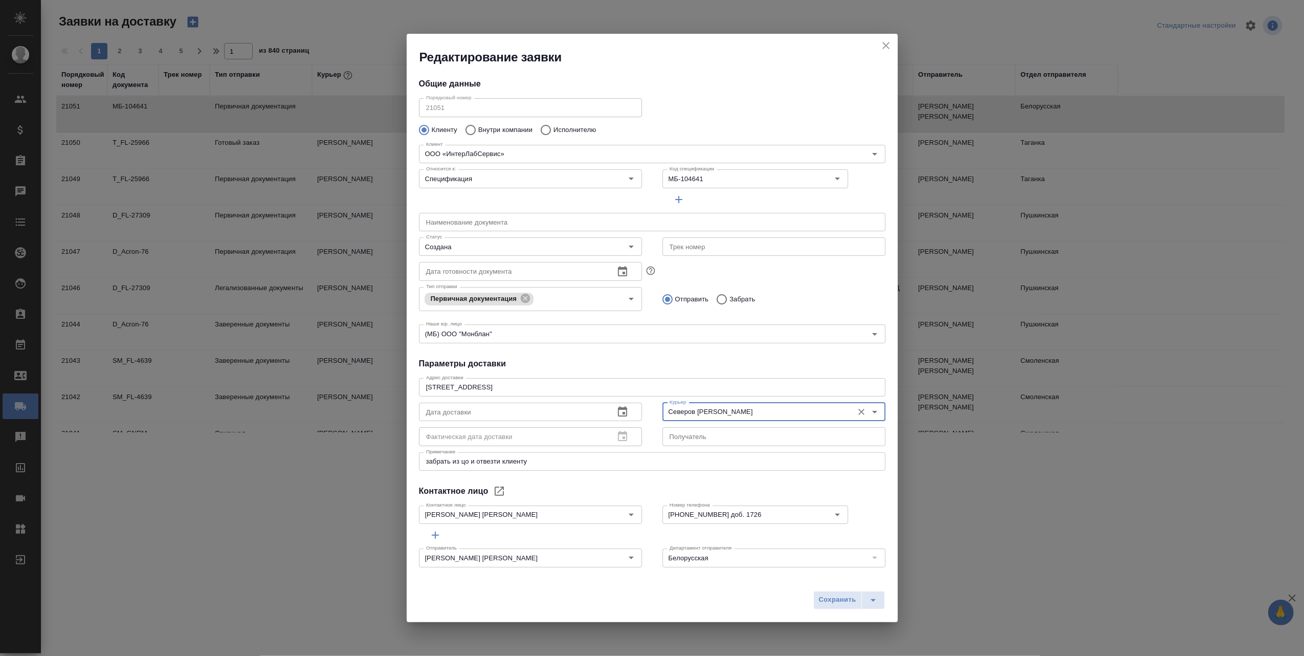
click at [621, 411] on icon "button" at bounding box center [622, 411] width 9 height 10
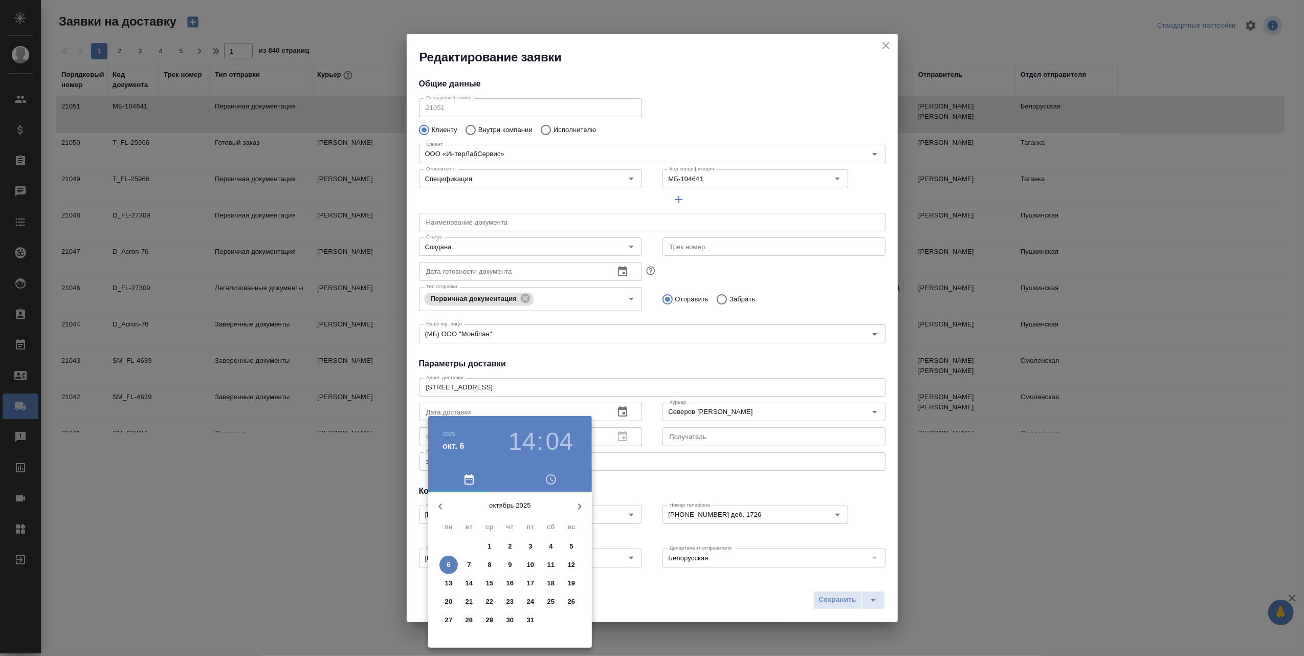
click at [445, 558] on button "6" at bounding box center [448, 565] width 18 height 18
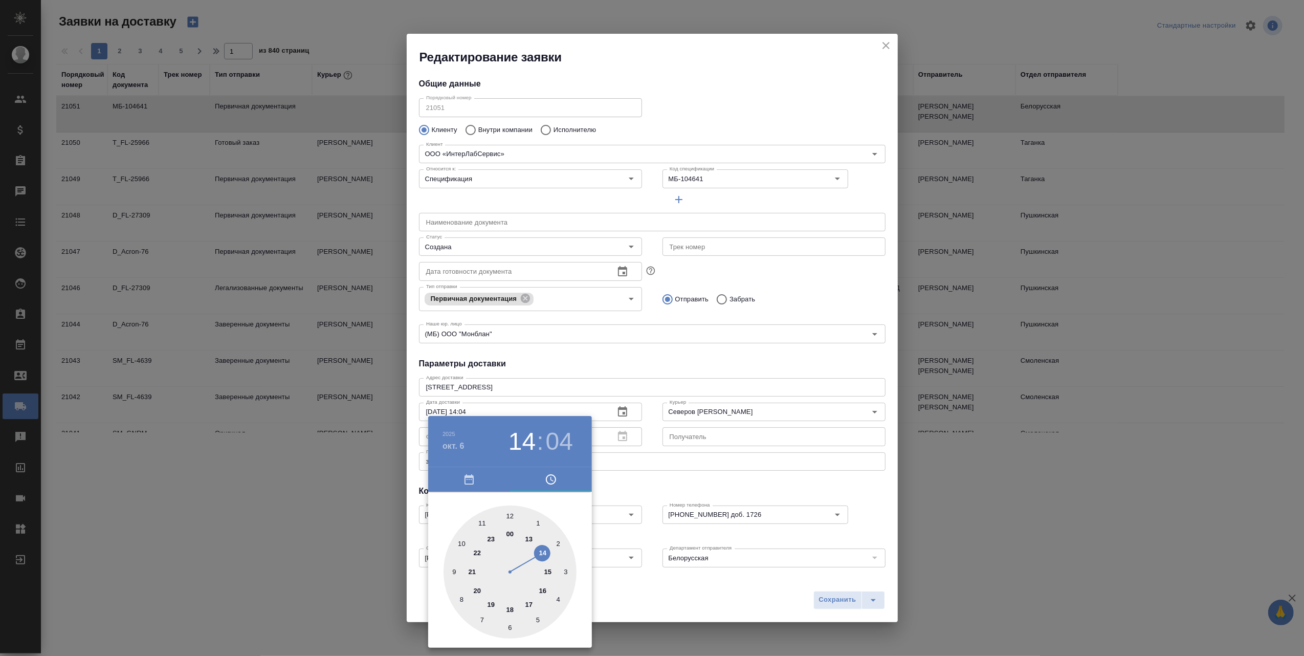
type input "06.10.2025 15:04"
drag, startPoint x: 543, startPoint y: 549, endPoint x: 551, endPoint y: 563, distance: 15.8
click at [551, 563] on div at bounding box center [509, 571] width 133 height 133
click at [670, 592] on div at bounding box center [652, 328] width 1304 height 656
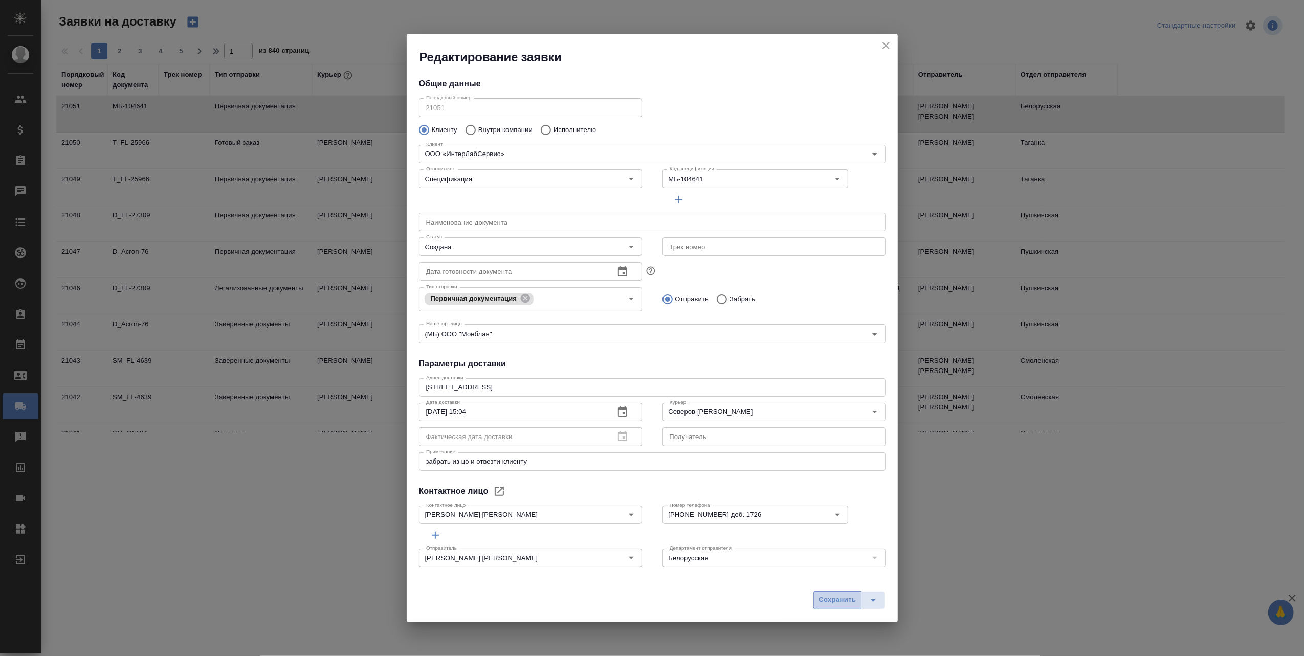
click at [835, 601] on span "Сохранить" at bounding box center [837, 600] width 37 height 12
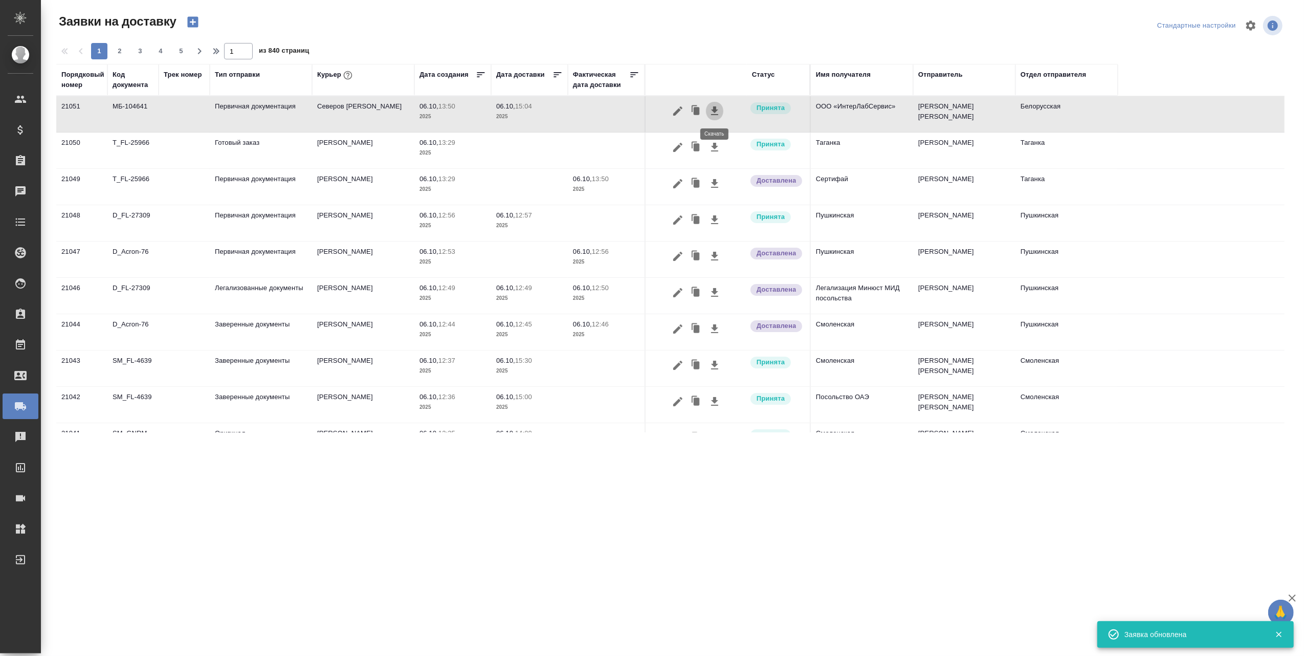
click at [713, 110] on icon "button" at bounding box center [714, 110] width 7 height 9
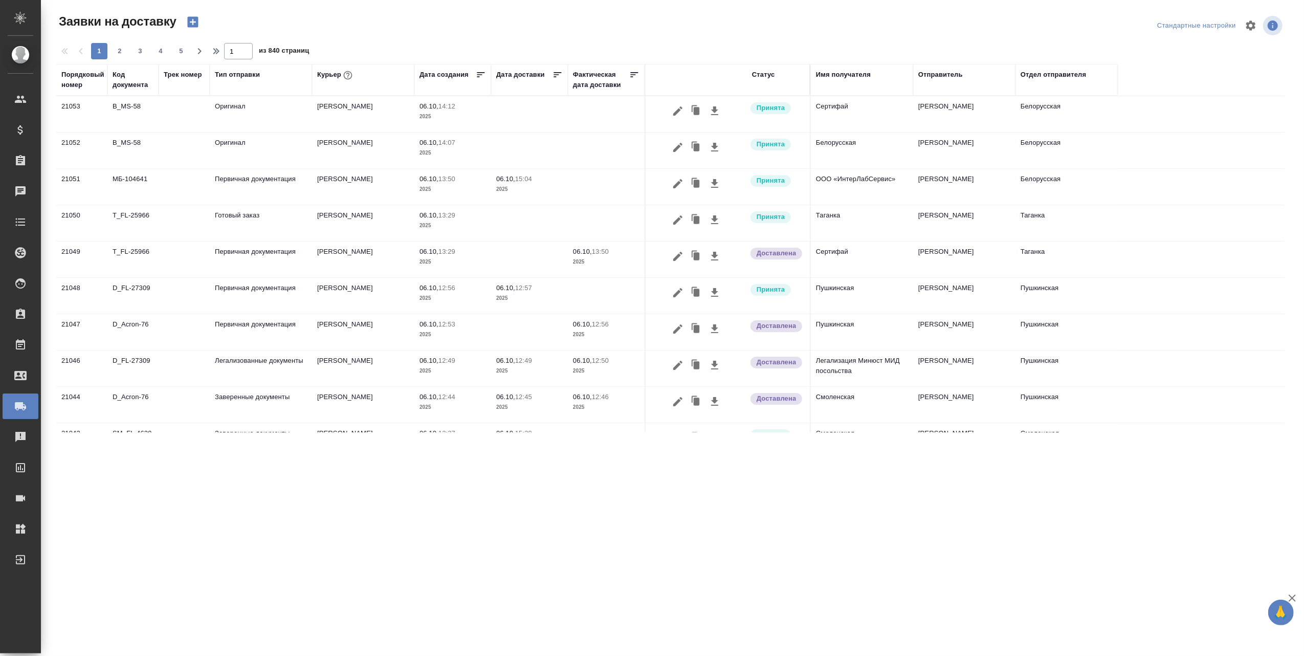
click at [191, 19] on icon "button" at bounding box center [192, 22] width 11 height 11
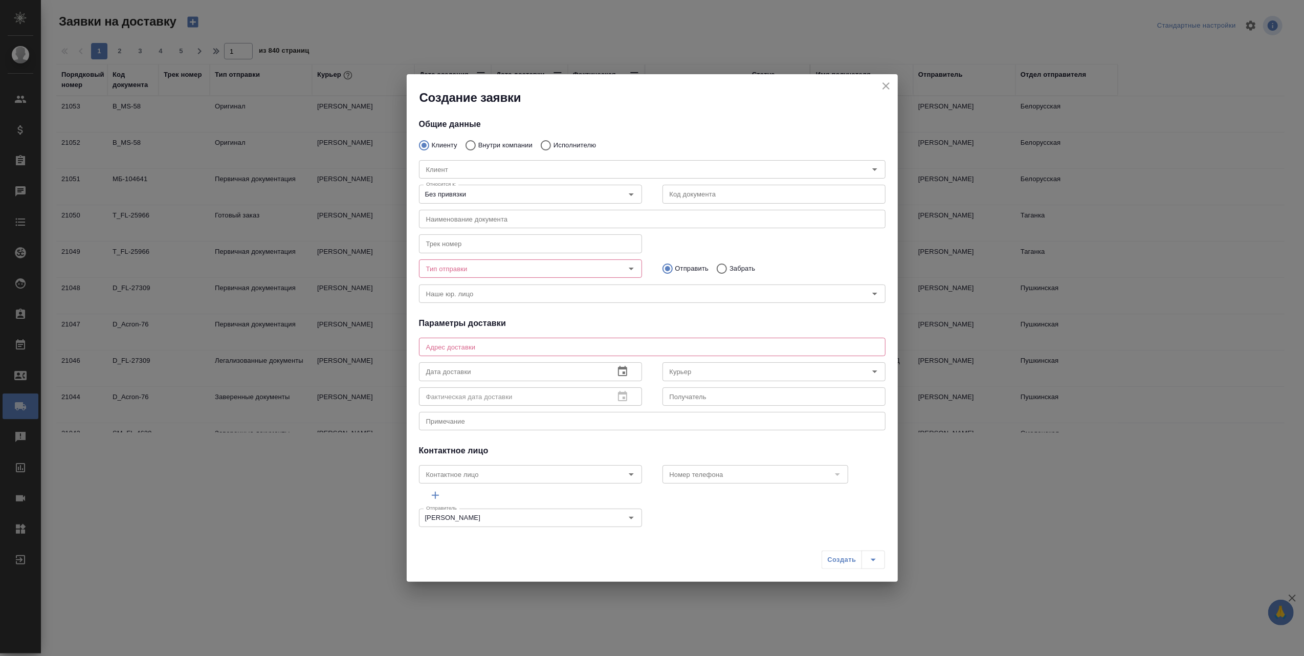
click at [470, 141] on input "Внутри компании" at bounding box center [469, 145] width 18 height 21
radio input "true"
click at [869, 166] on icon "Open" at bounding box center [875, 169] width 12 height 12
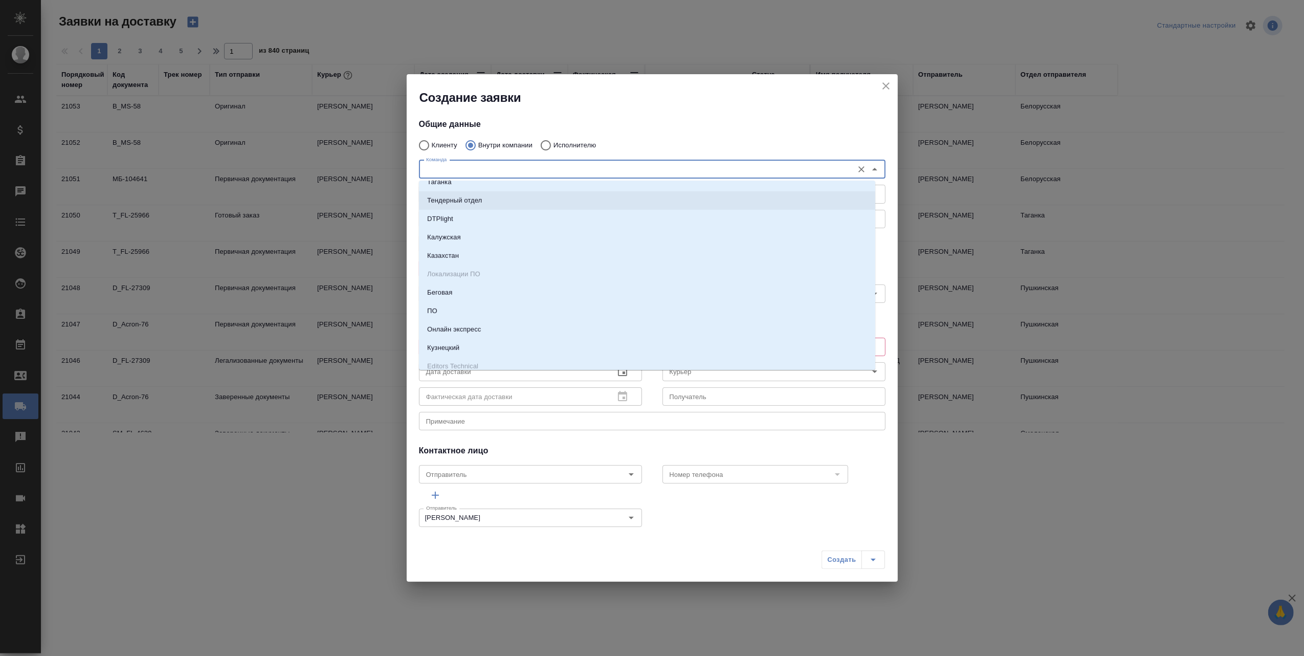
scroll to position [750, 0]
click at [449, 269] on p "Беговая" at bounding box center [439, 271] width 25 height 10
type textarea "1-й Магистральный тупик, д. 5а, блок D, 8 этаж, офис 801"
type input "Беговая"
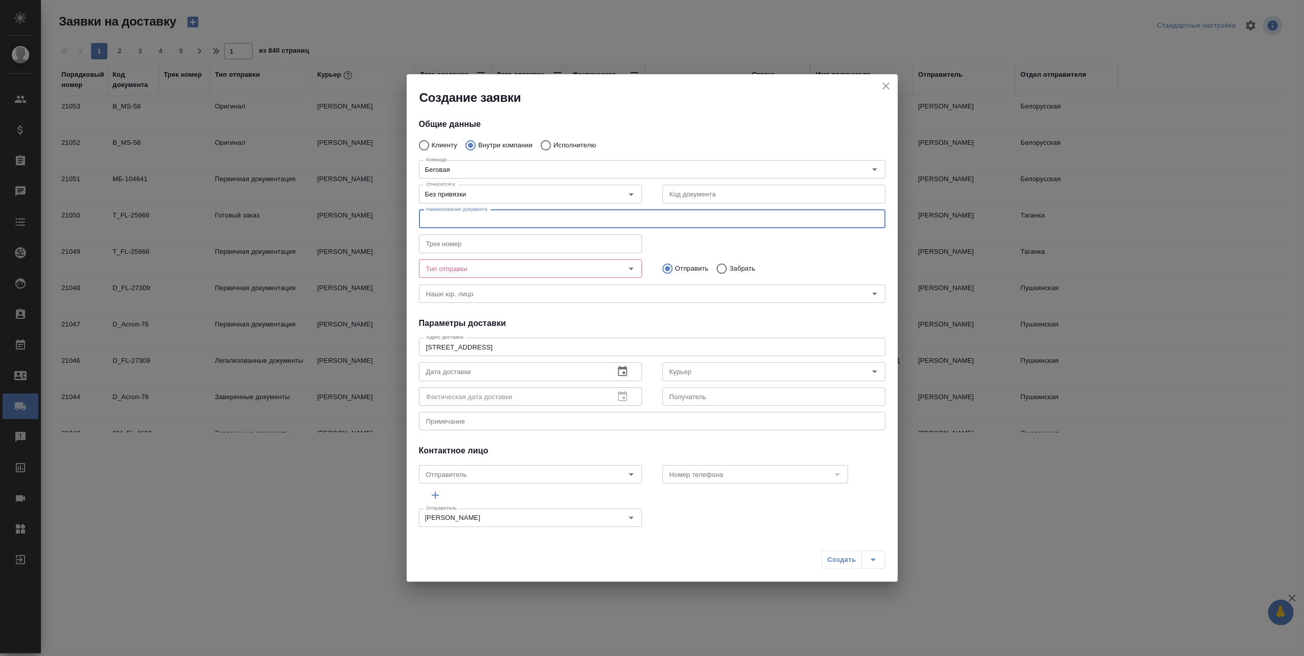
click at [573, 213] on input "text" at bounding box center [652, 219] width 467 height 18
click at [629, 269] on icon "Open" at bounding box center [631, 269] width 5 height 3
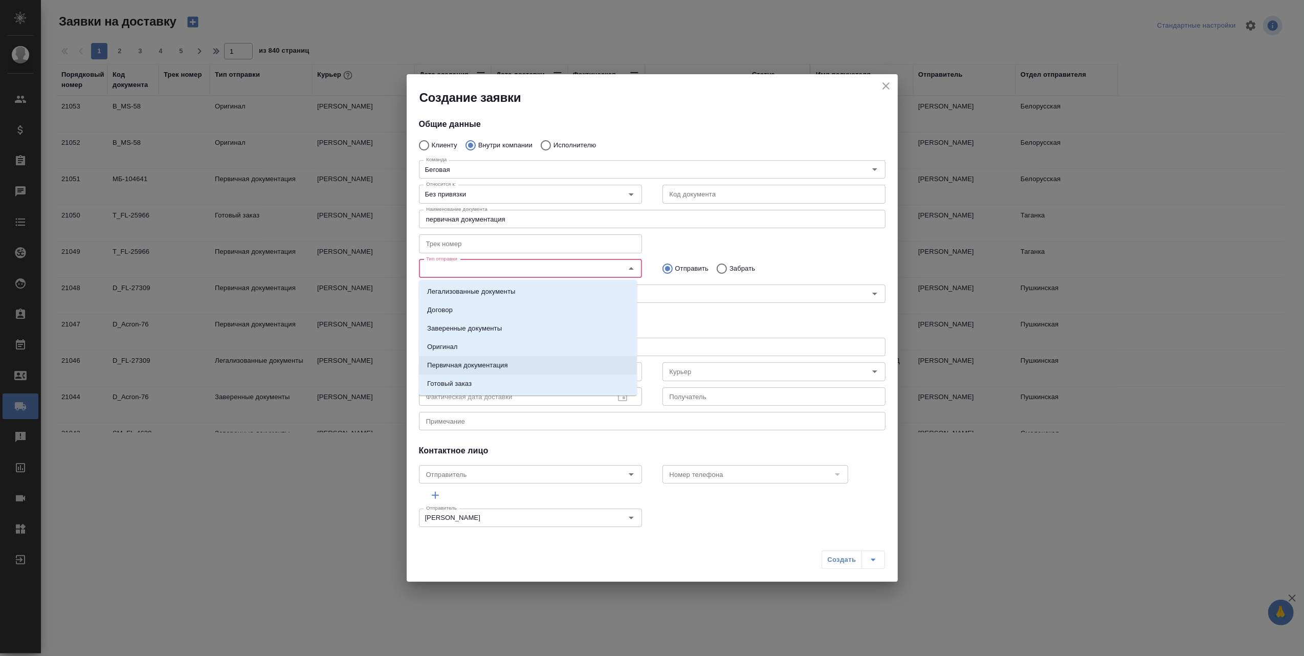
click at [500, 363] on p "Первичная документация" at bounding box center [467, 365] width 81 height 10
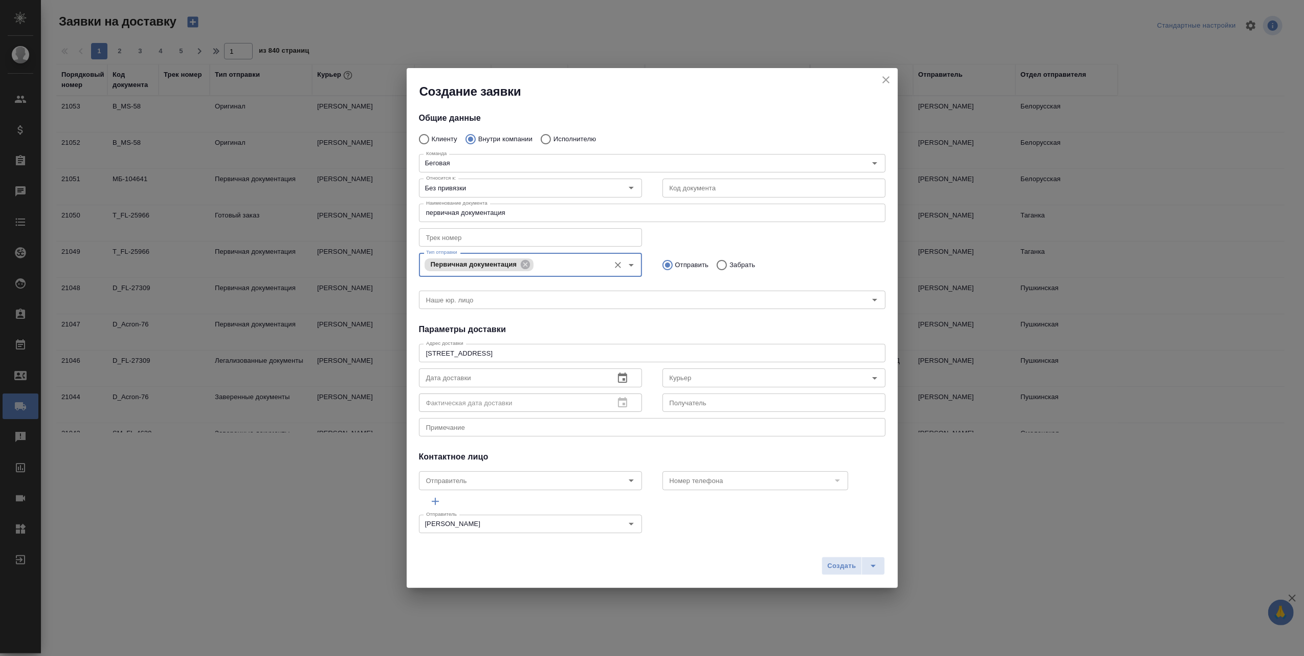
click at [511, 211] on input "первичная документация" at bounding box center [652, 213] width 467 height 18
type input "п"
click at [474, 424] on textarea at bounding box center [652, 428] width 452 height 8
type textarea "отвезти на беговую и забрать в цо справки от нота"
click at [545, 209] on input "text" at bounding box center [652, 213] width 467 height 18
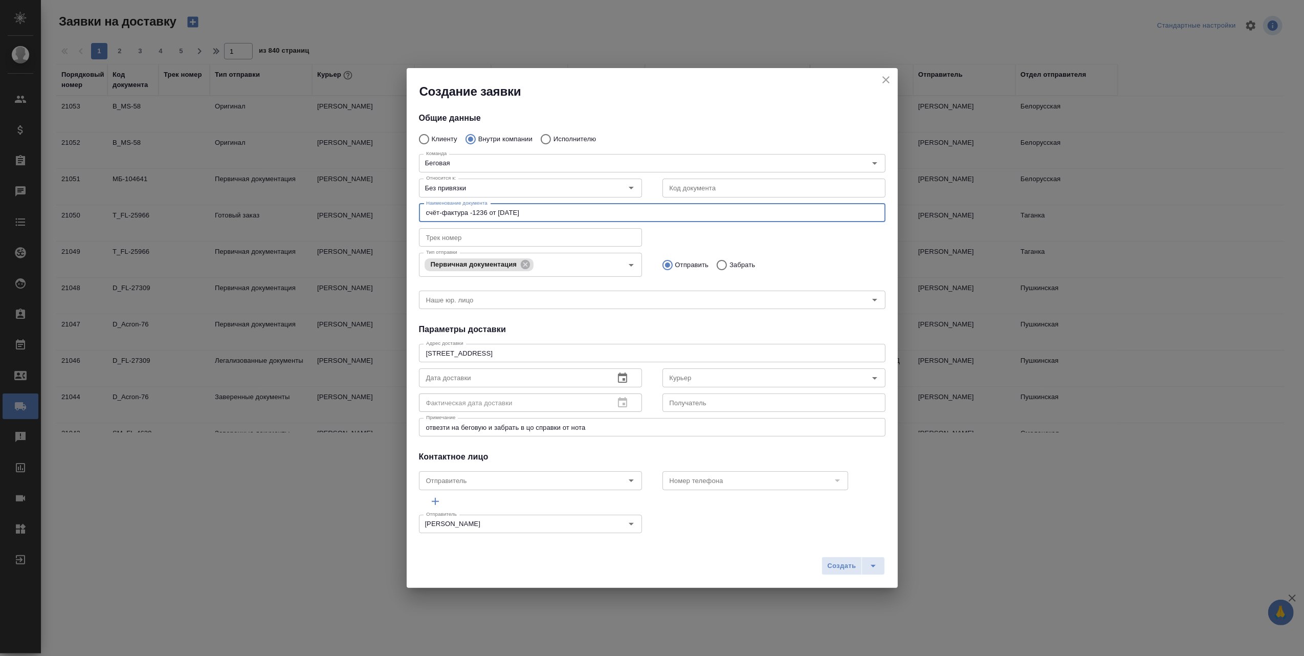
type input "счёт-фактура -1236 от 02.09.25"
click at [616, 379] on icon "button" at bounding box center [622, 378] width 12 height 12
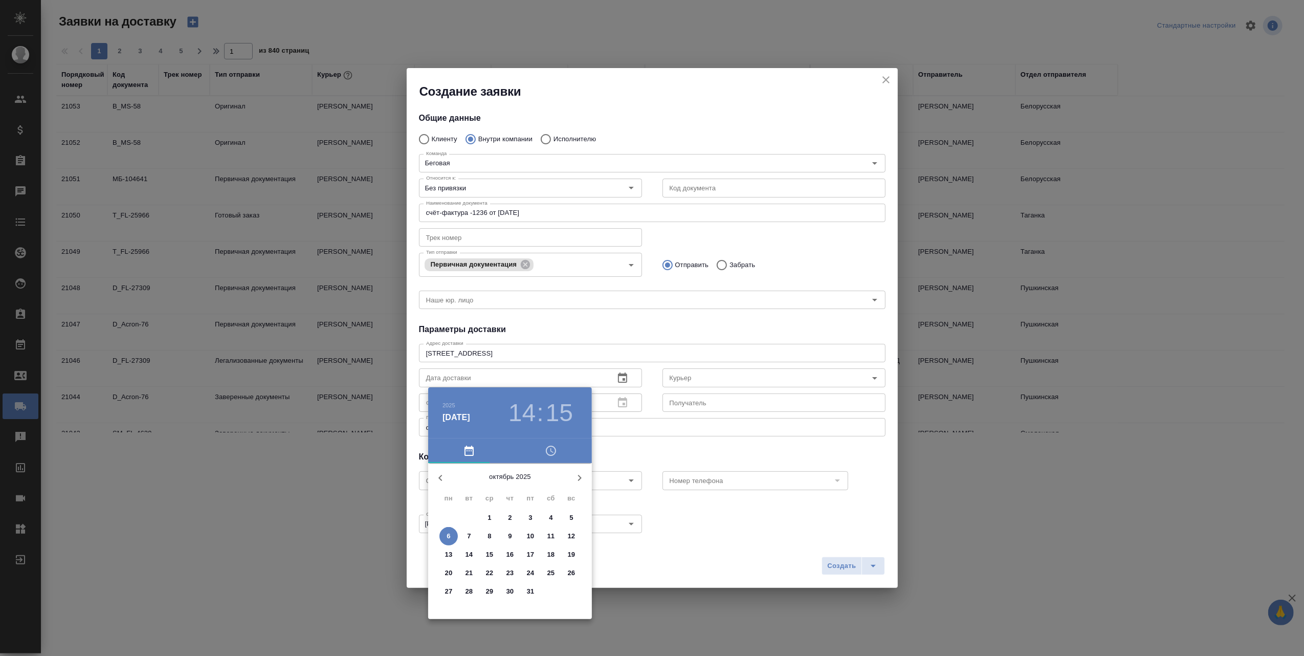
click at [449, 535] on p "6" at bounding box center [449, 536] width 4 height 10
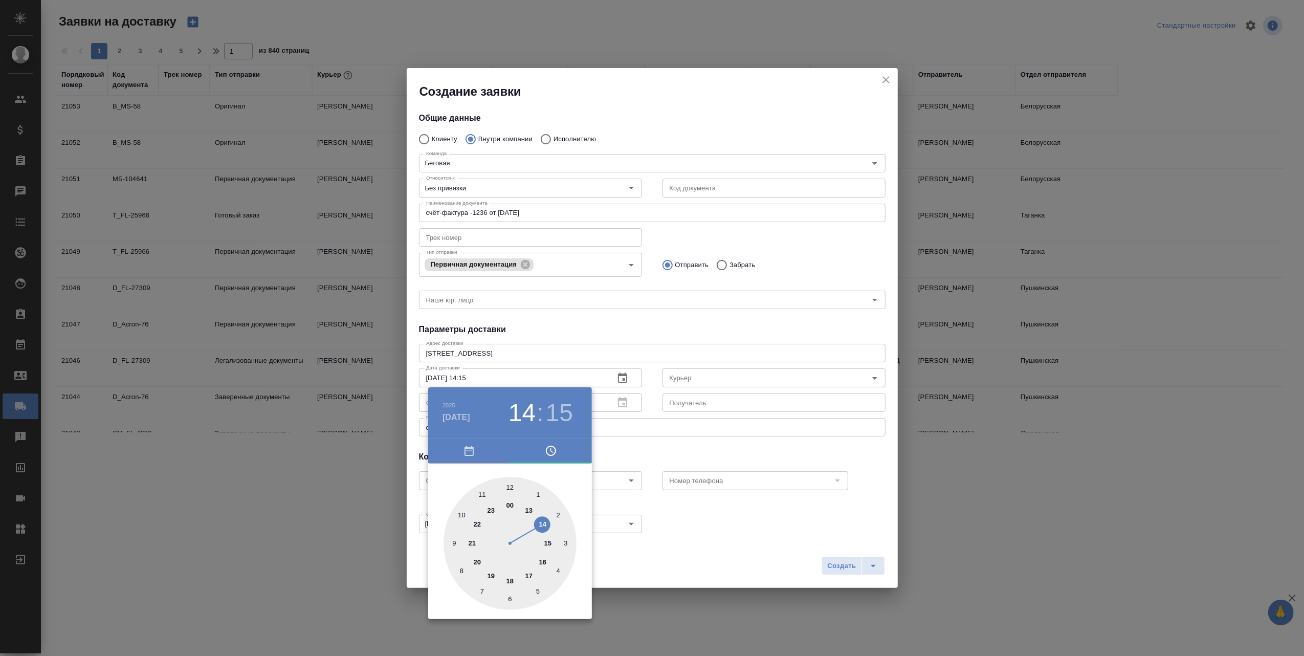
type input "06.10.2025 15:15"
click at [546, 545] on div at bounding box center [509, 543] width 133 height 133
click at [695, 553] on div at bounding box center [652, 328] width 1304 height 656
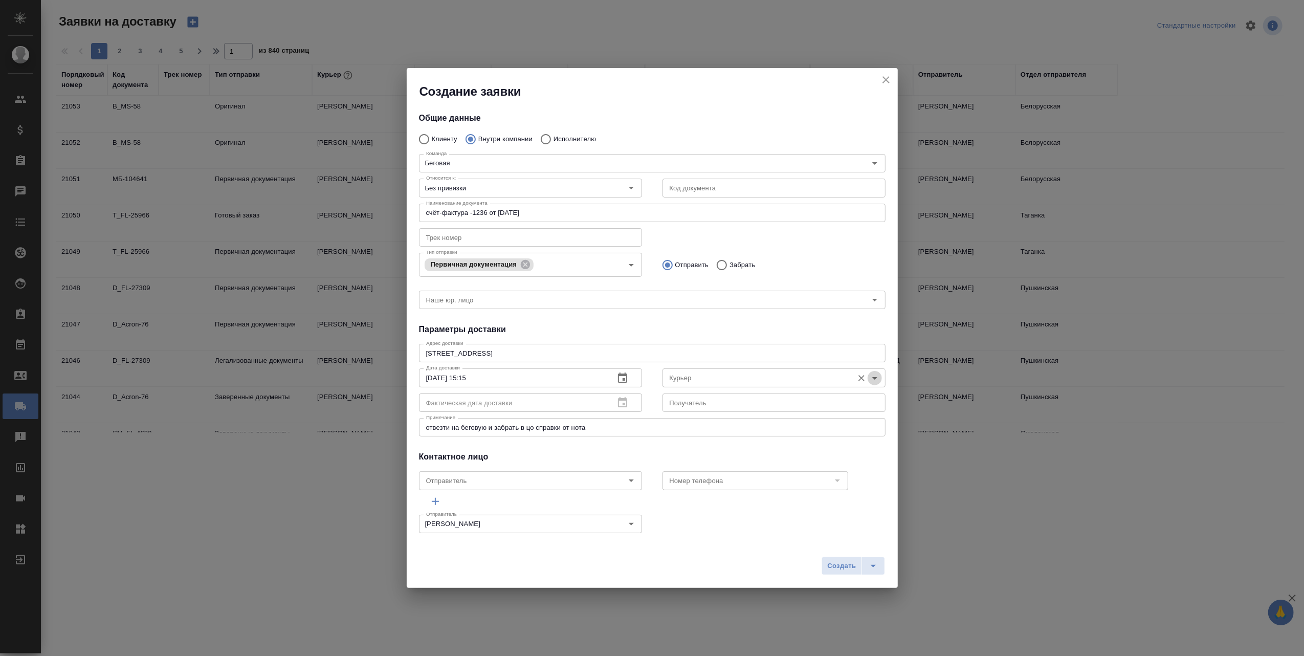
click at [869, 376] on icon "Open" at bounding box center [875, 378] width 12 height 12
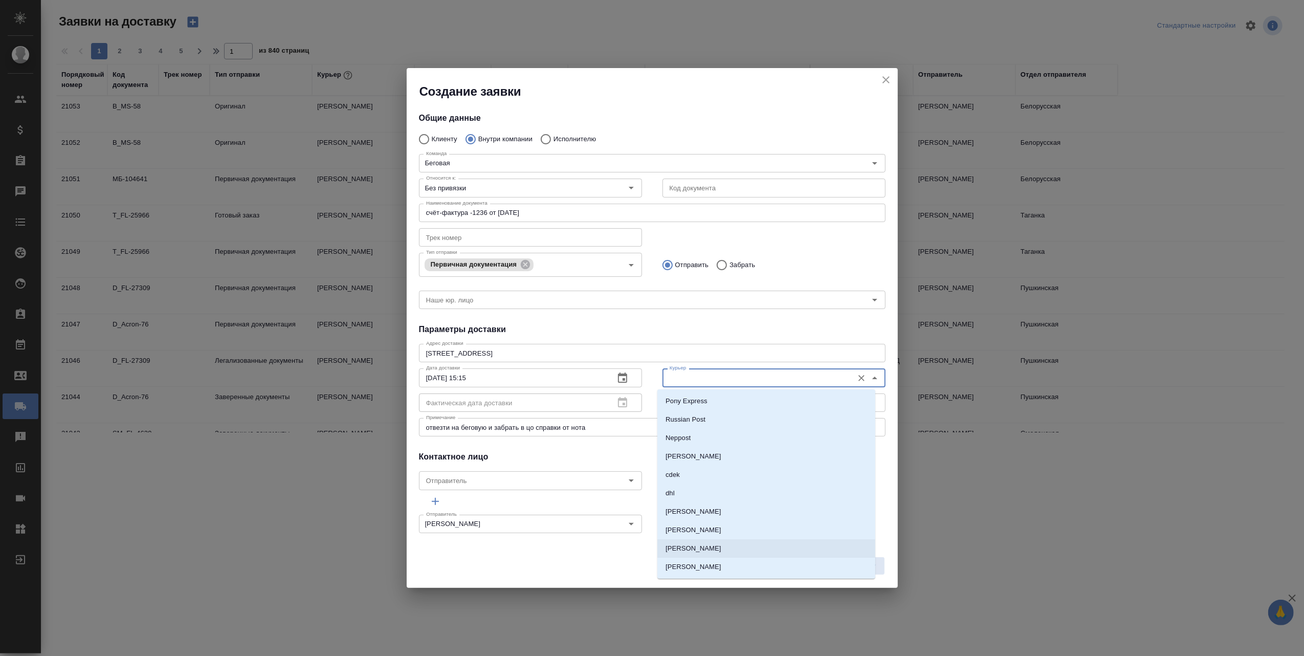
click at [721, 545] on p "Скляров [PERSON_NAME]" at bounding box center [693, 548] width 56 height 10
type input "Скляров [PERSON_NAME]"
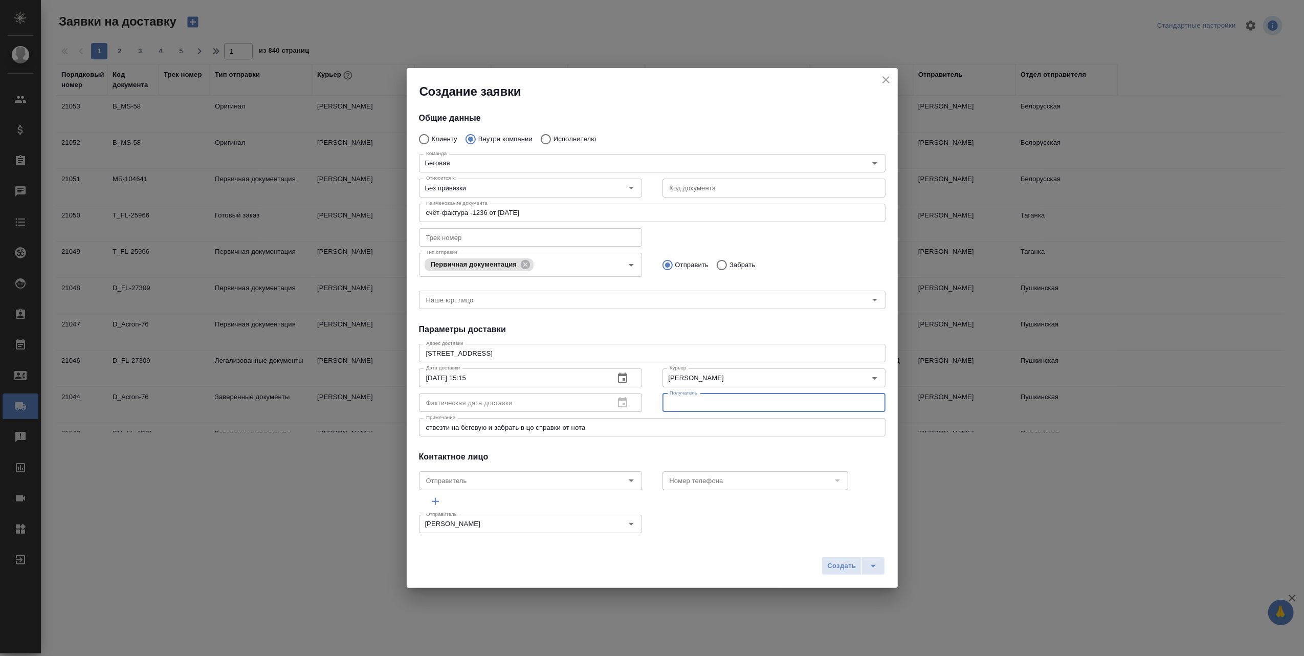
click at [816, 403] on input "text" at bounding box center [773, 402] width 223 height 18
click at [629, 481] on icon "Open" at bounding box center [631, 480] width 12 height 12
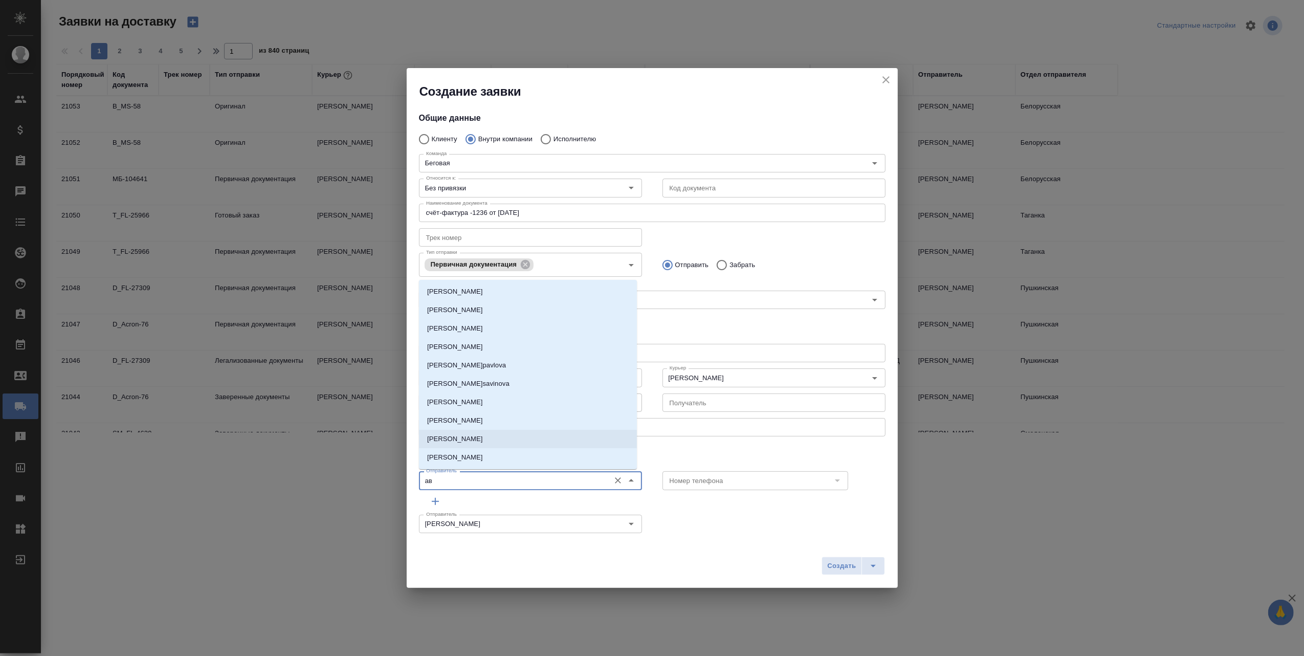
click at [476, 439] on p "[PERSON_NAME] [PERSON_NAME]" at bounding box center [455, 439] width 56 height 10
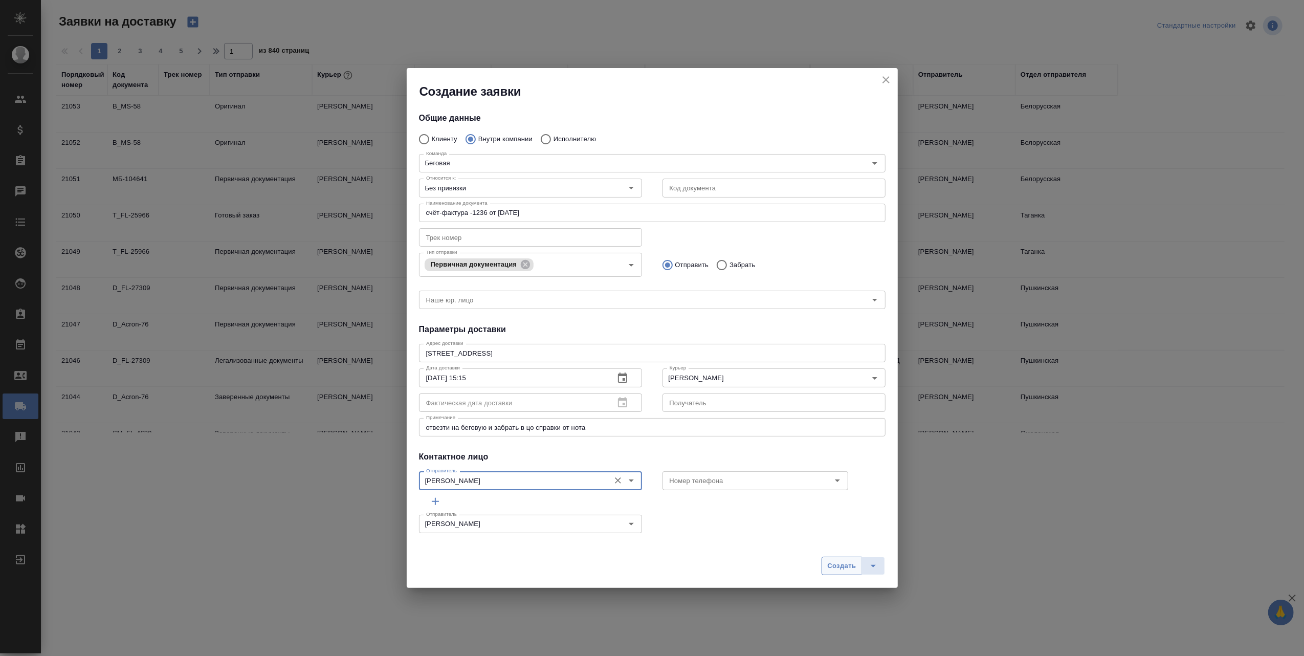
type input "[PERSON_NAME] [PERSON_NAME]"
click at [841, 565] on span "Создать" at bounding box center [841, 566] width 29 height 12
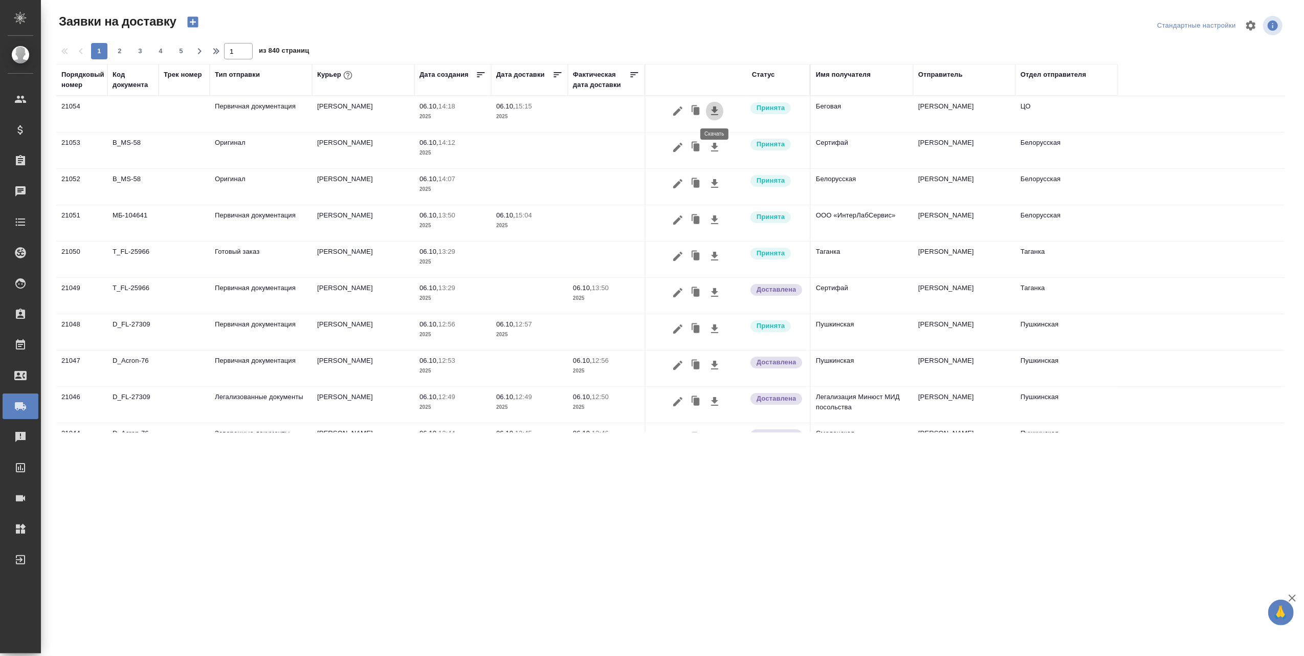
click at [713, 112] on icon "button" at bounding box center [714, 110] width 7 height 9
